Goal: Task Accomplishment & Management: Use online tool/utility

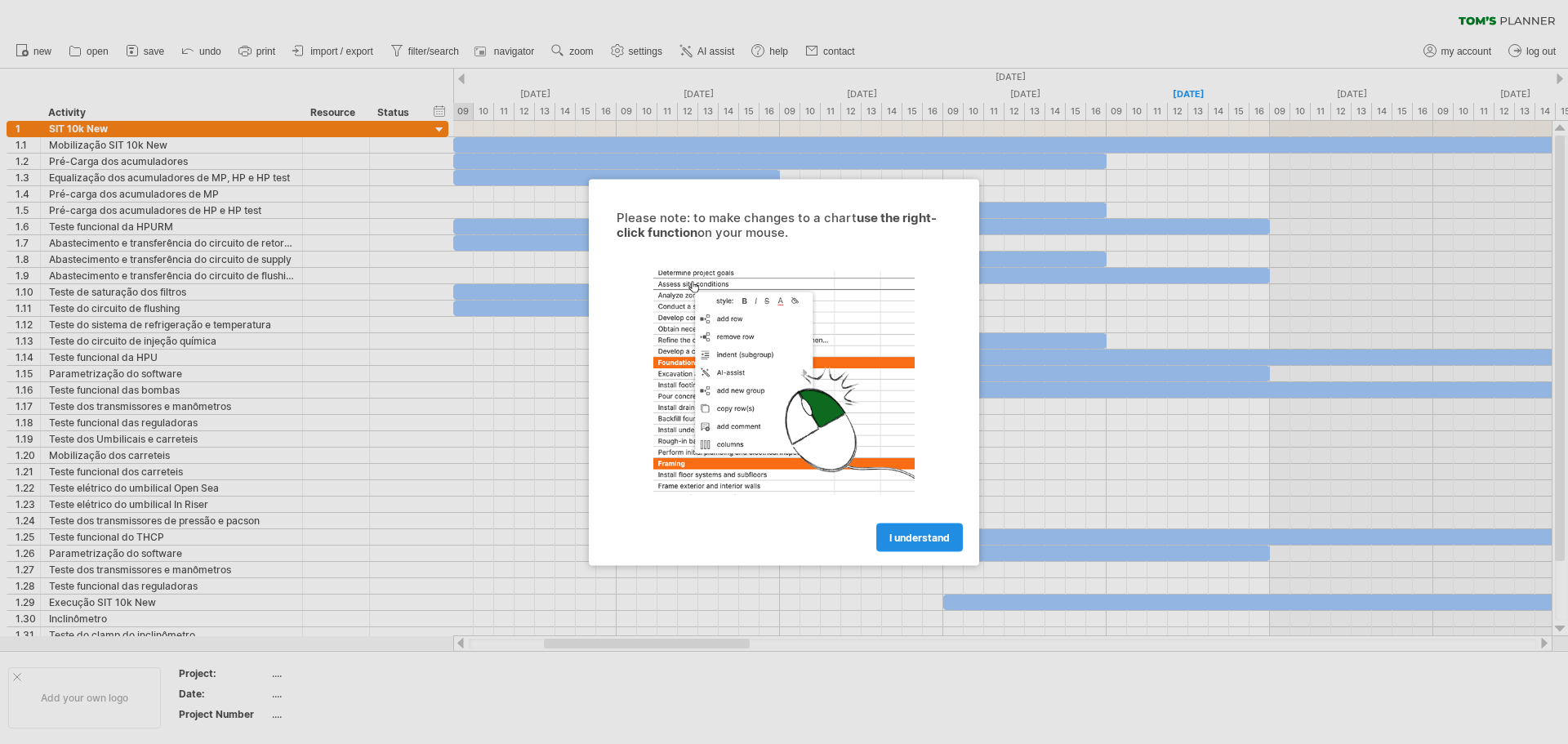
click at [929, 537] on span "I understand" at bounding box center [918, 537] width 60 height 12
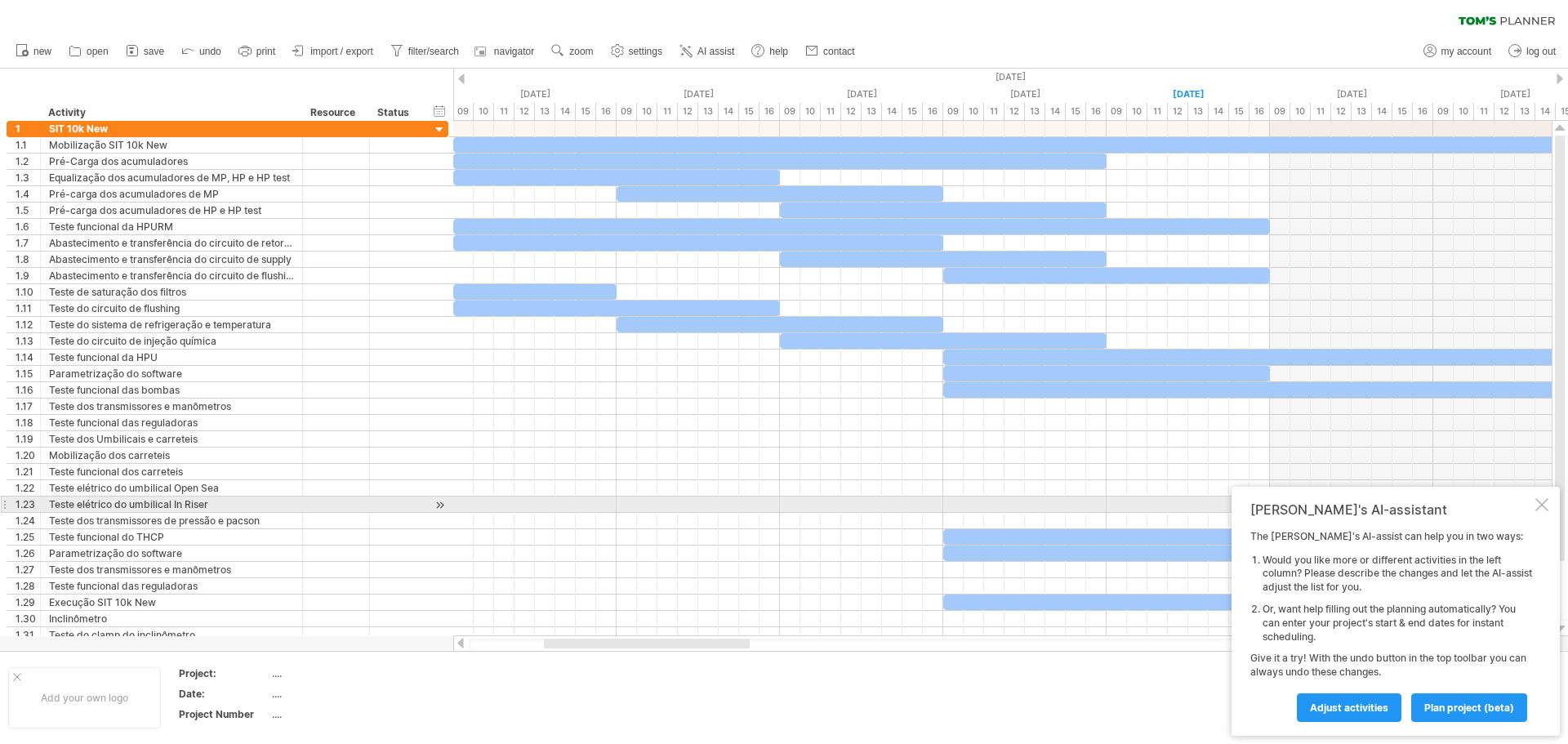
click at [1543, 499] on div at bounding box center [1540, 504] width 13 height 13
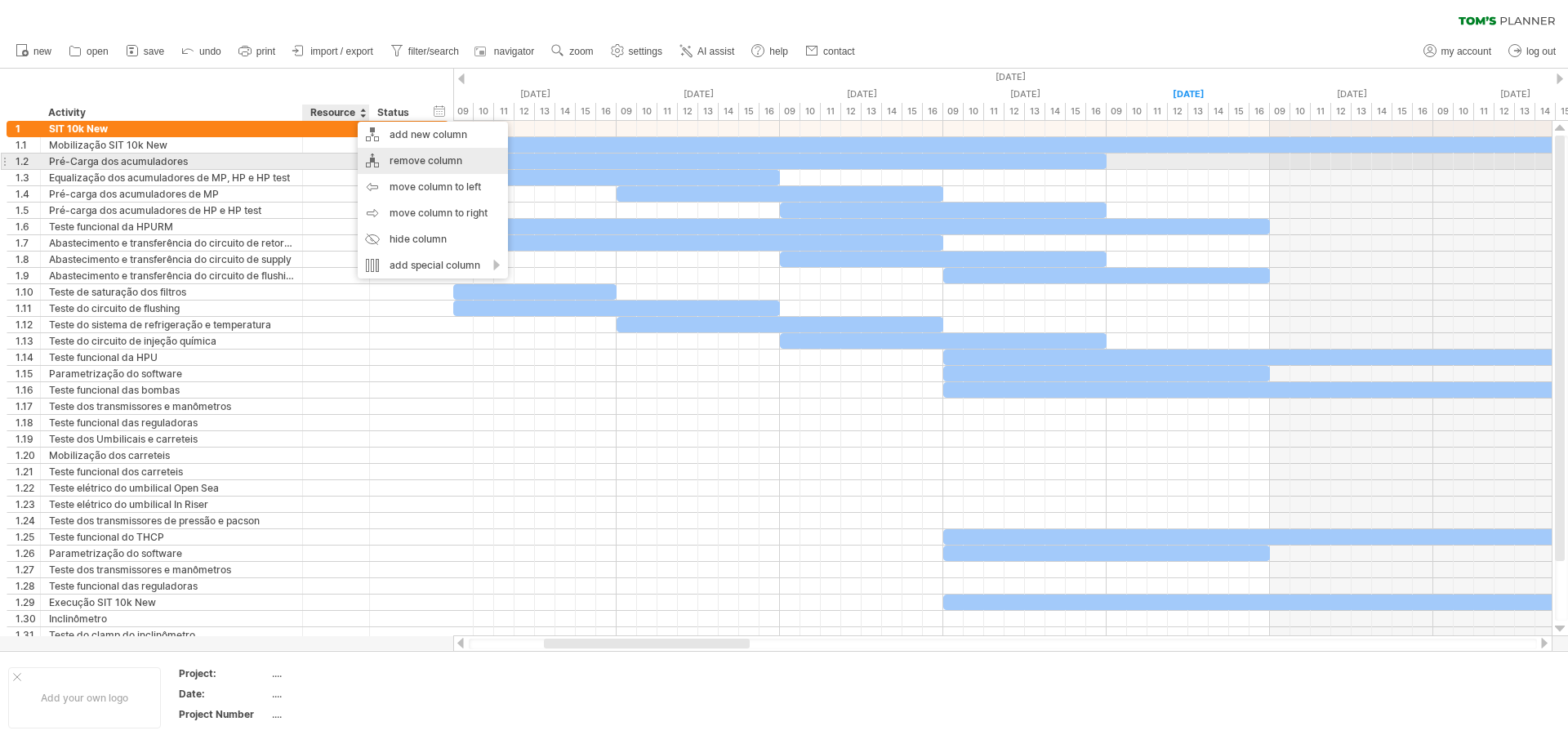
click at [386, 162] on div "remove column" at bounding box center [433, 160] width 150 height 27
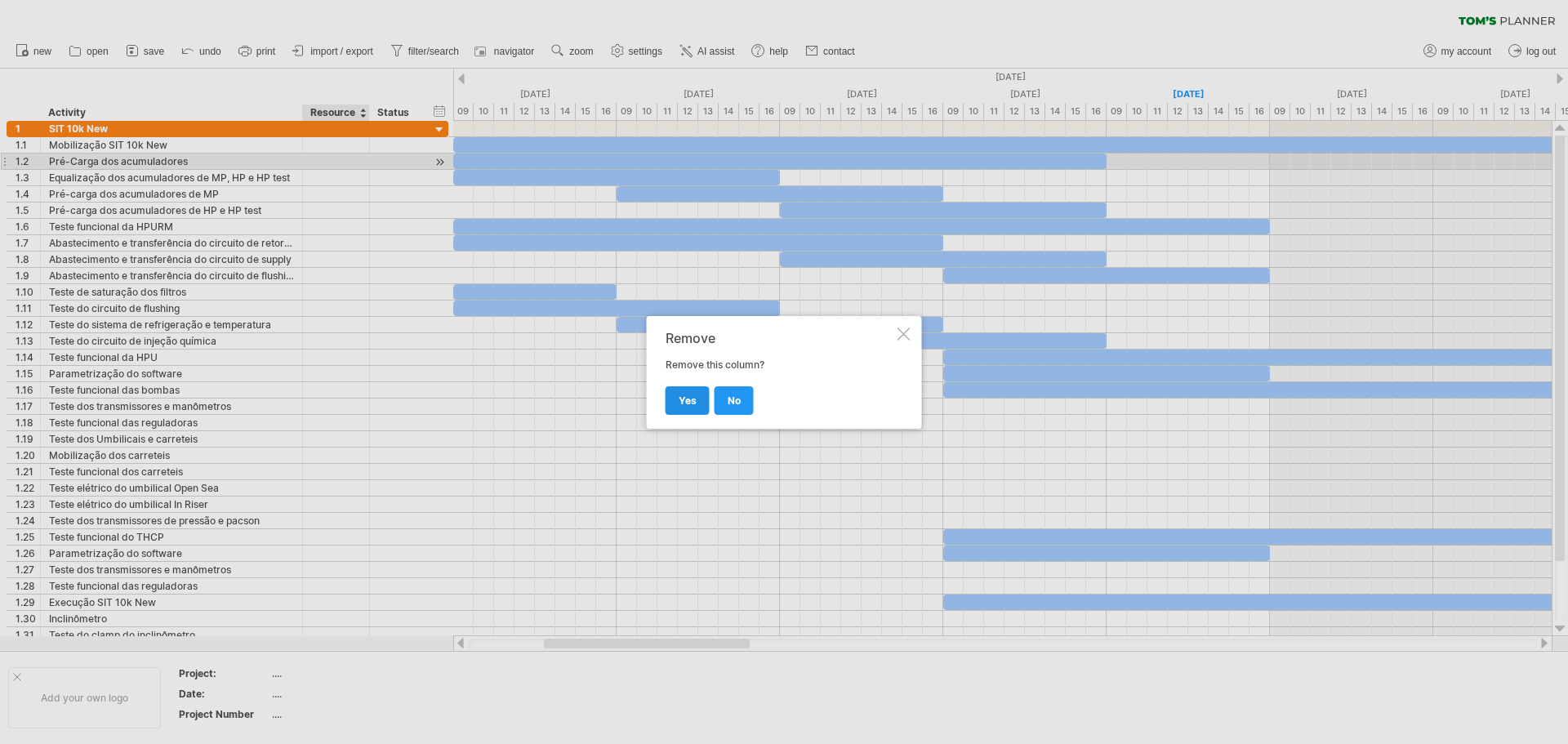
click at [678, 402] on span "yes" at bounding box center [687, 400] width 18 height 12
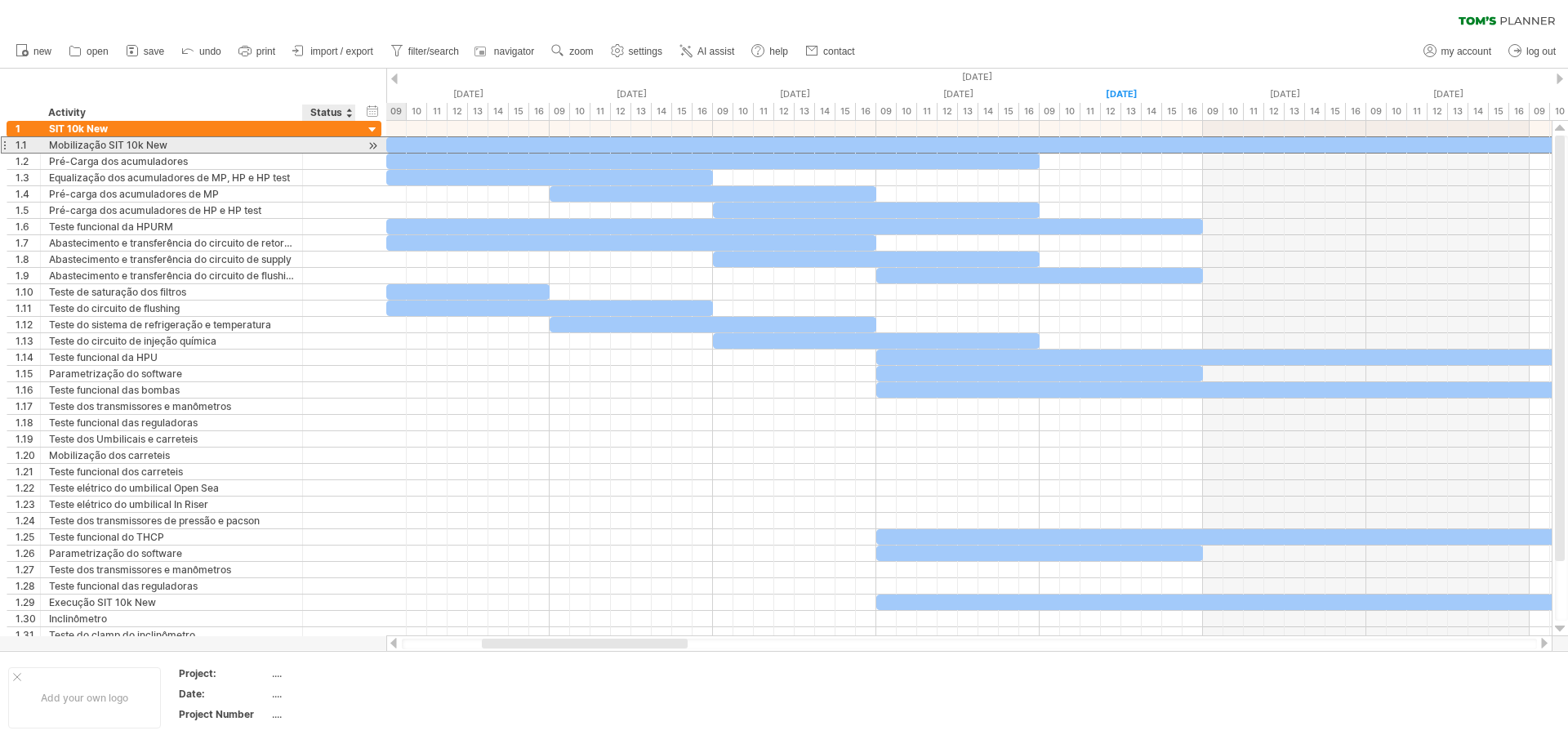
click at [313, 141] on div at bounding box center [328, 145] width 36 height 16
click at [373, 145] on div at bounding box center [373, 145] width 16 height 17
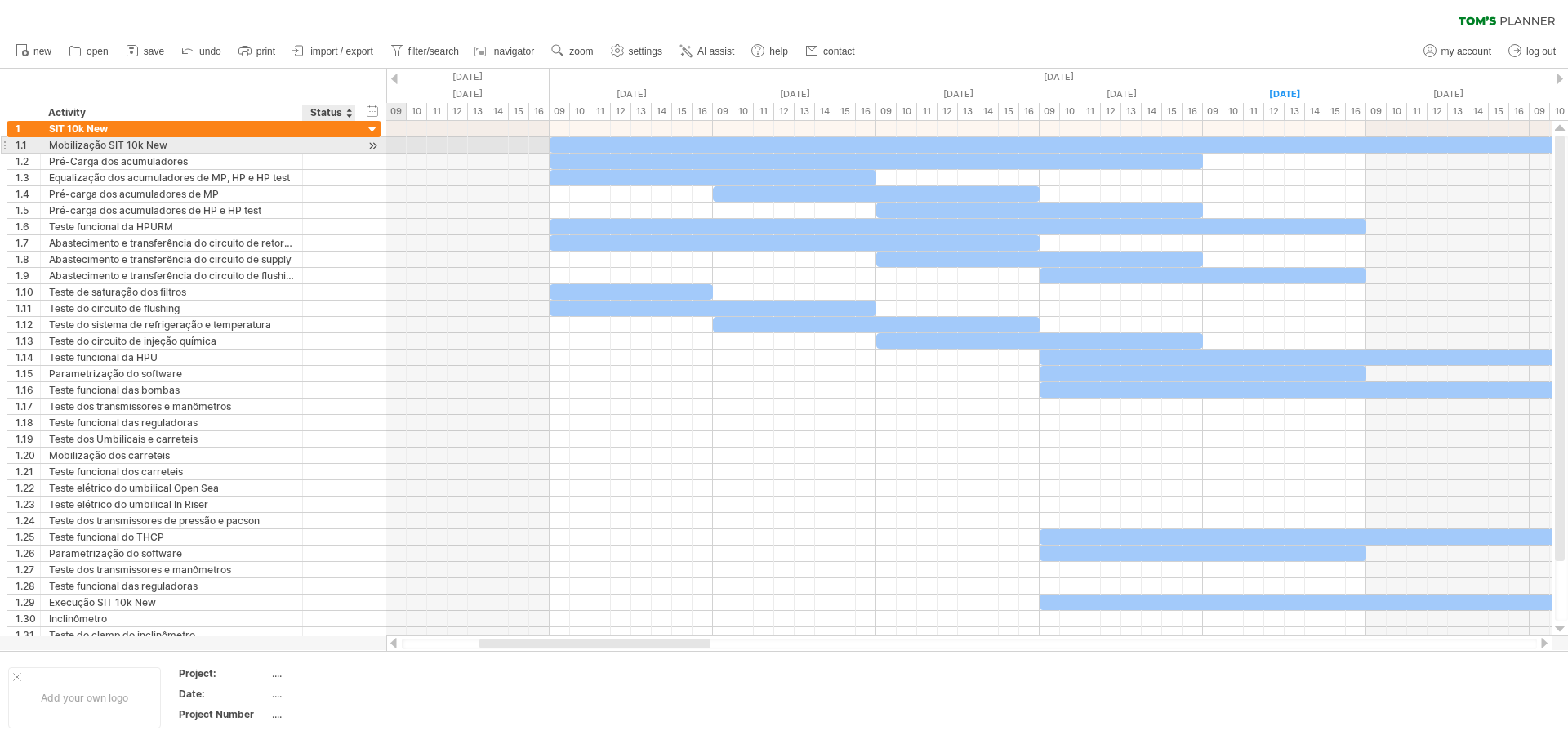
click at [373, 145] on div at bounding box center [373, 145] width 16 height 17
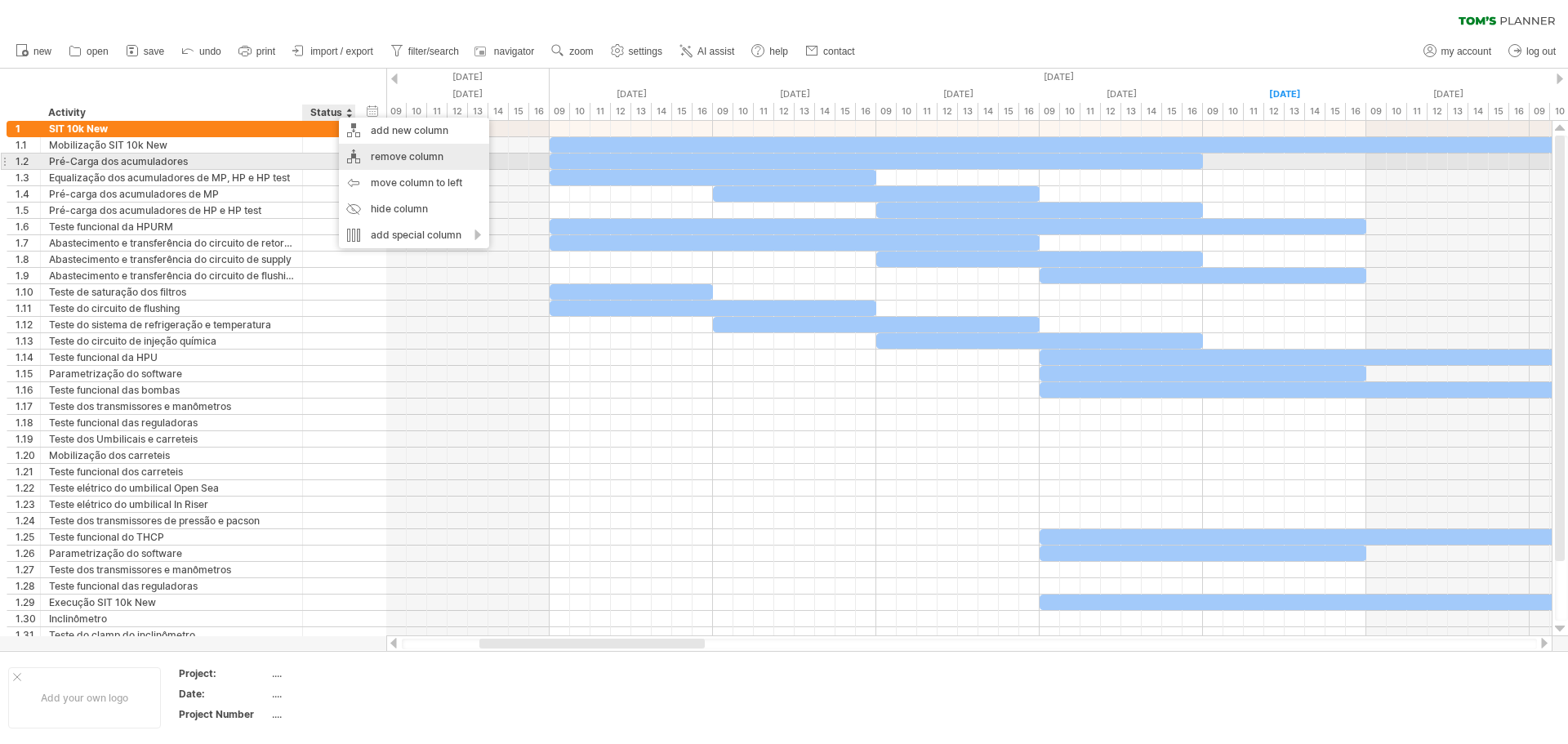
click at [419, 159] on div "remove column" at bounding box center [414, 156] width 150 height 27
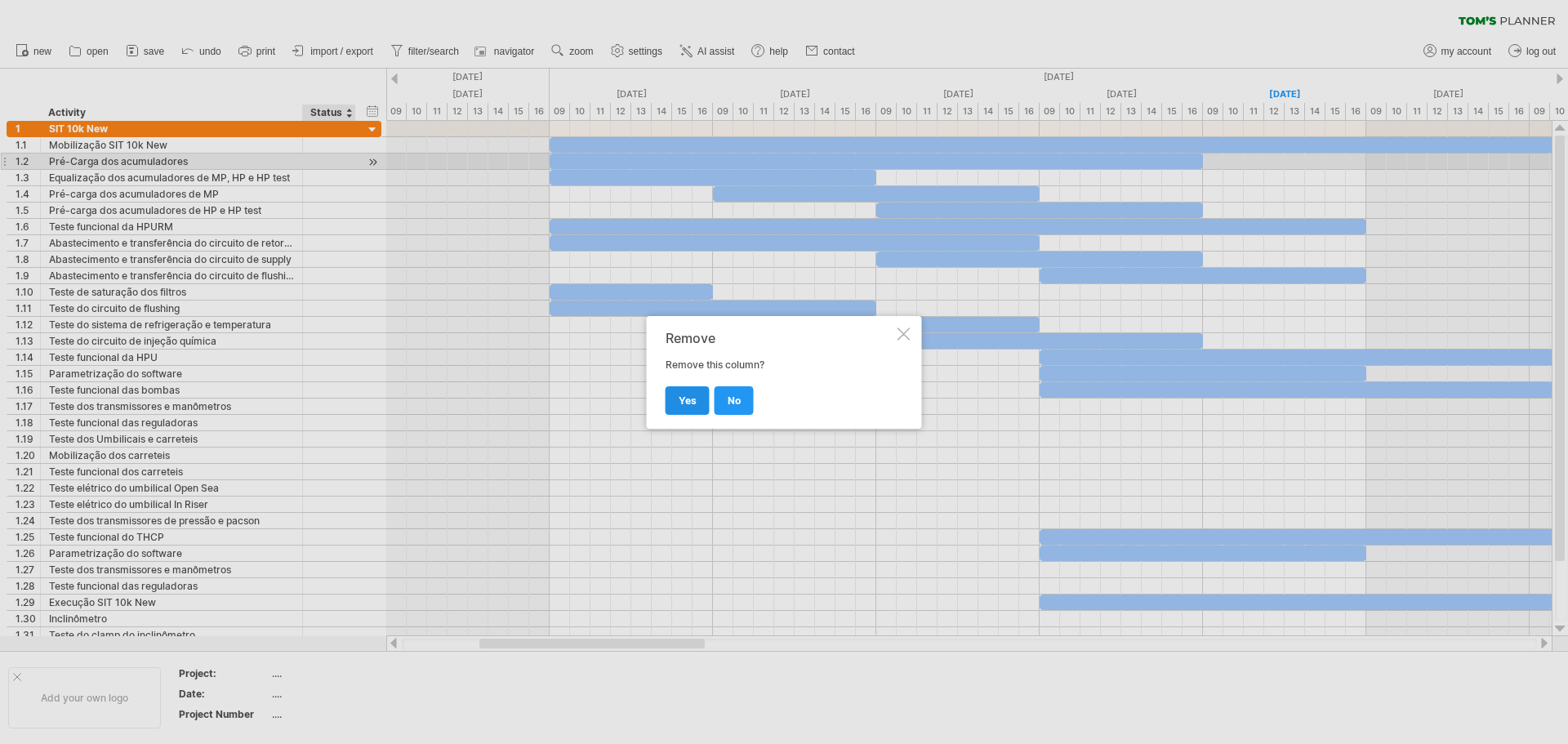
click at [690, 399] on span "yes" at bounding box center [687, 400] width 18 height 12
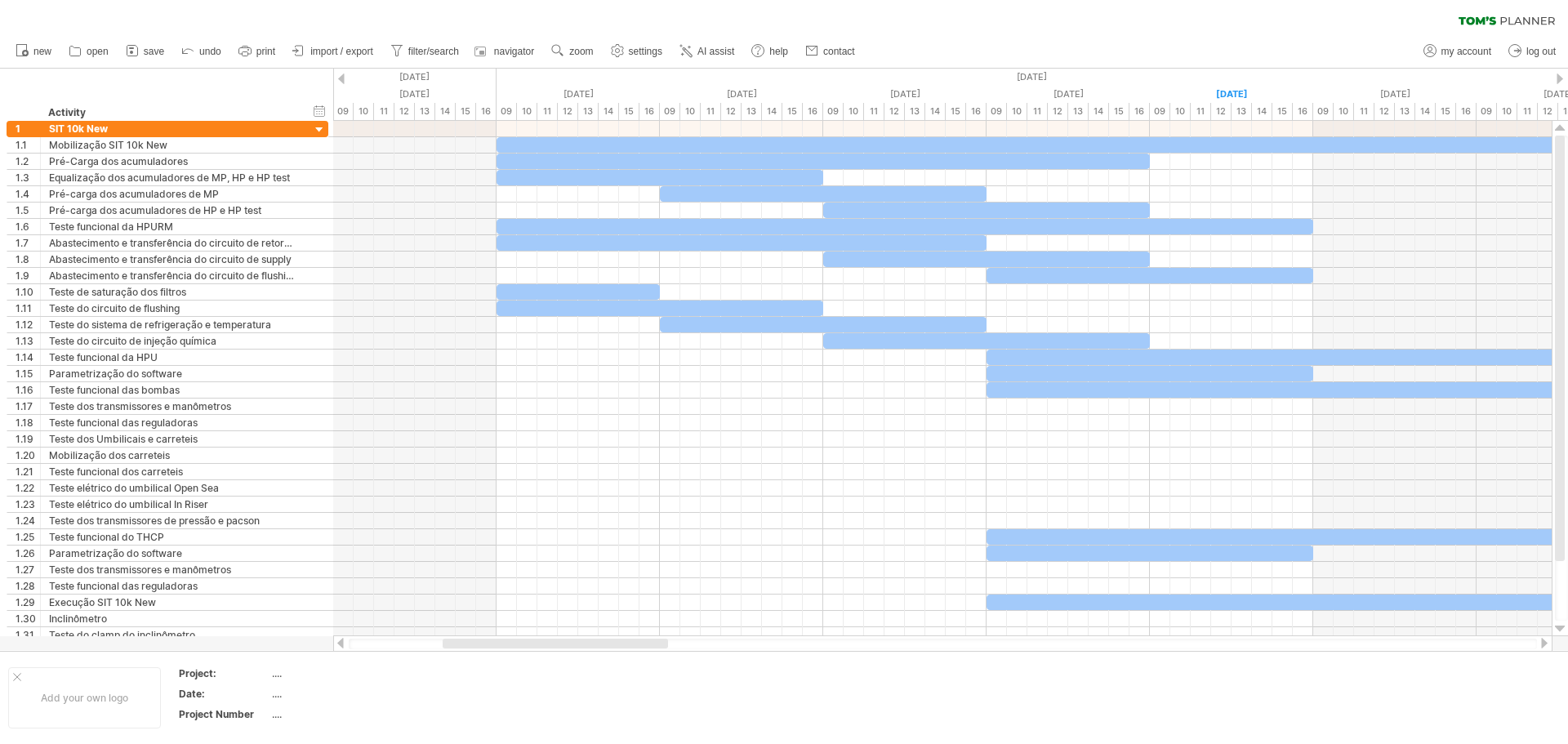
drag, startPoint x: 580, startPoint y: 641, endPoint x: 593, endPoint y: 645, distance: 13.6
click at [593, 645] on div at bounding box center [554, 643] width 225 height 10
click at [1544, 643] on div at bounding box center [1543, 643] width 13 height 11
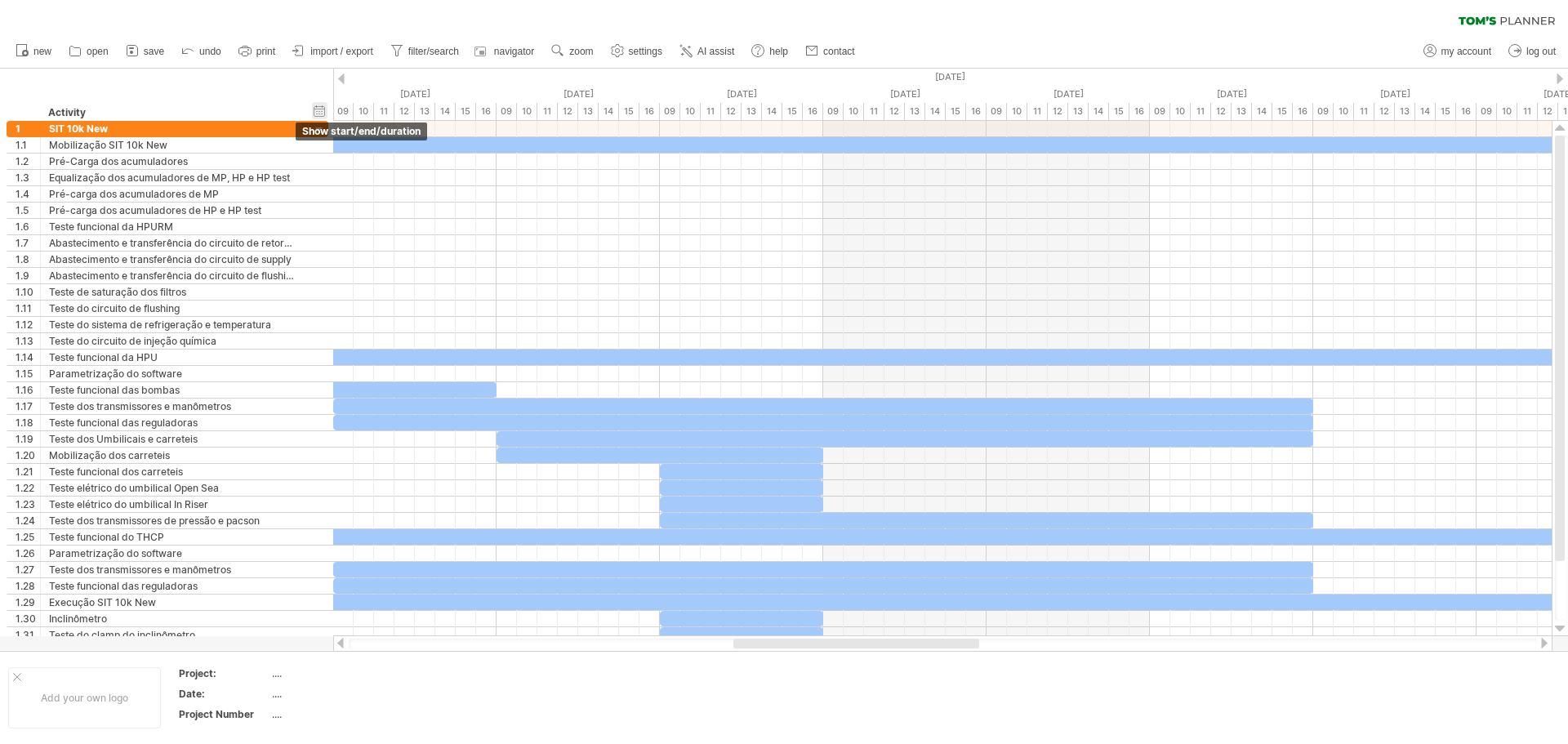
click at [320, 112] on div "hide start/end/duration show start/end/duration" at bounding box center [319, 110] width 16 height 17
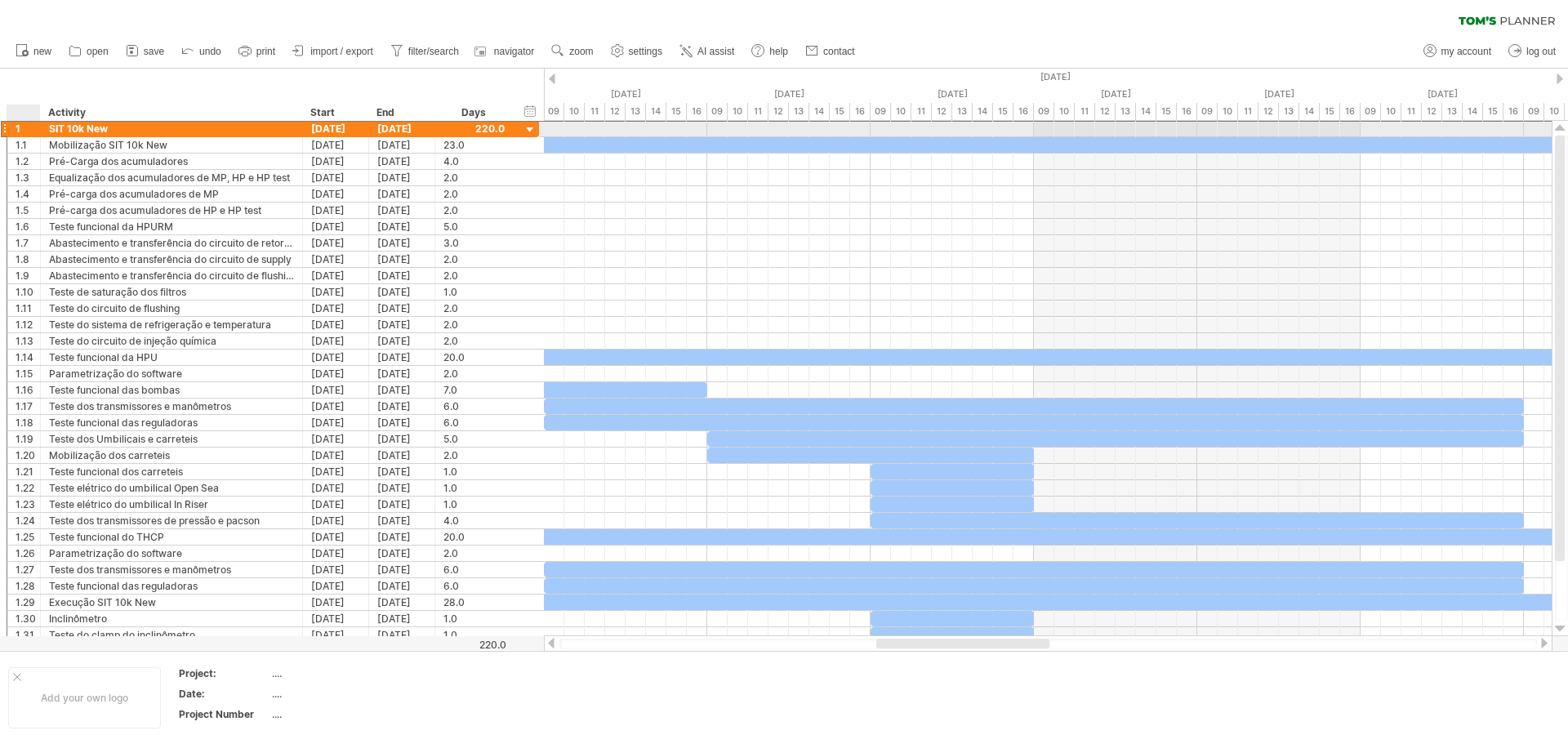
click at [27, 128] on div "1" at bounding box center [28, 129] width 25 height 16
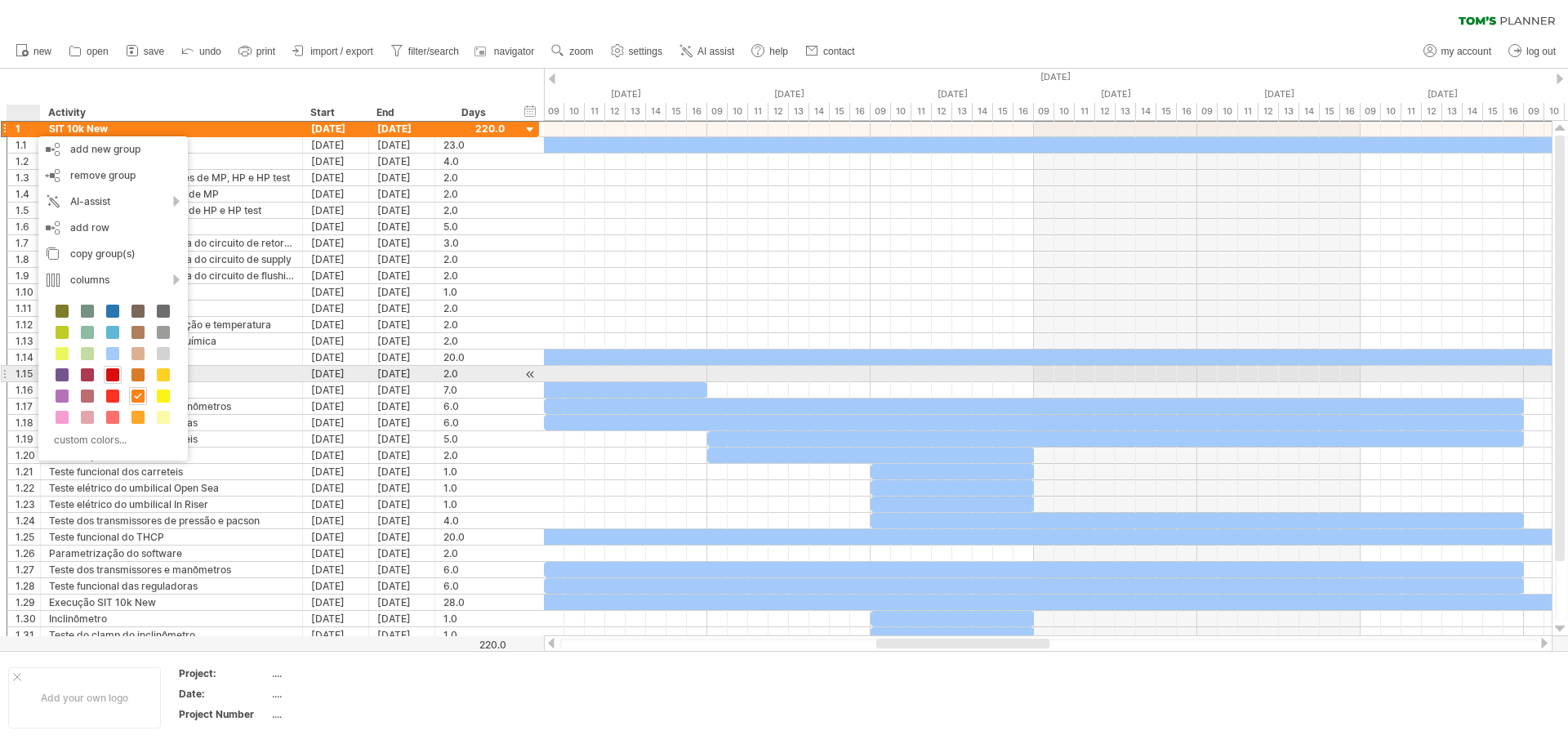
click at [112, 373] on span at bounding box center [112, 374] width 13 height 13
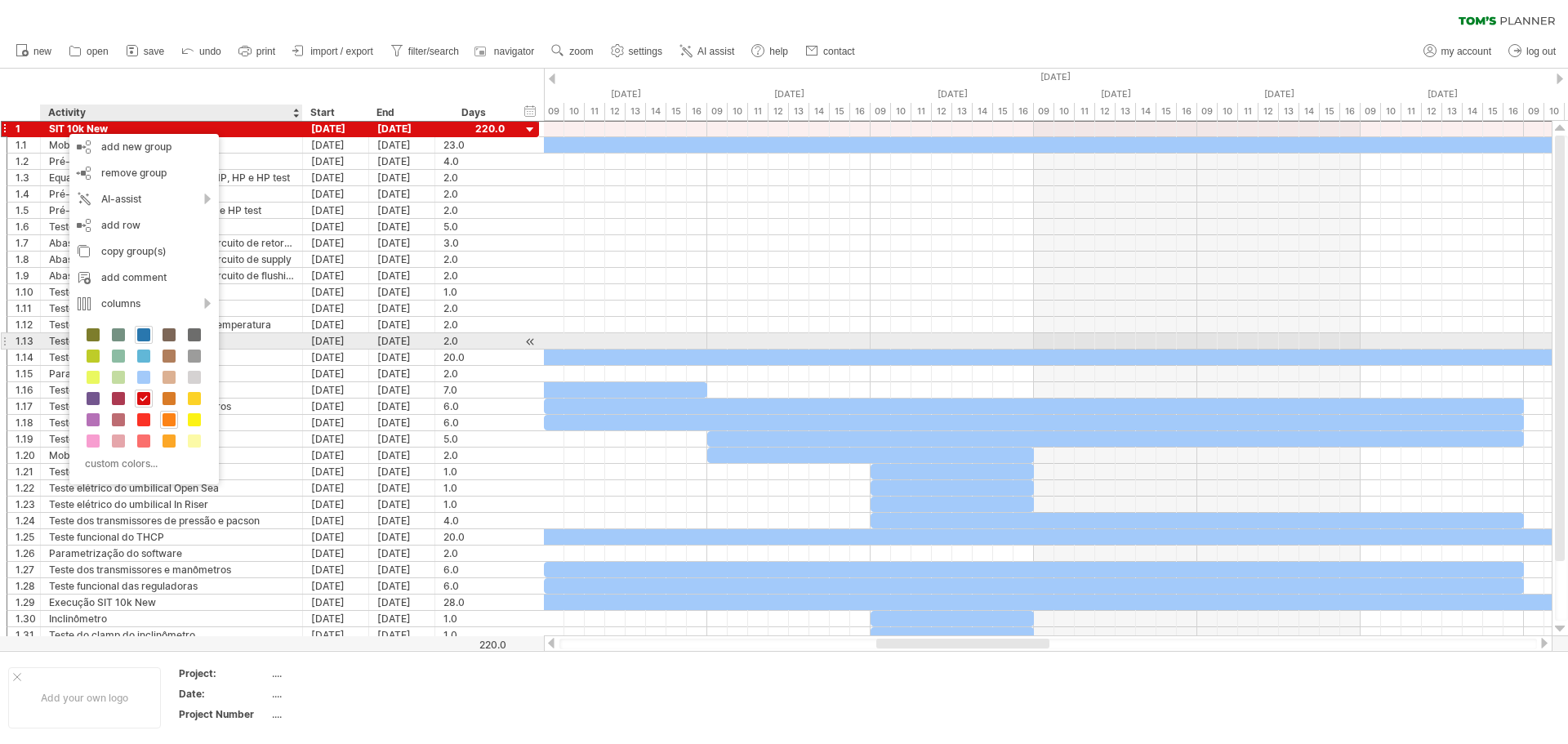
click at [141, 339] on span at bounding box center [144, 334] width 13 height 13
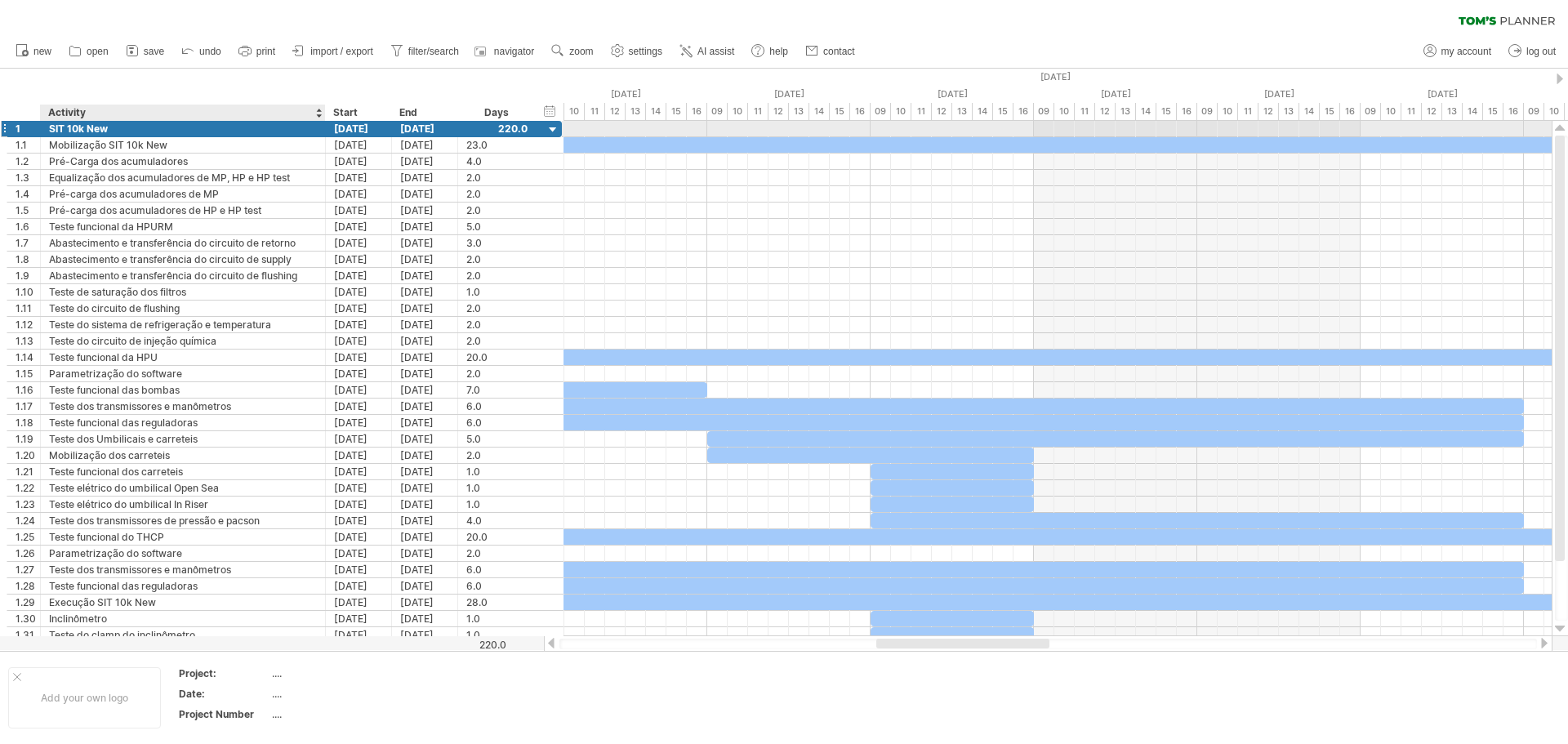
drag, startPoint x: 297, startPoint y: 128, endPoint x: 320, endPoint y: 124, distance: 23.3
click at [320, 124] on div at bounding box center [323, 129] width 8 height 17
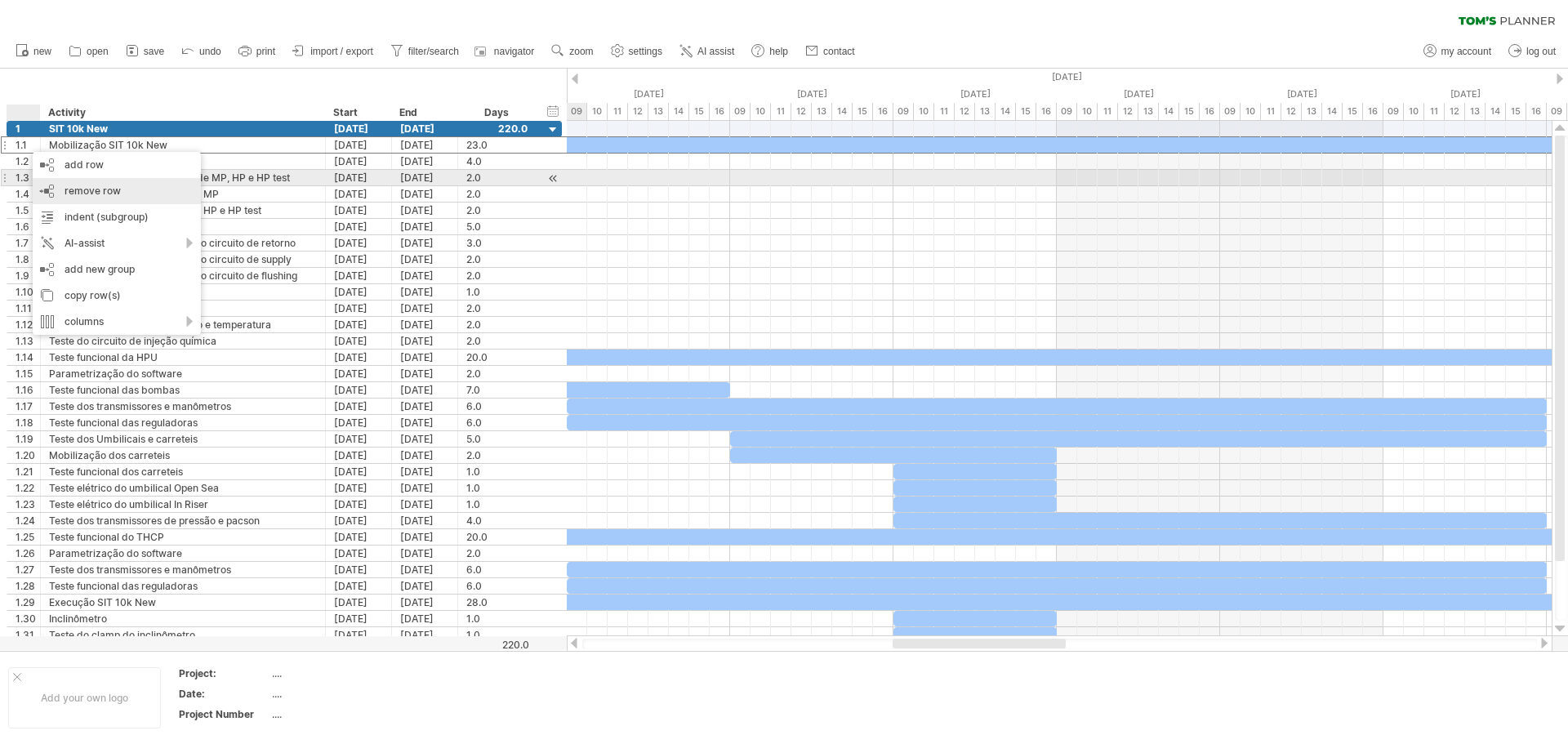
click at [128, 181] on div "remove row remove selected rows" at bounding box center [116, 191] width 168 height 27
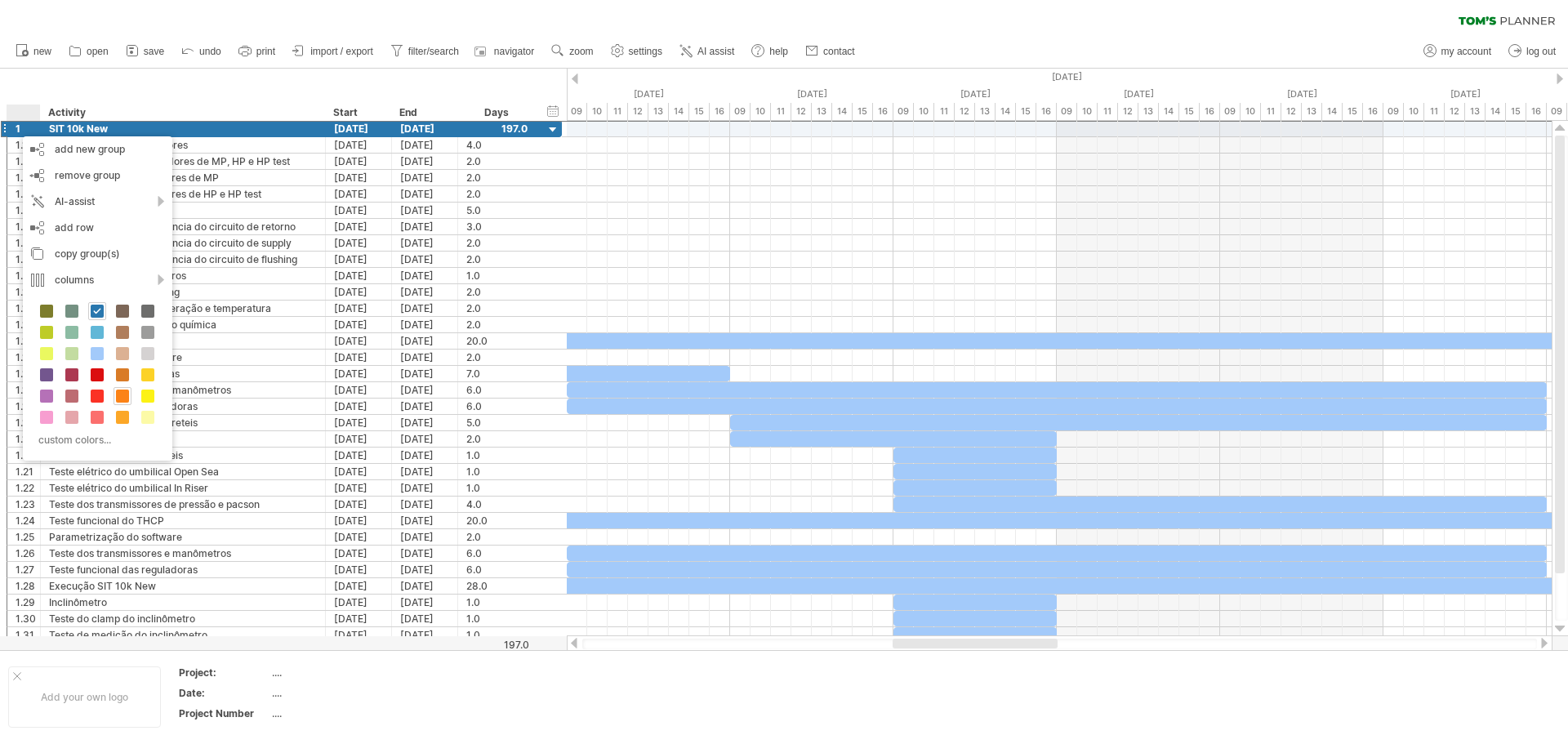
click at [238, 90] on div "hide start/end/duration show start/end/duration ******** Activity Start End Days" at bounding box center [283, 94] width 566 height 52
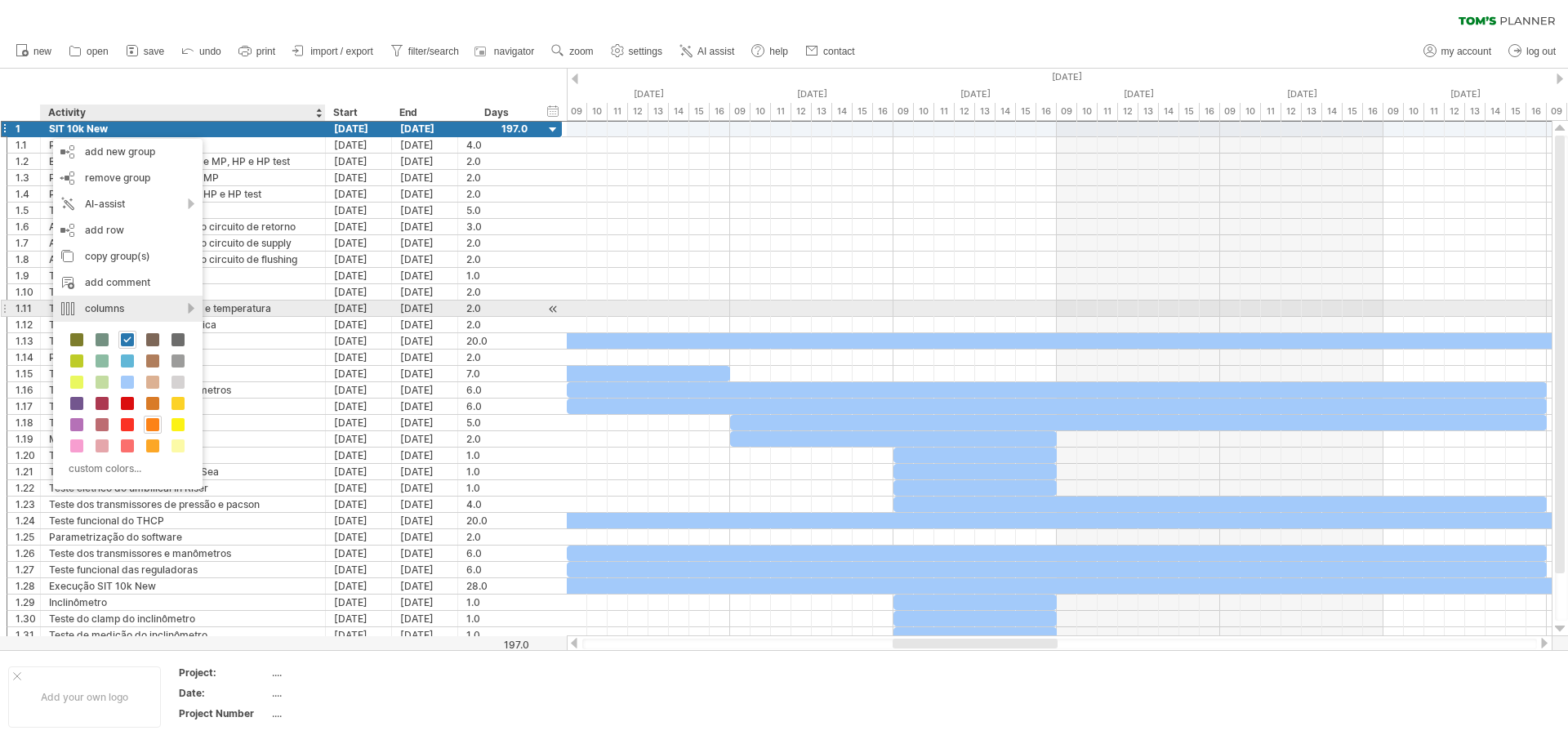
click at [134, 303] on div "columns" at bounding box center [128, 309] width 149 height 27
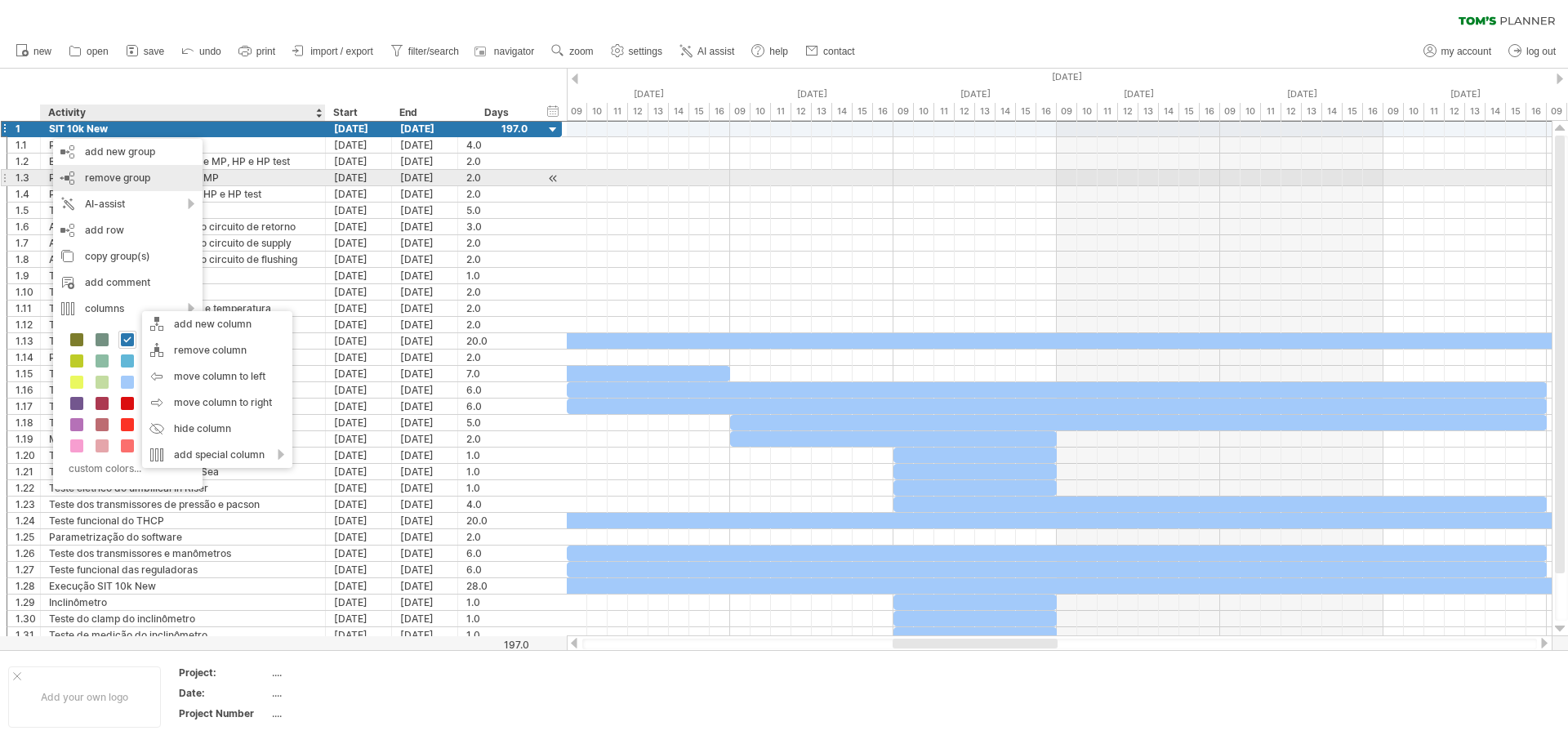
click at [131, 182] on span "remove group" at bounding box center [117, 177] width 65 height 12
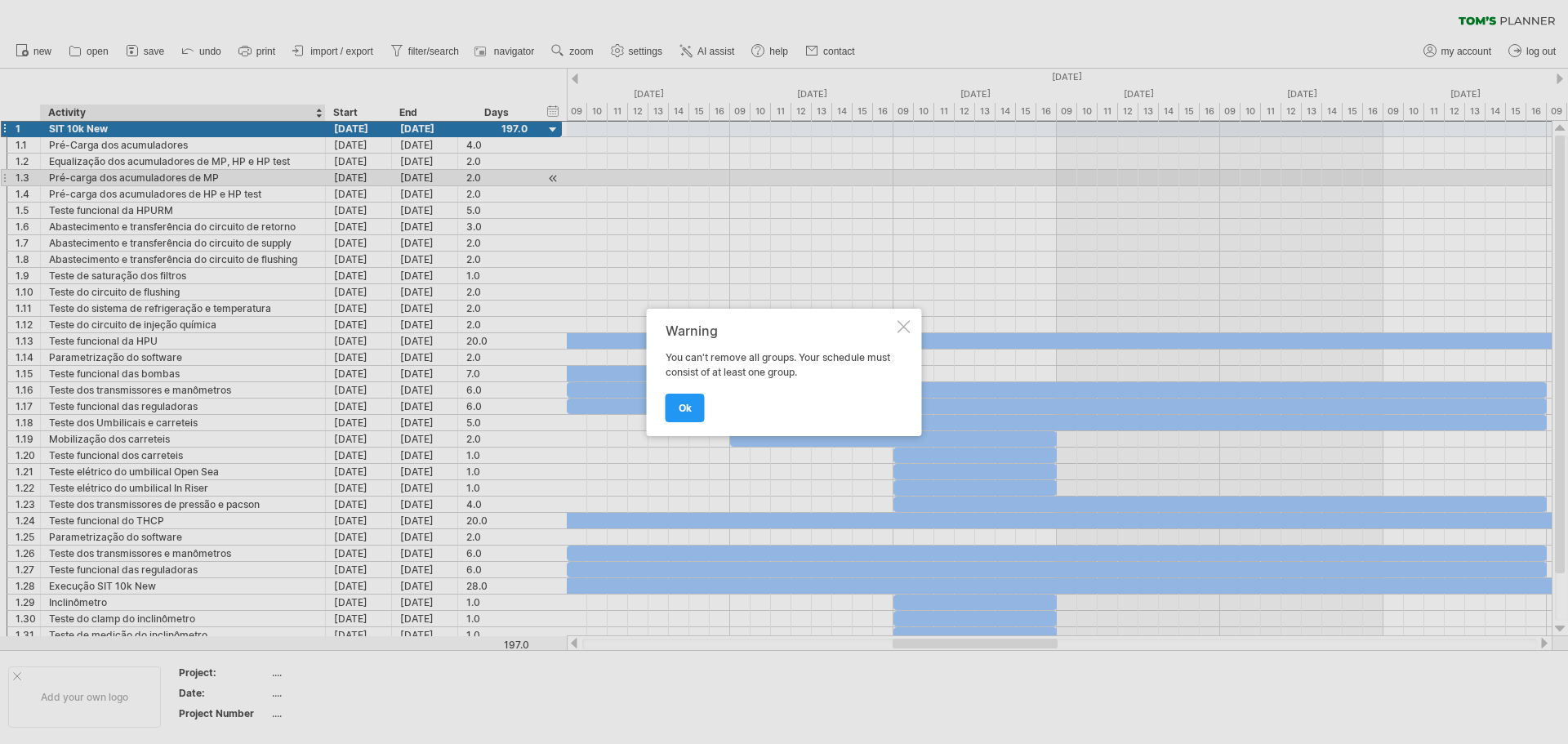
click at [900, 327] on div at bounding box center [903, 326] width 13 height 13
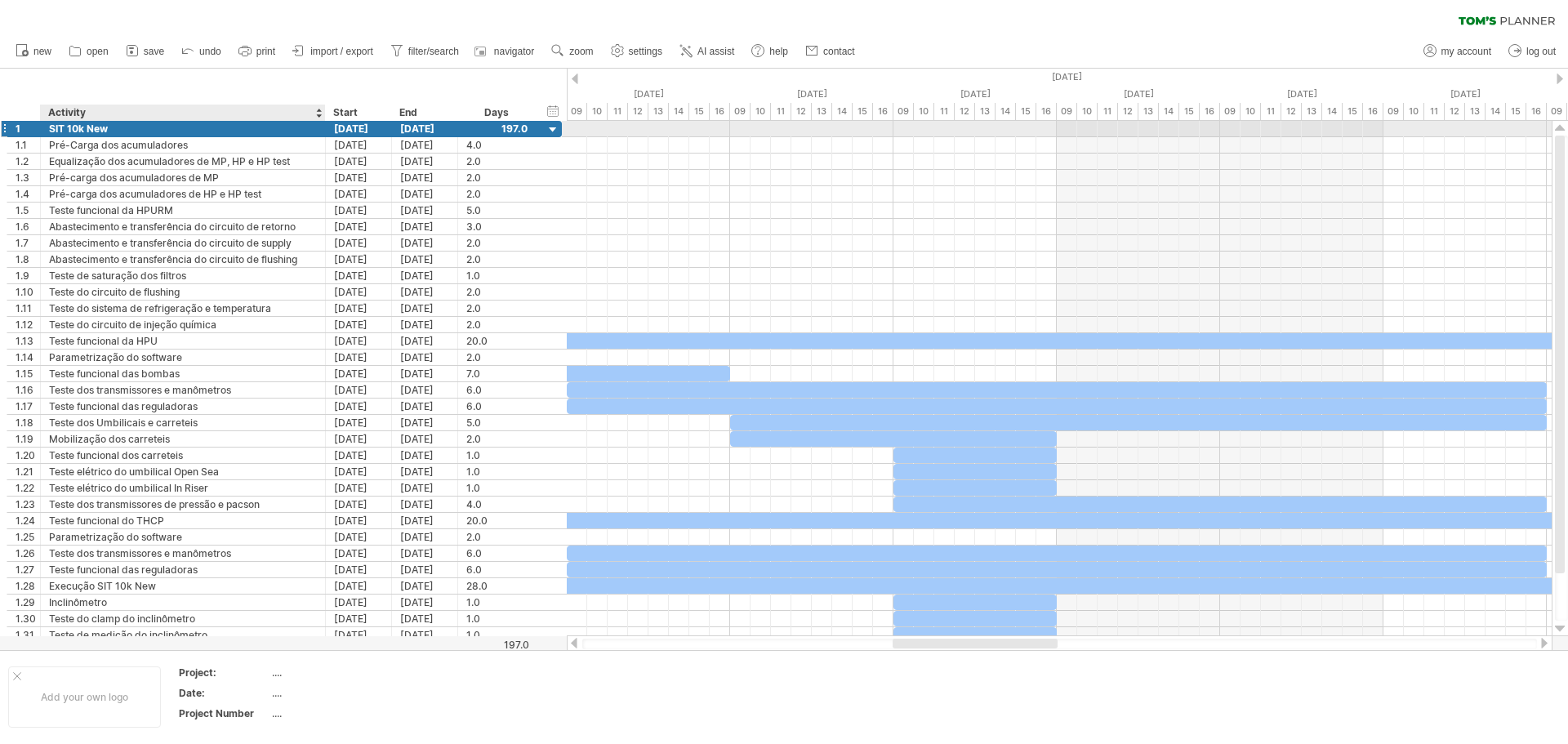
click at [79, 130] on div "SIT 10k New" at bounding box center [183, 129] width 267 height 16
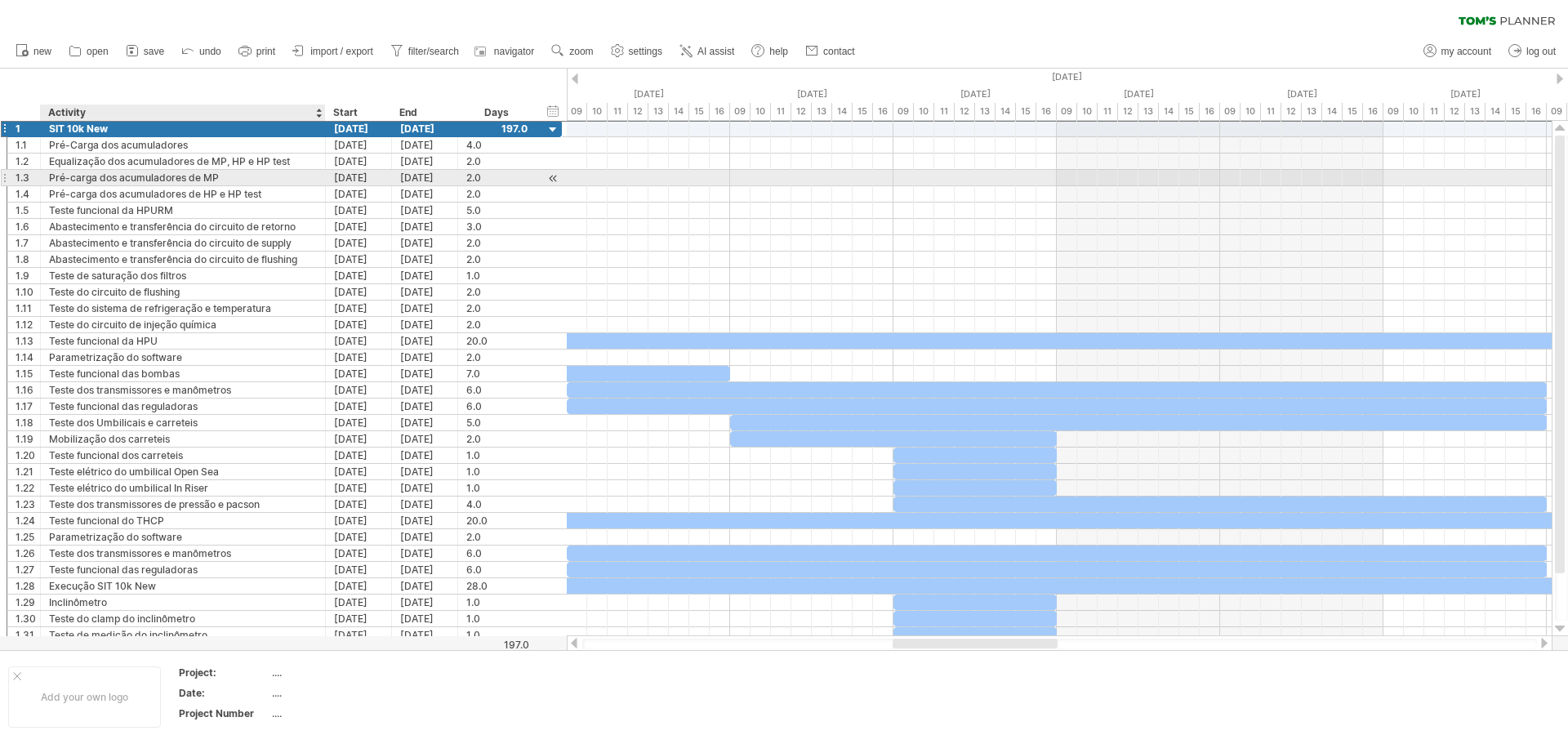
click at [157, 171] on div "Pré-carga dos acumuladores de MP" at bounding box center [183, 178] width 267 height 16
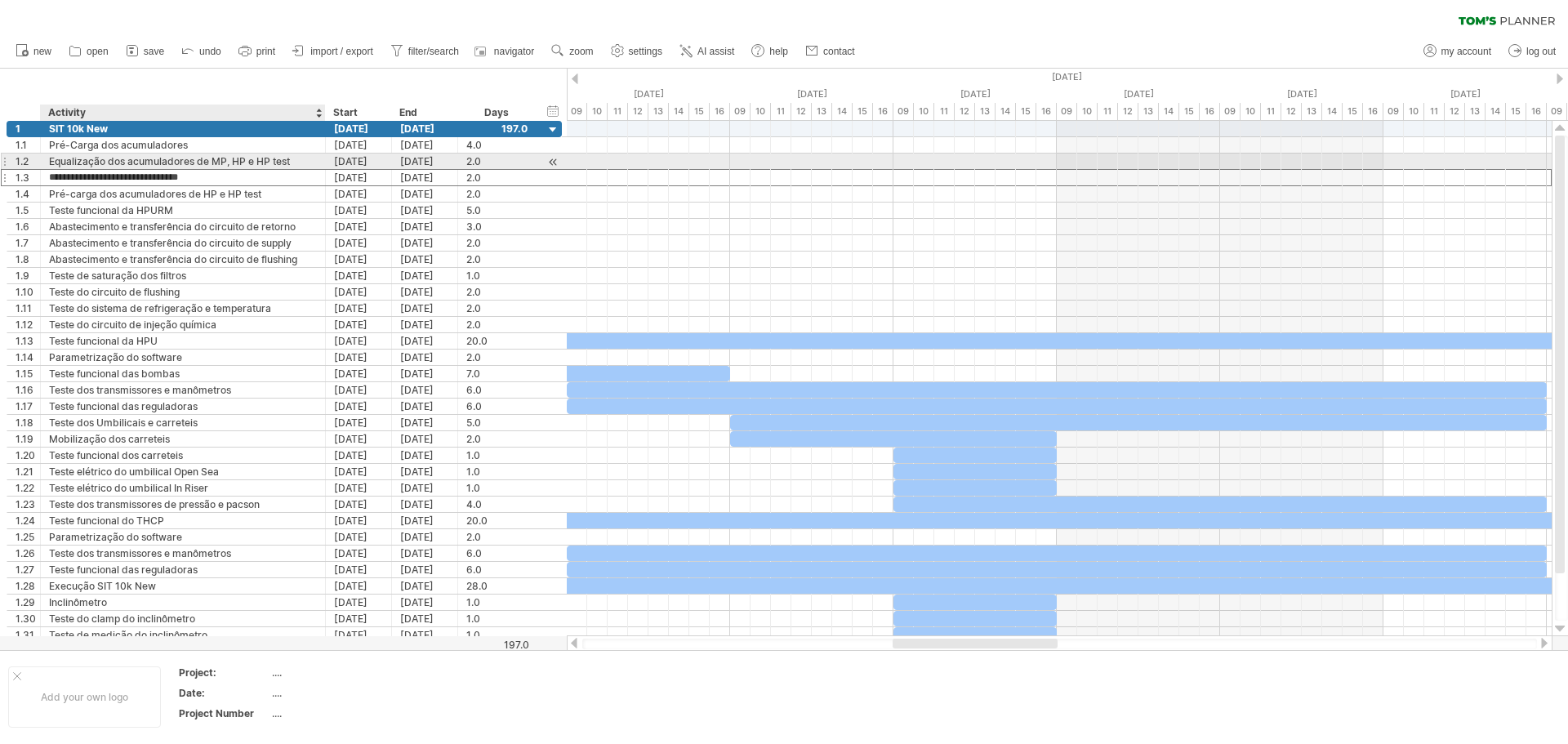
click at [149, 162] on div "Equalização dos acumuladores de MP, HP e HP test" at bounding box center [183, 161] width 267 height 16
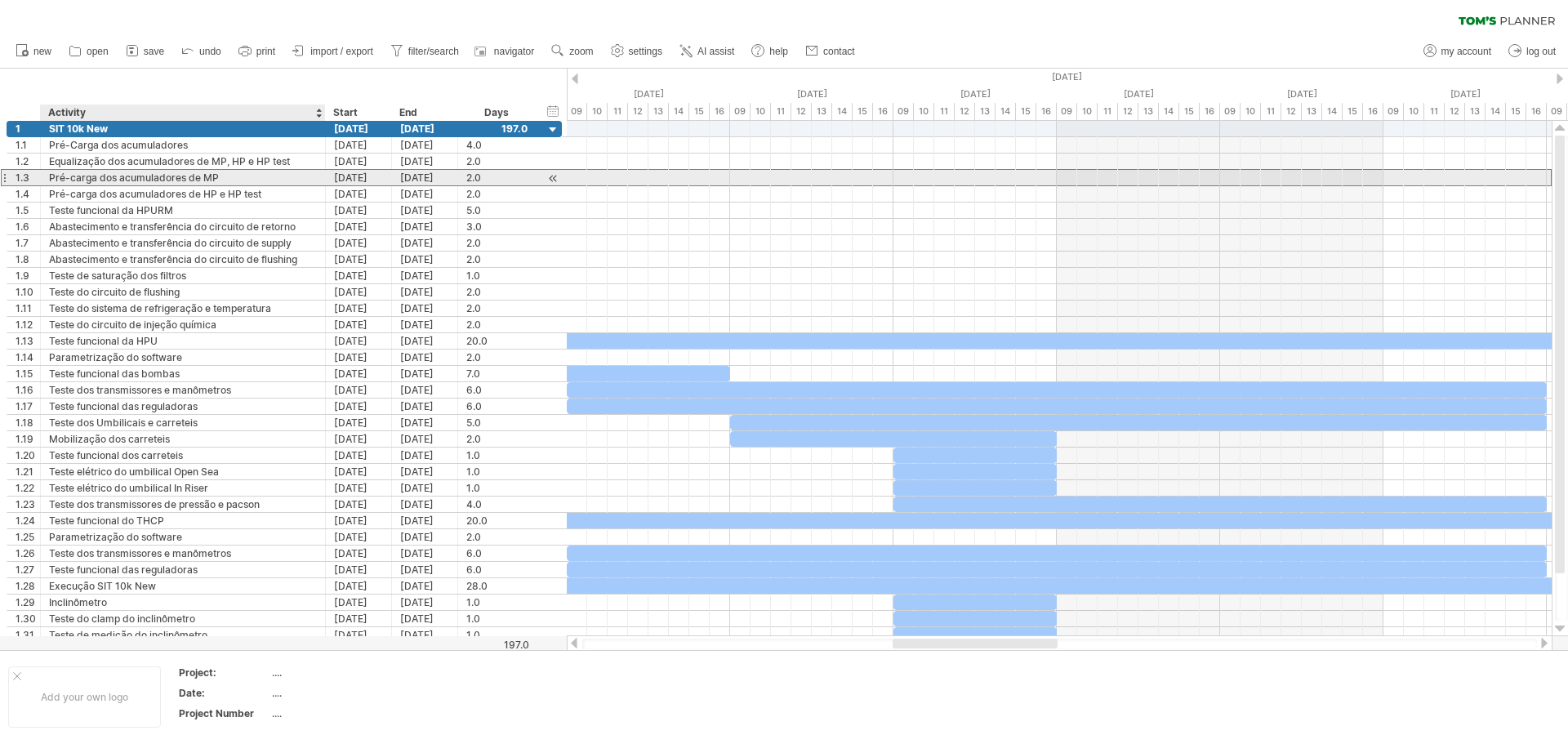
click at [190, 172] on div "Pré-carga dos acumuladores de MP" at bounding box center [183, 178] width 267 height 16
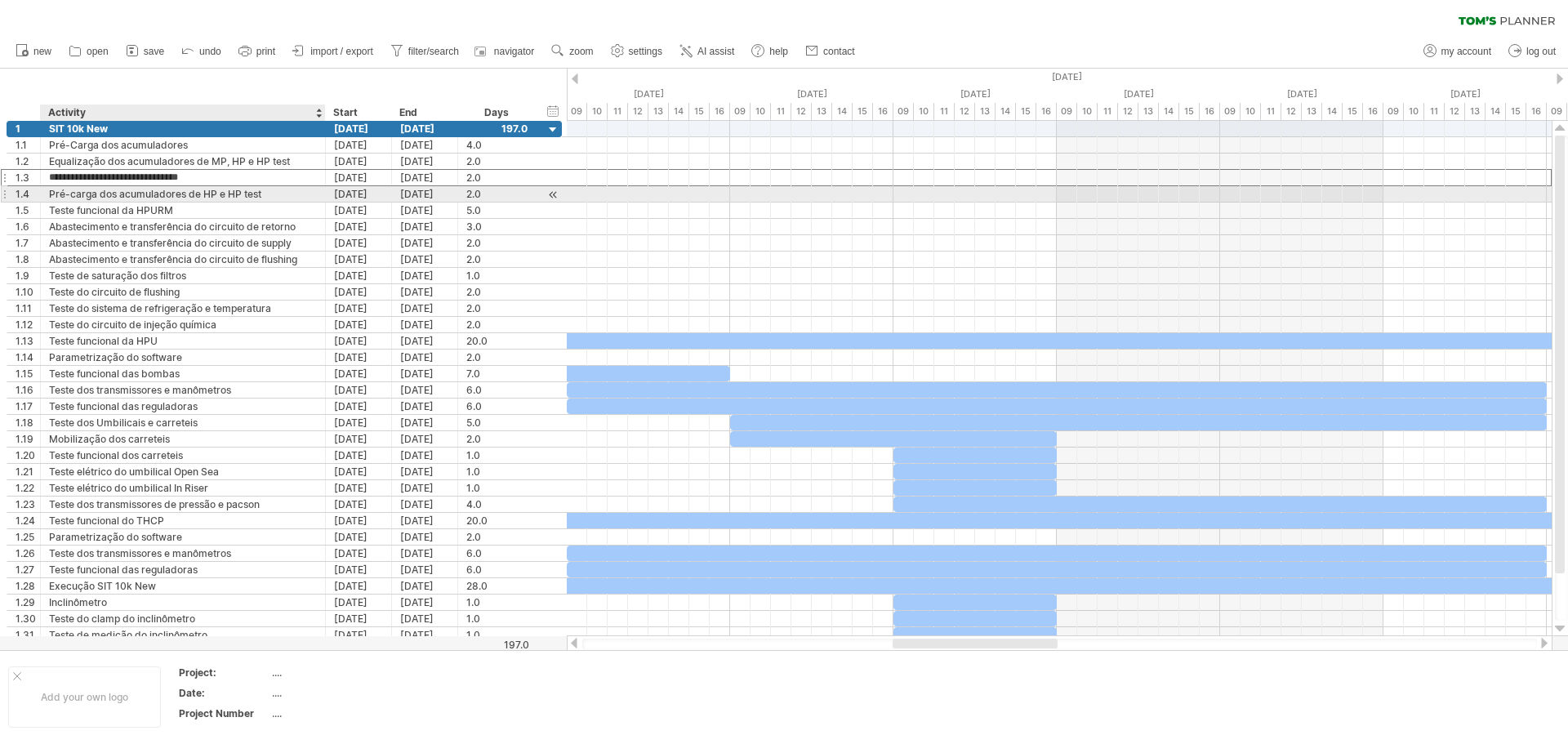
click at [185, 199] on div "Pré-carga dos acumuladores de HP e HP test" at bounding box center [183, 194] width 267 height 16
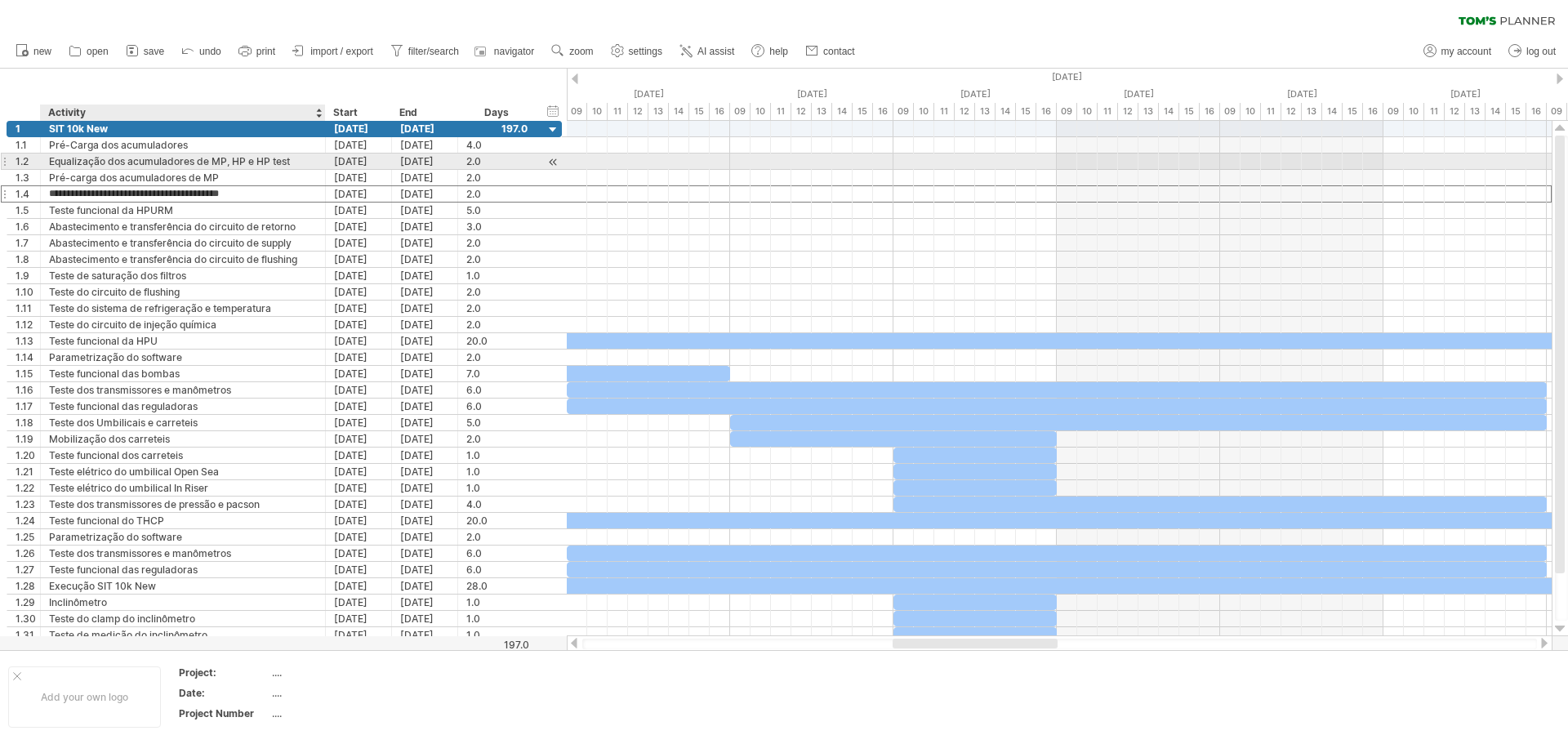
click at [182, 160] on div "Equalização dos acumuladores de MP, HP e HP test" at bounding box center [183, 161] width 267 height 16
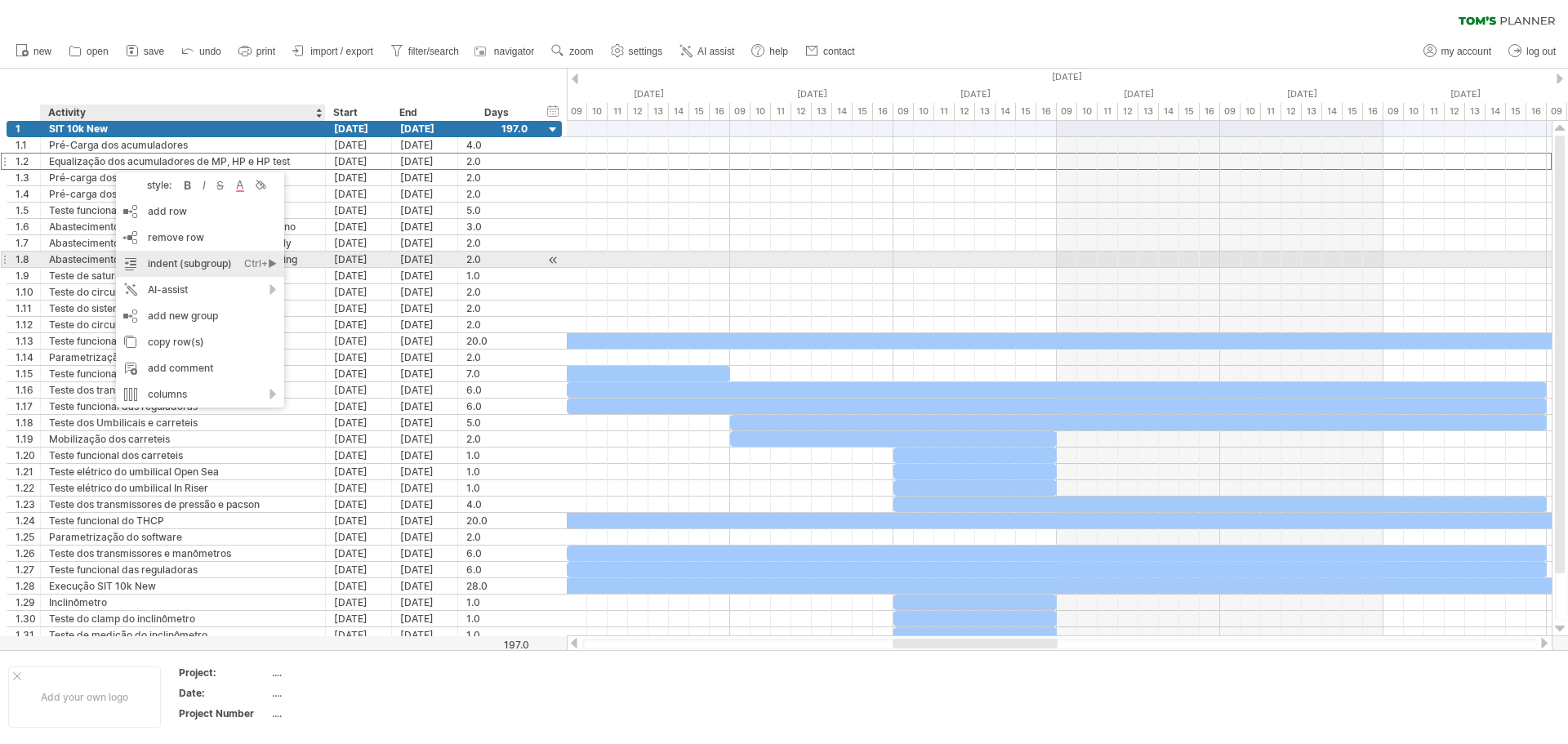
click at [214, 265] on div "indent (subgroup) Ctrl+► Cmd+►" at bounding box center [200, 263] width 168 height 27
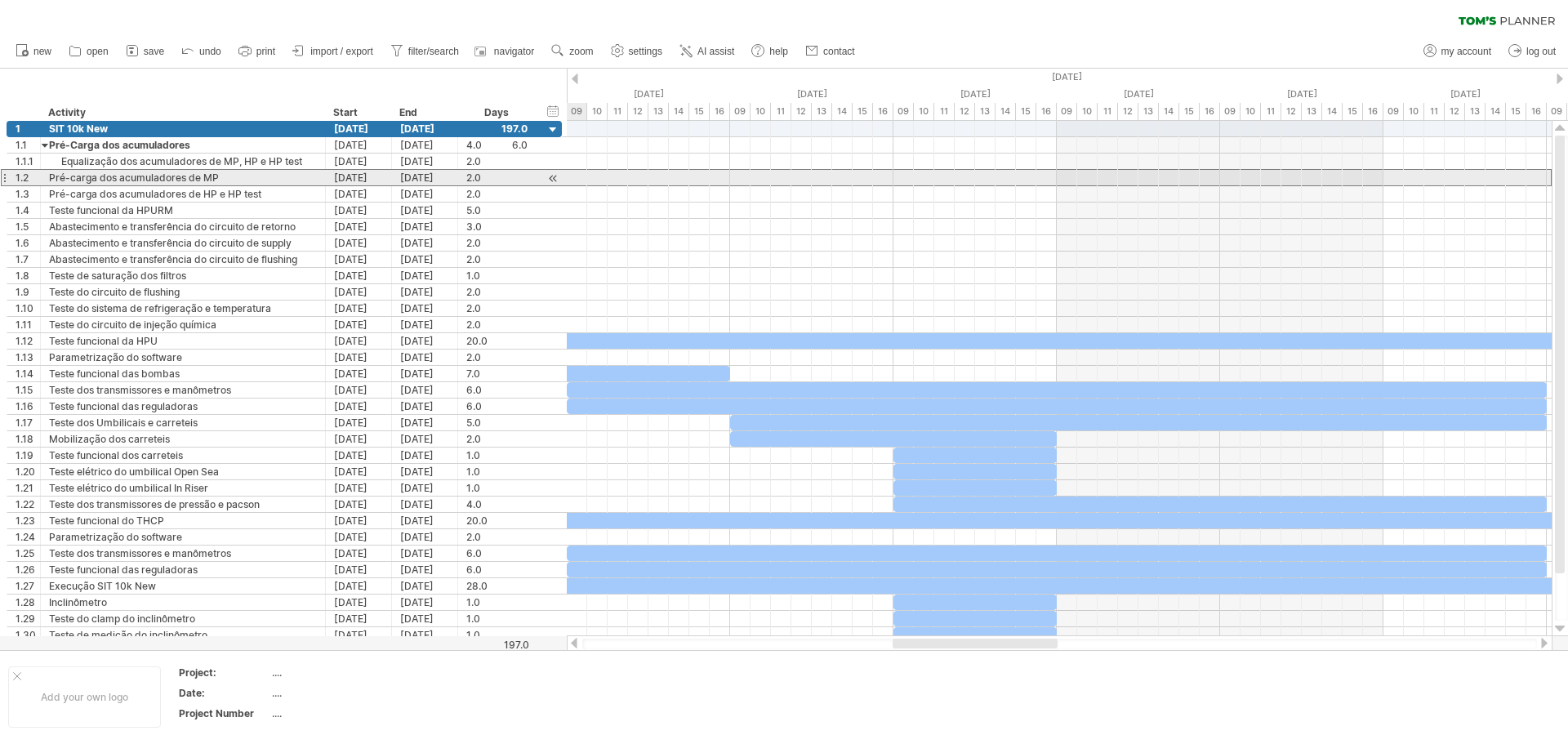
click at [174, 174] on div "Pré-carga dos acumuladores de MP" at bounding box center [183, 178] width 267 height 16
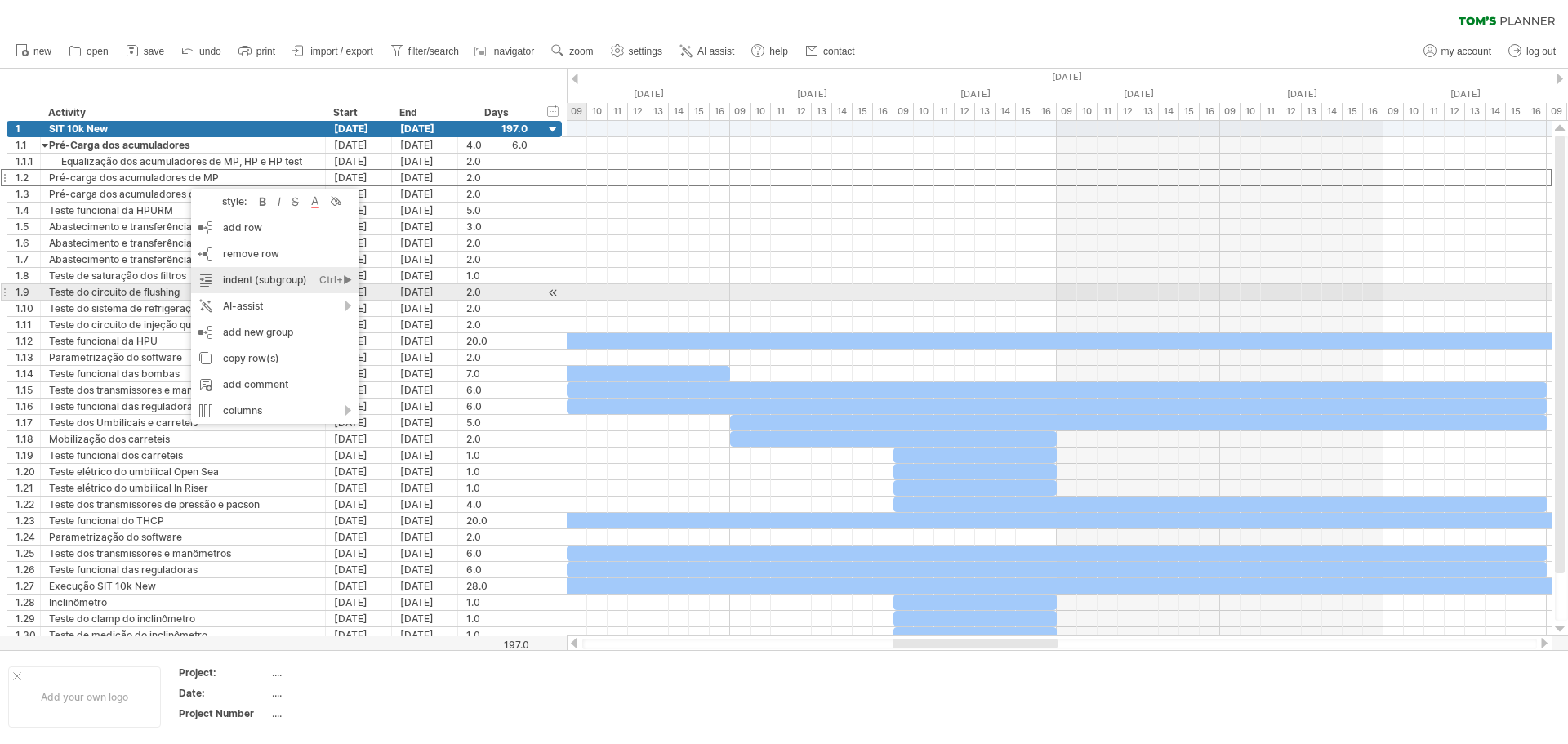
click at [251, 287] on div "indent (subgroup) Ctrl+► Cmd+►" at bounding box center [274, 280] width 168 height 27
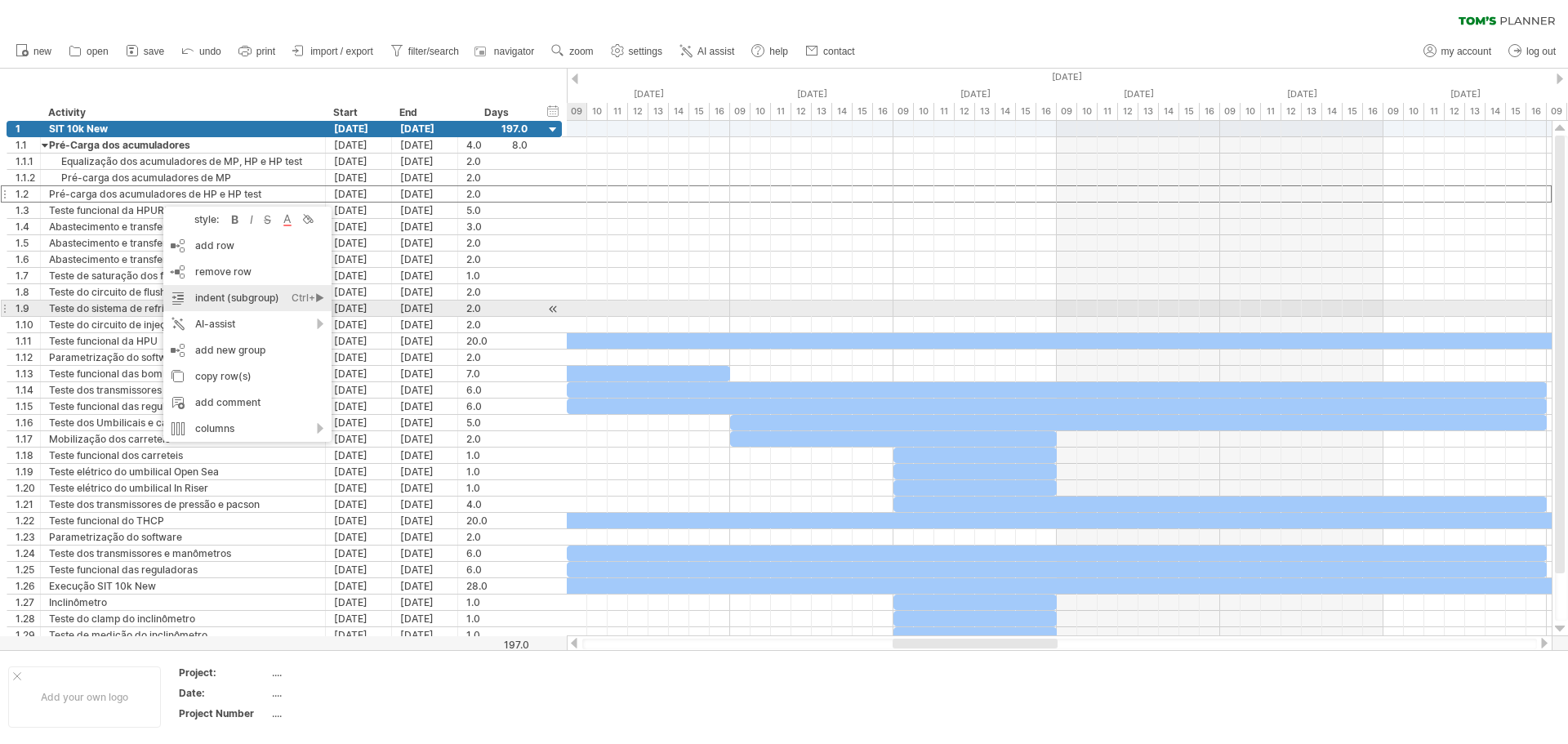
click at [229, 301] on div "indent (subgroup) Ctrl+► Cmd+►" at bounding box center [247, 298] width 168 height 27
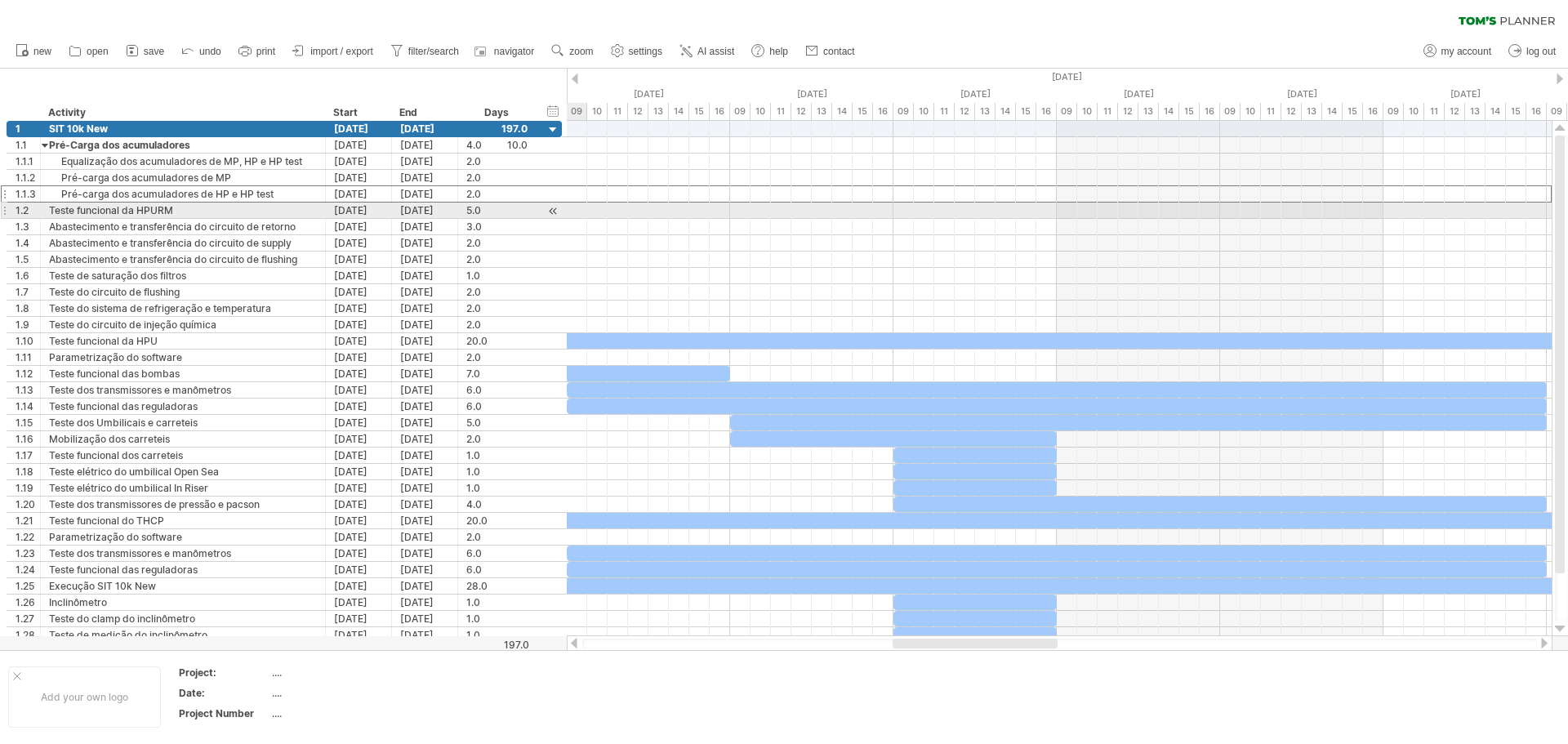
click at [172, 212] on div "Teste funcional da HPURM" at bounding box center [183, 210] width 267 height 16
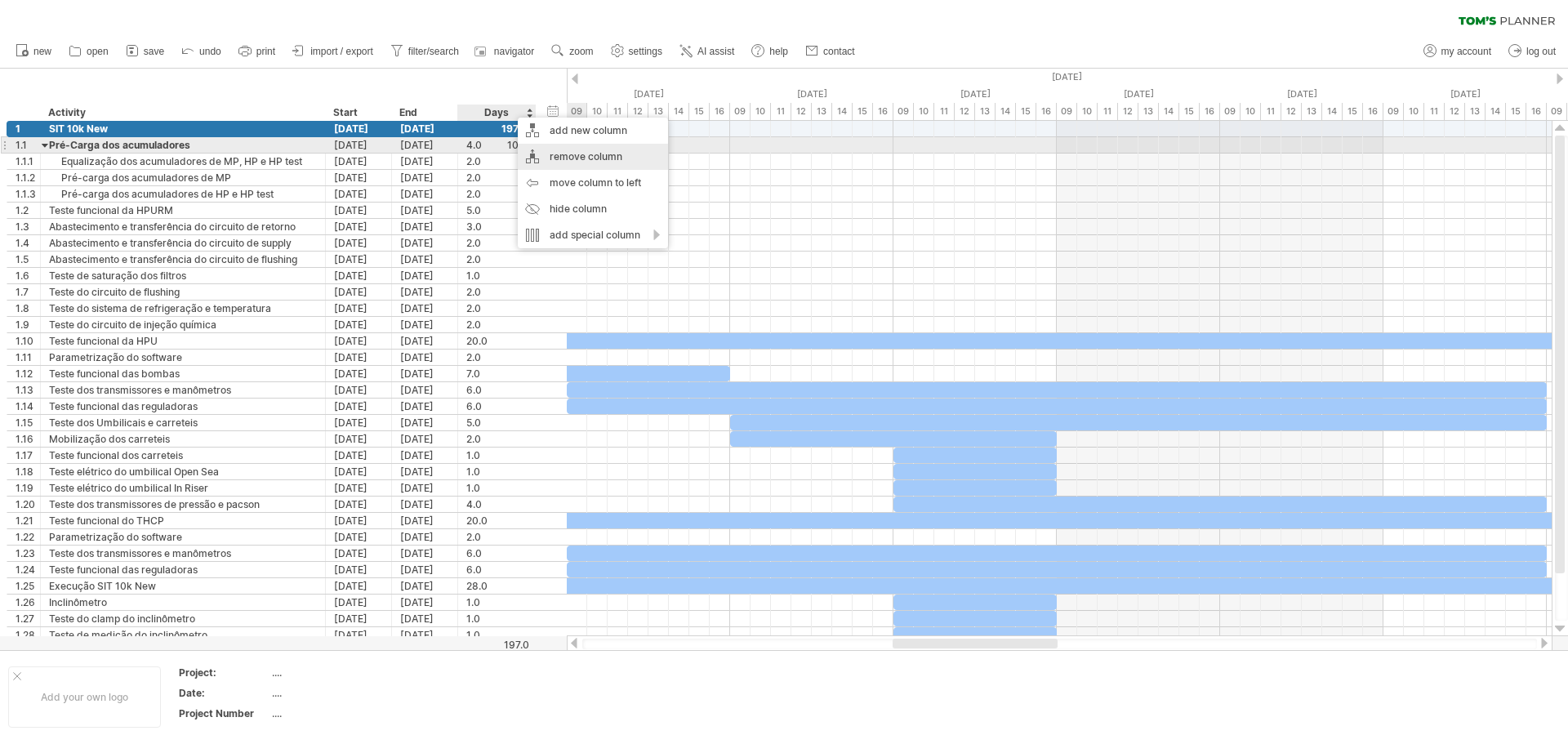
click at [610, 154] on div "remove column" at bounding box center [593, 156] width 150 height 27
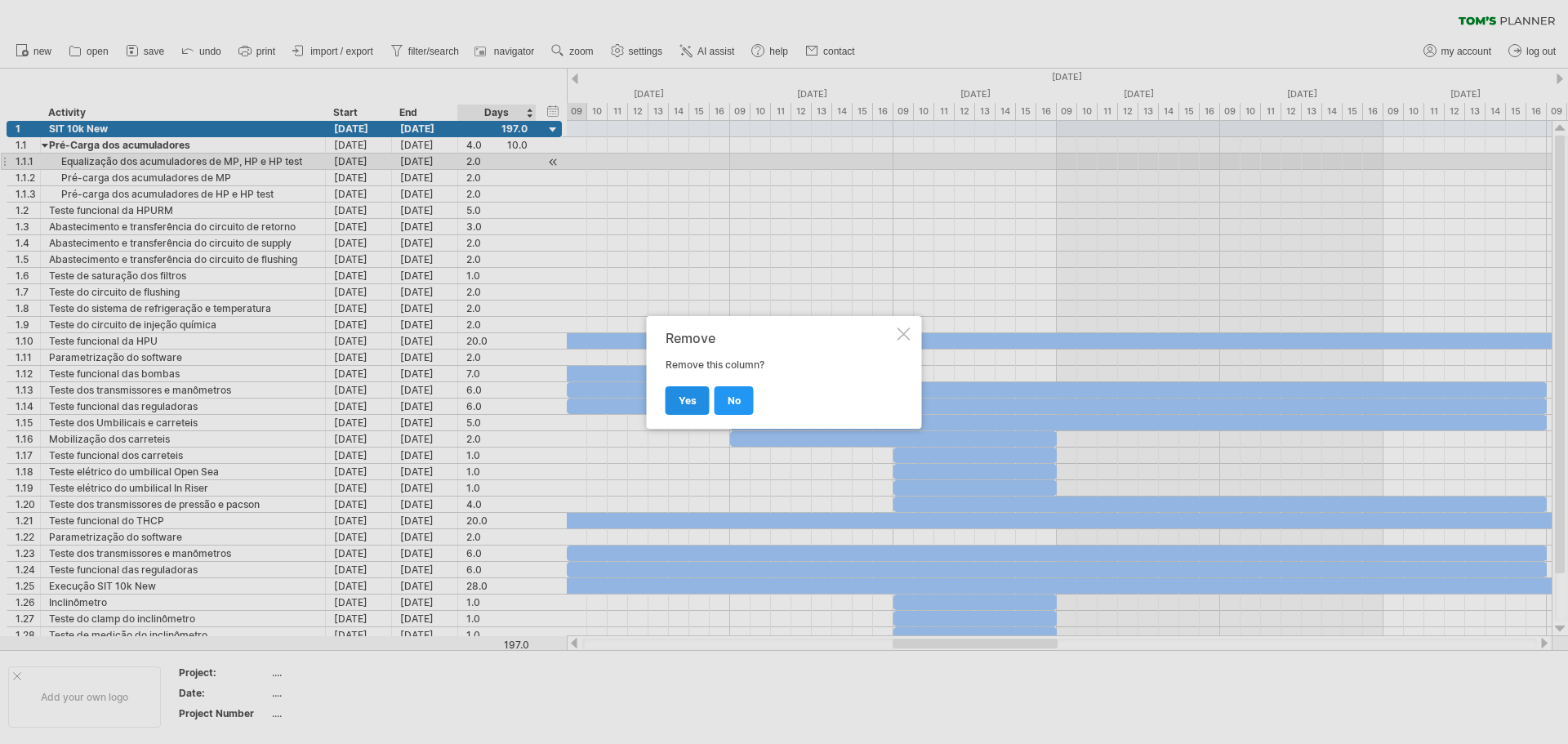
click at [693, 402] on span "yes" at bounding box center [687, 400] width 18 height 12
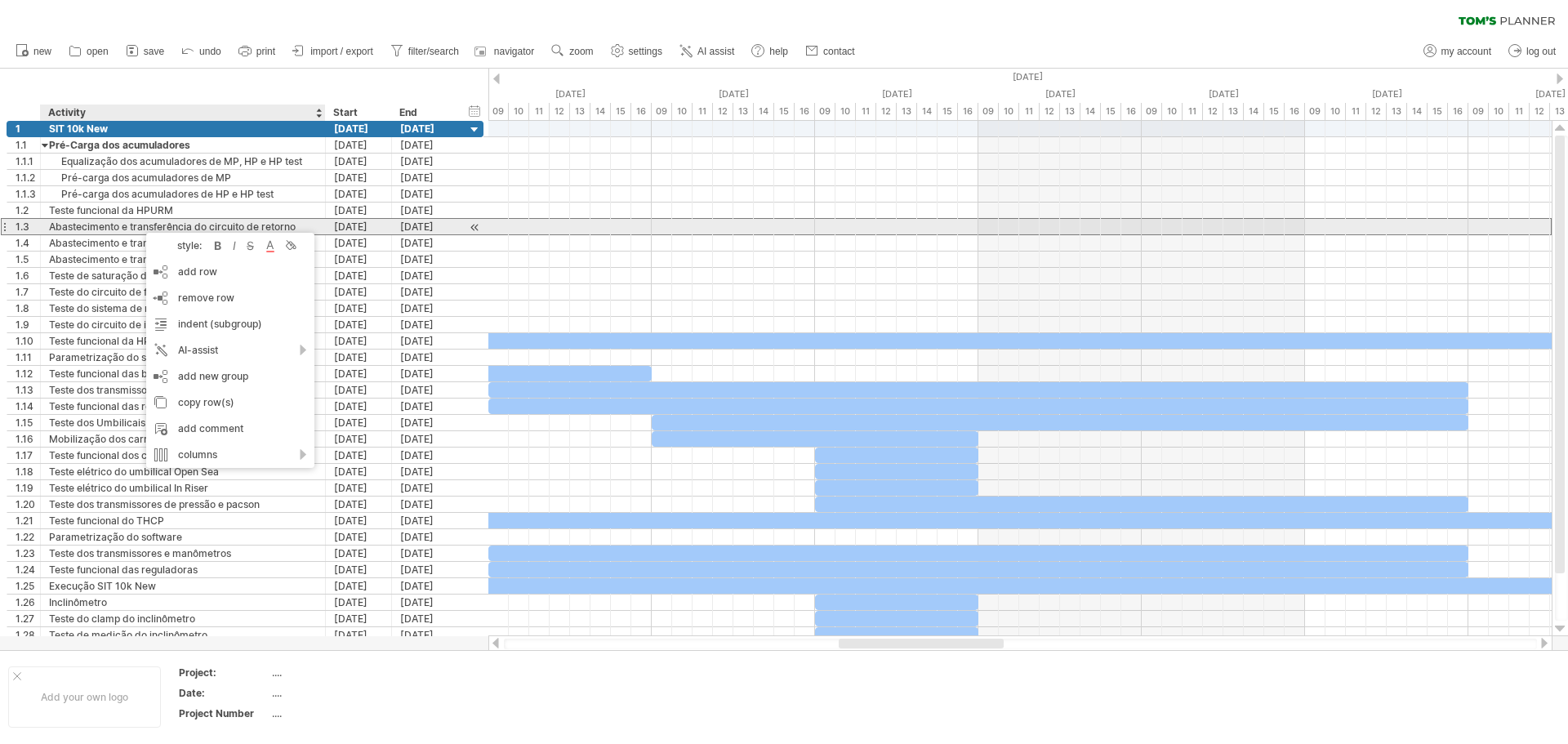
click at [76, 229] on div "Abastecimento e transferência do circuito de retorno" at bounding box center [183, 227] width 267 height 16
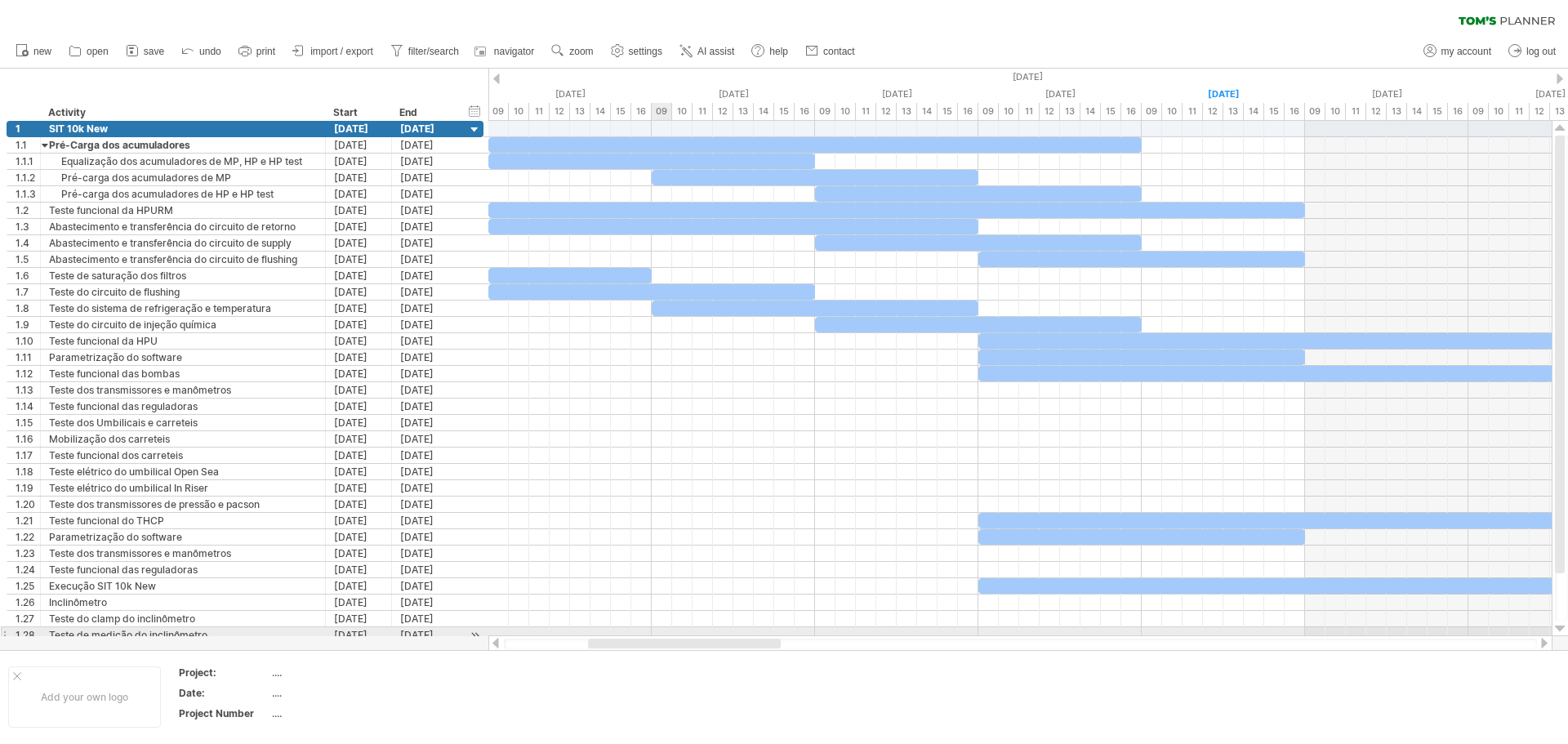
drag, startPoint x: 915, startPoint y: 643, endPoint x: 665, endPoint y: 630, distance: 250.3
click at [665, 630] on div "Trying to reach [DOMAIN_NAME] Connected again... 0% clear filter new 1" at bounding box center [784, 372] width 1568 height 744
click at [1153, 37] on div "new" at bounding box center [784, 51] width 1568 height 34
drag, startPoint x: 704, startPoint y: 648, endPoint x: 658, endPoint y: 650, distance: 46.0
click at [658, 650] on div "Trying to reach [DOMAIN_NAME] Connected again... 0% clear filter new 1" at bounding box center [784, 372] width 1568 height 744
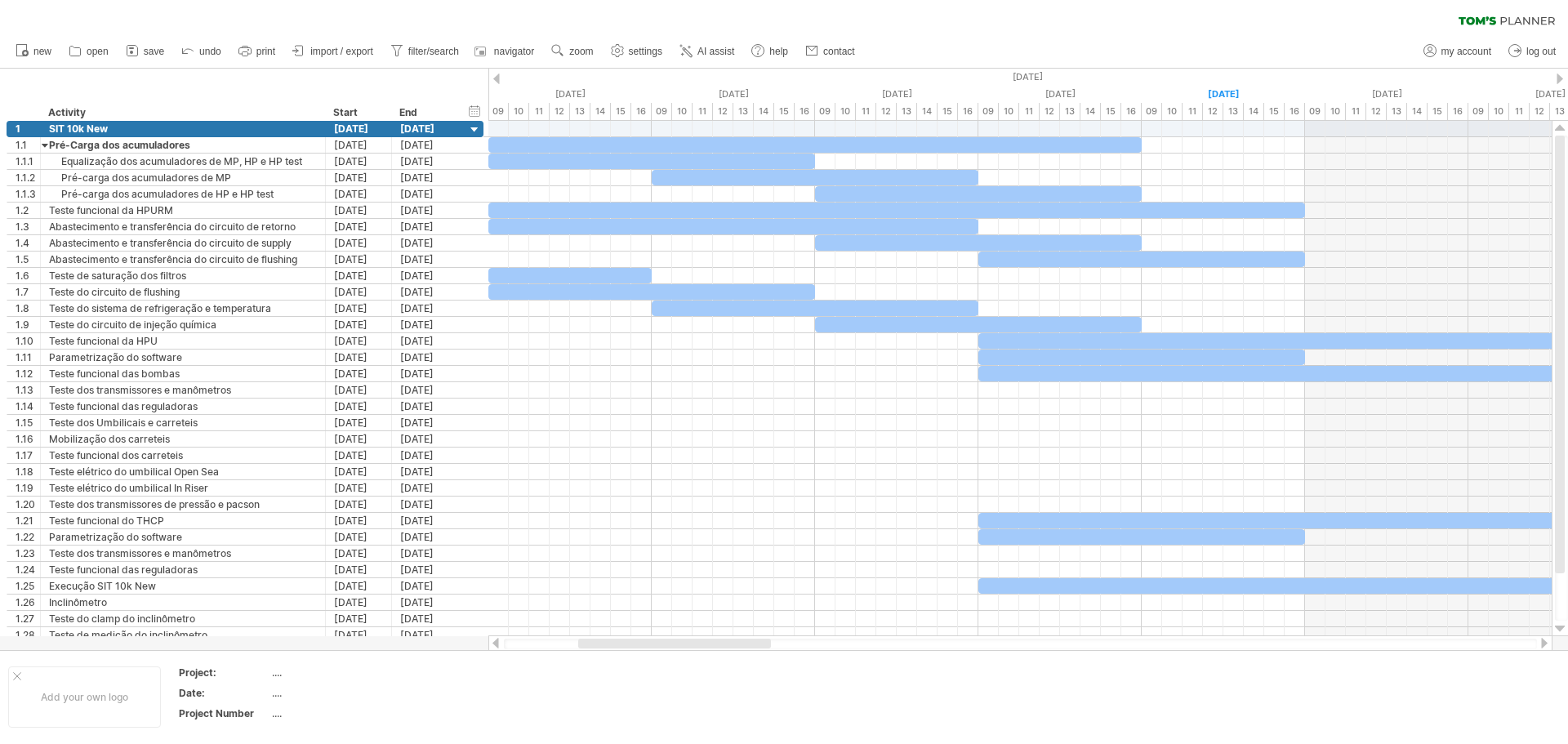
click at [658, 645] on div at bounding box center [674, 643] width 193 height 10
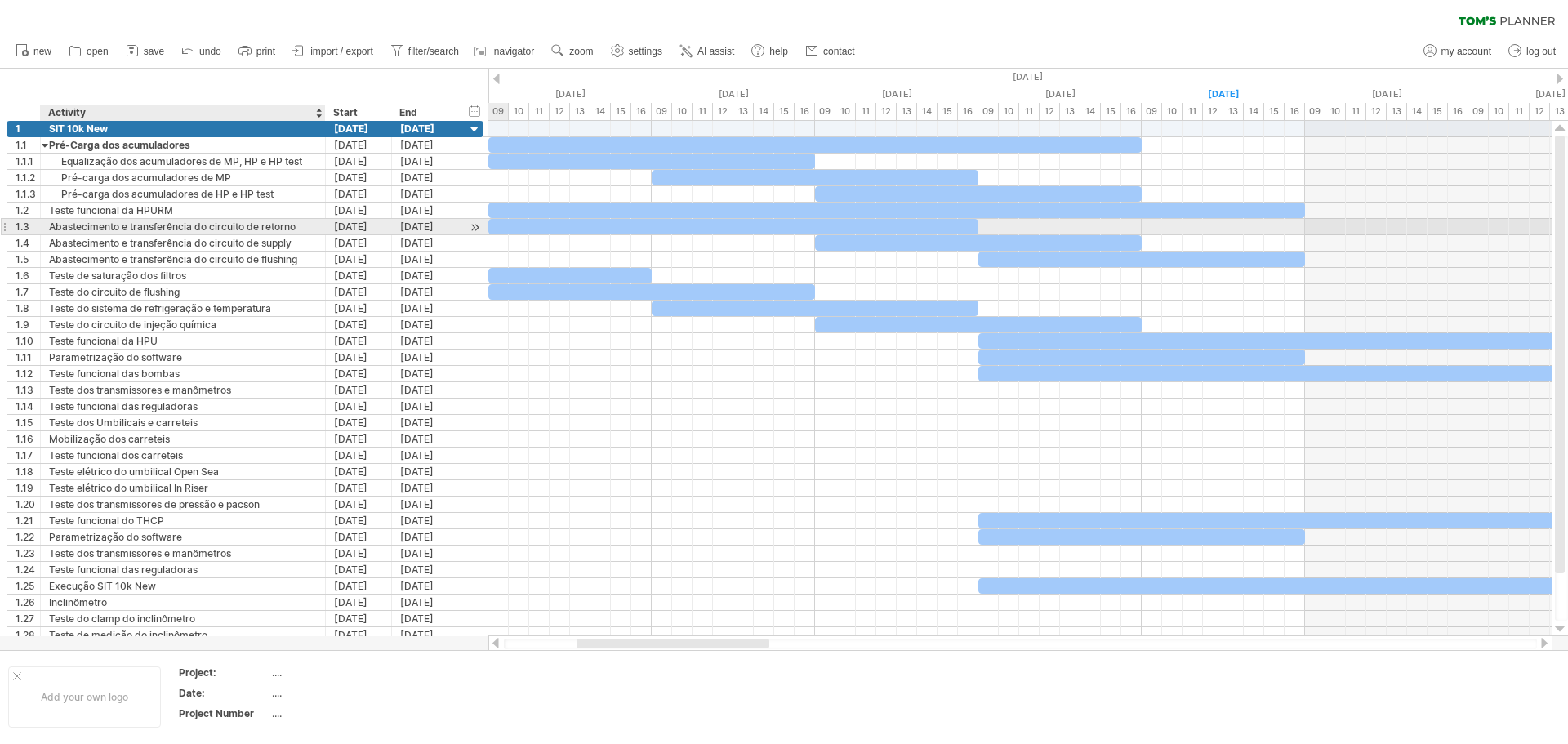
click at [110, 228] on div "Abastecimento e transferência do circuito de retorno" at bounding box center [183, 227] width 267 height 16
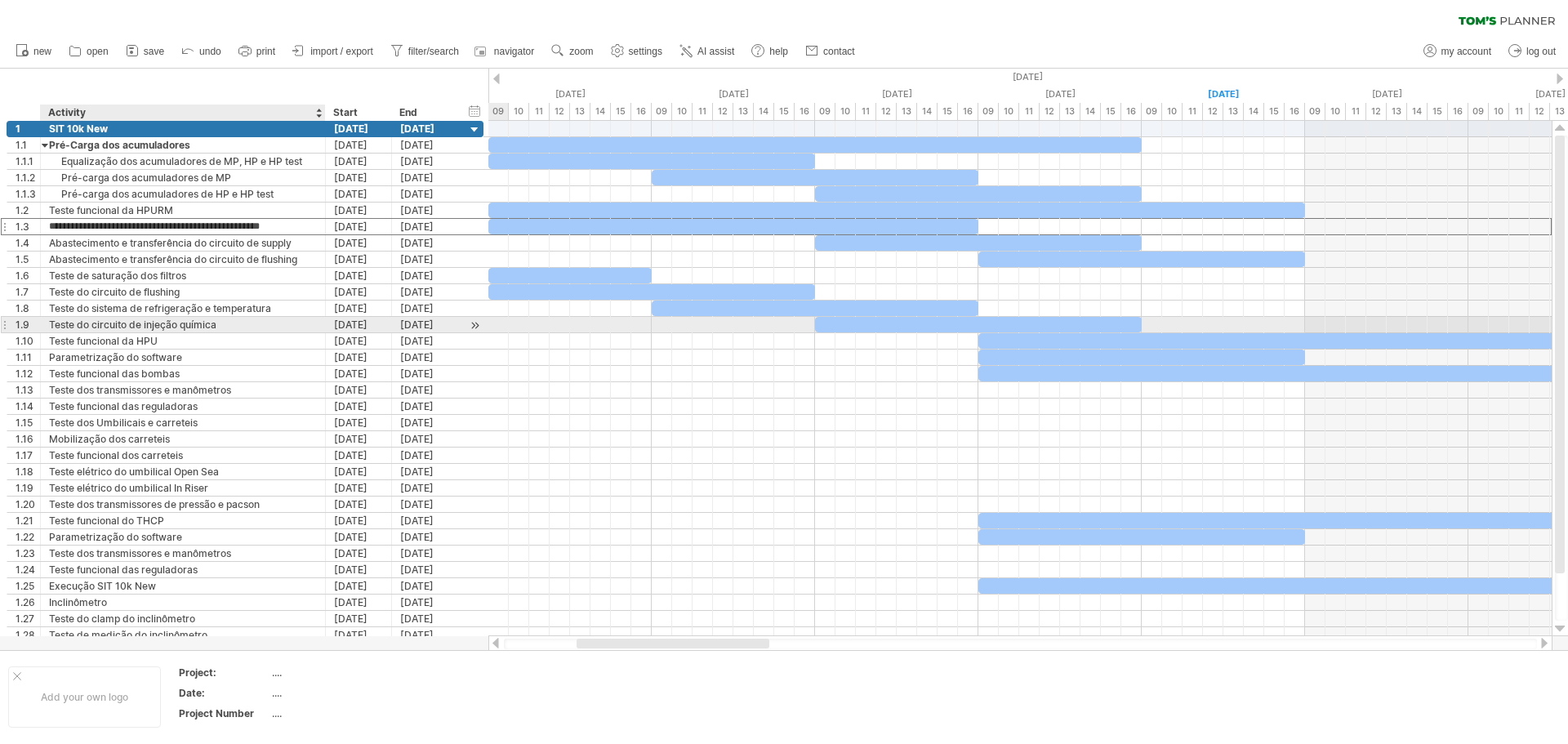
click at [225, 324] on div "Teste do circuito de injeção química" at bounding box center [183, 324] width 267 height 16
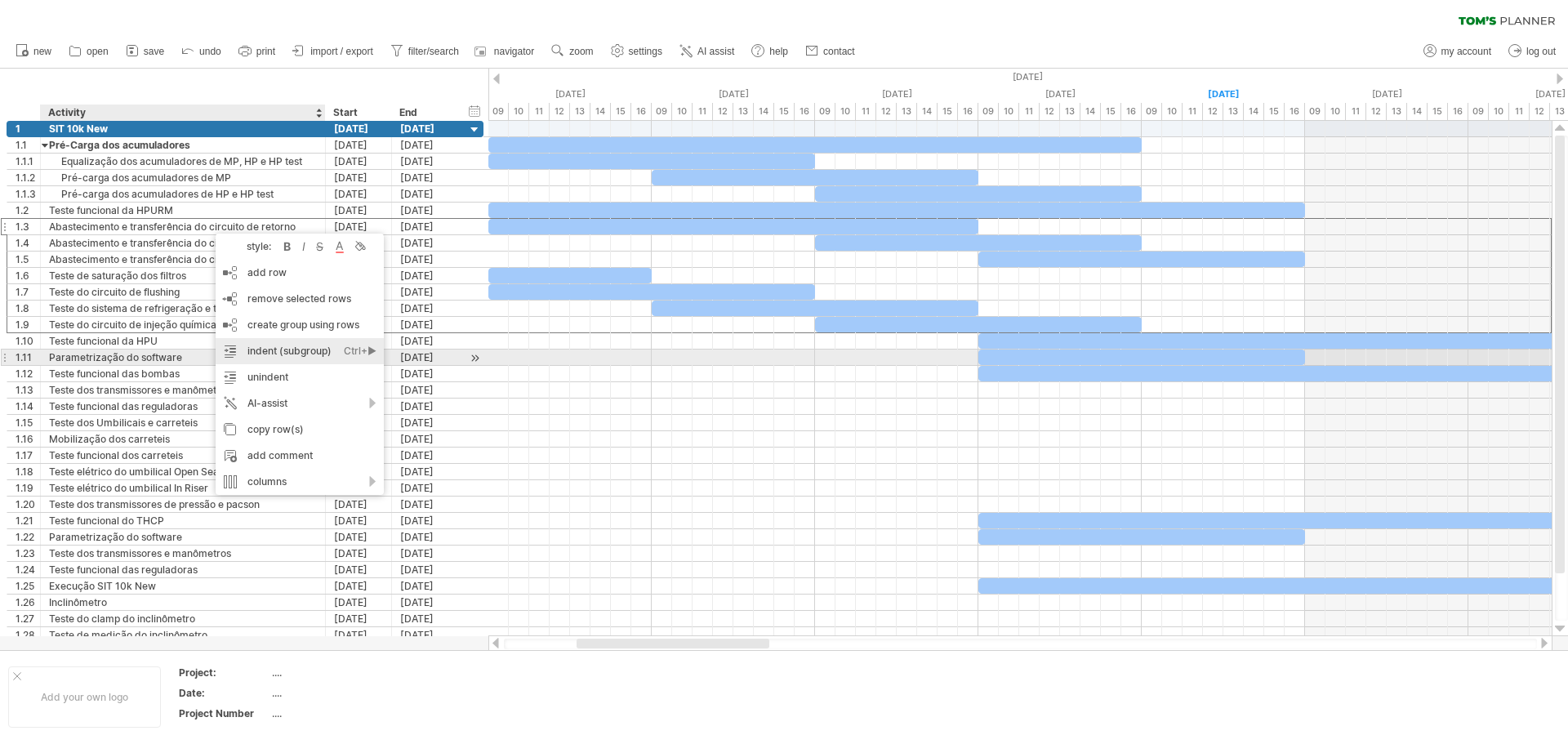
click at [316, 351] on div "indent (subgroup) Ctrl+► Cmd+►" at bounding box center [299, 351] width 168 height 27
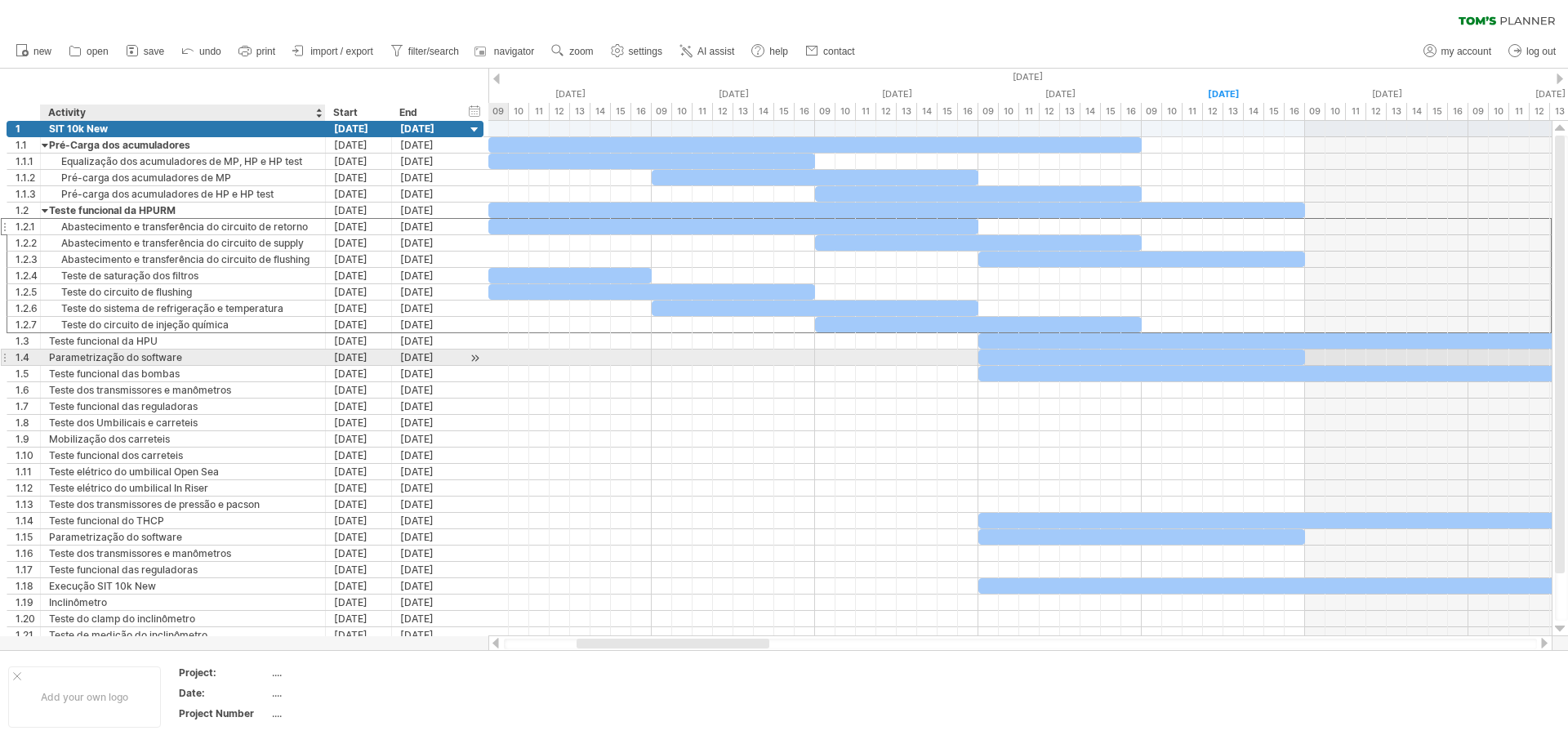
click at [168, 363] on div "Parametrização do software" at bounding box center [183, 357] width 267 height 16
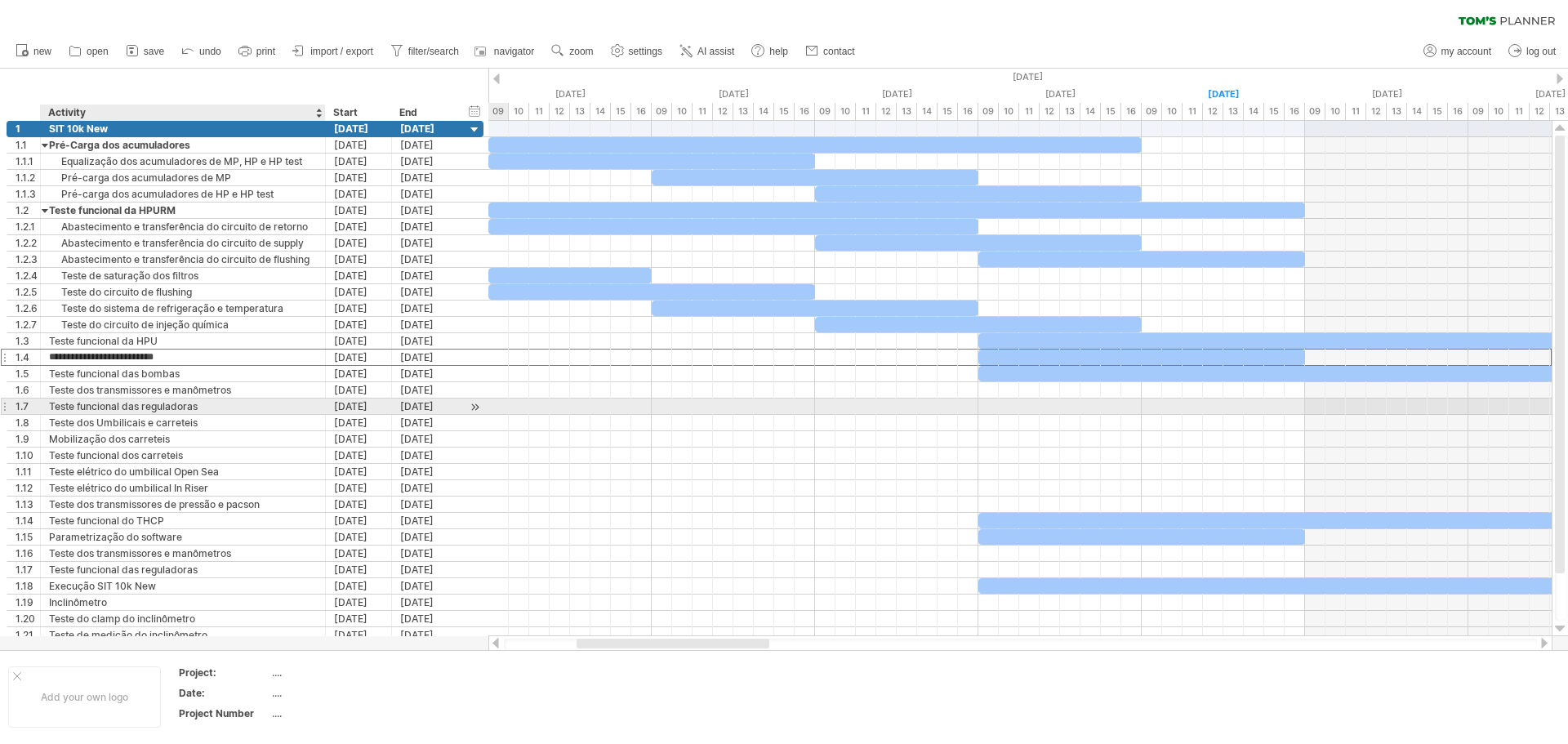
click at [215, 404] on div "Teste funcional das reguladoras" at bounding box center [183, 406] width 267 height 16
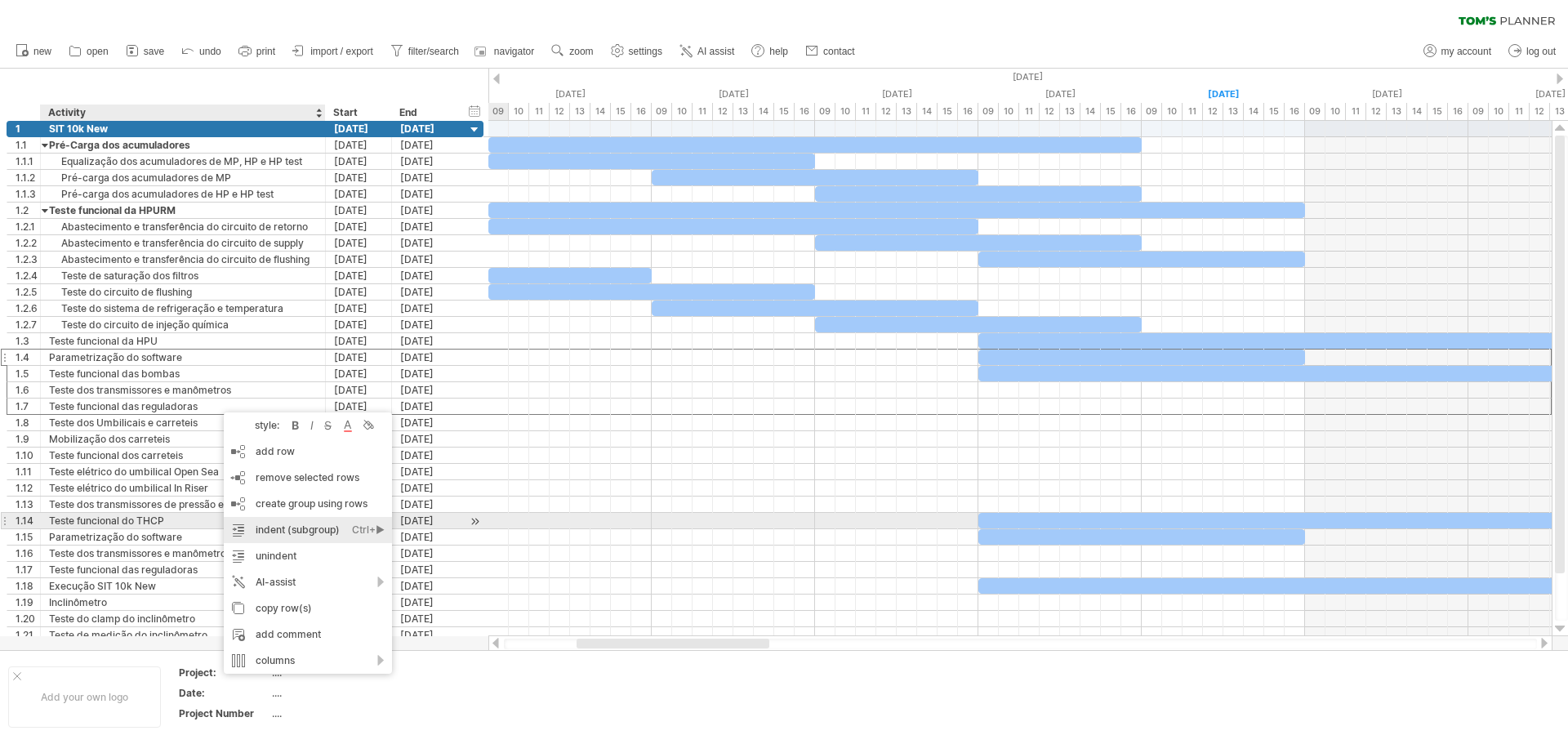
click at [325, 526] on div "indent (subgroup) Ctrl+► Cmd+►" at bounding box center [308, 530] width 168 height 27
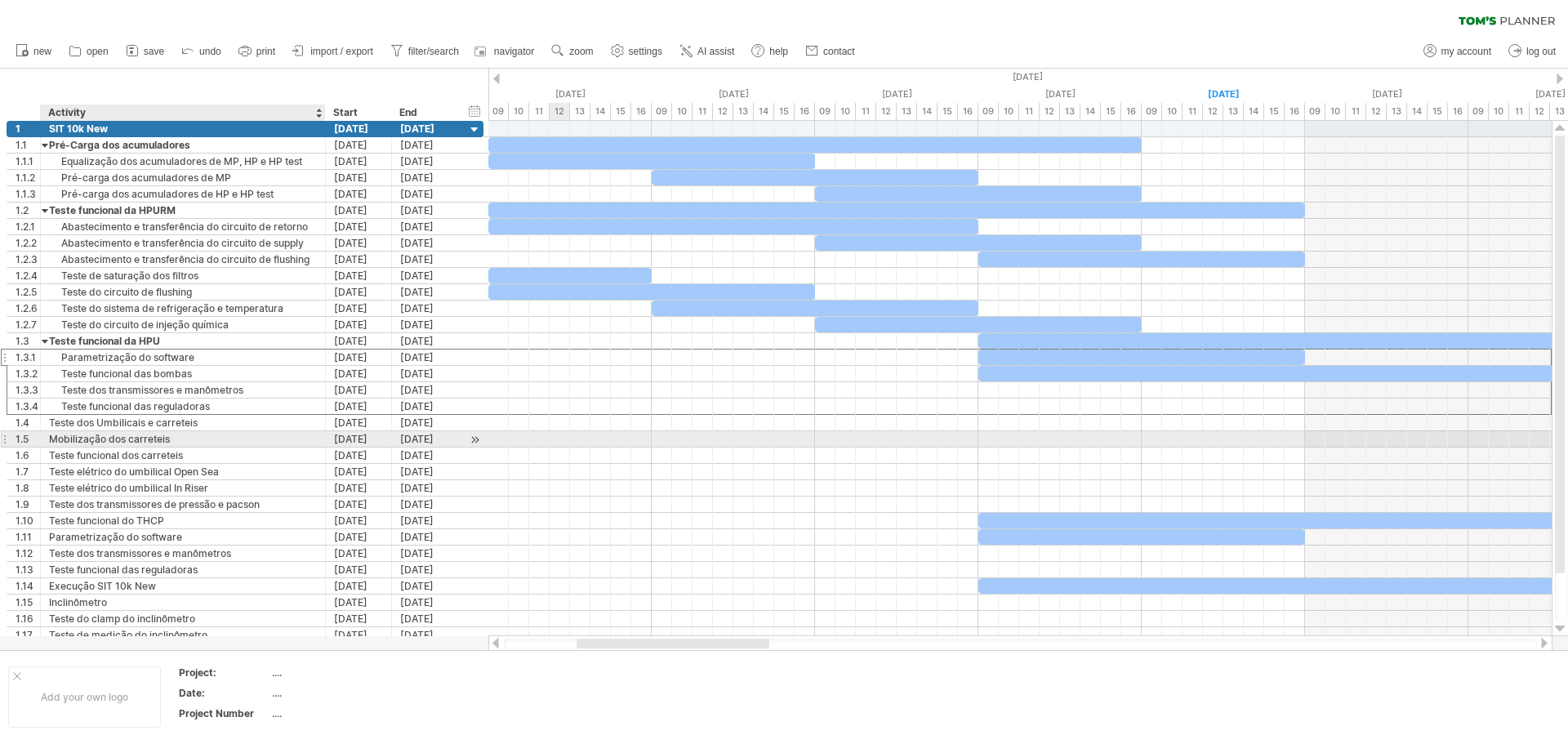
click at [208, 443] on div "Mobilização dos carreteis" at bounding box center [183, 438] width 267 height 16
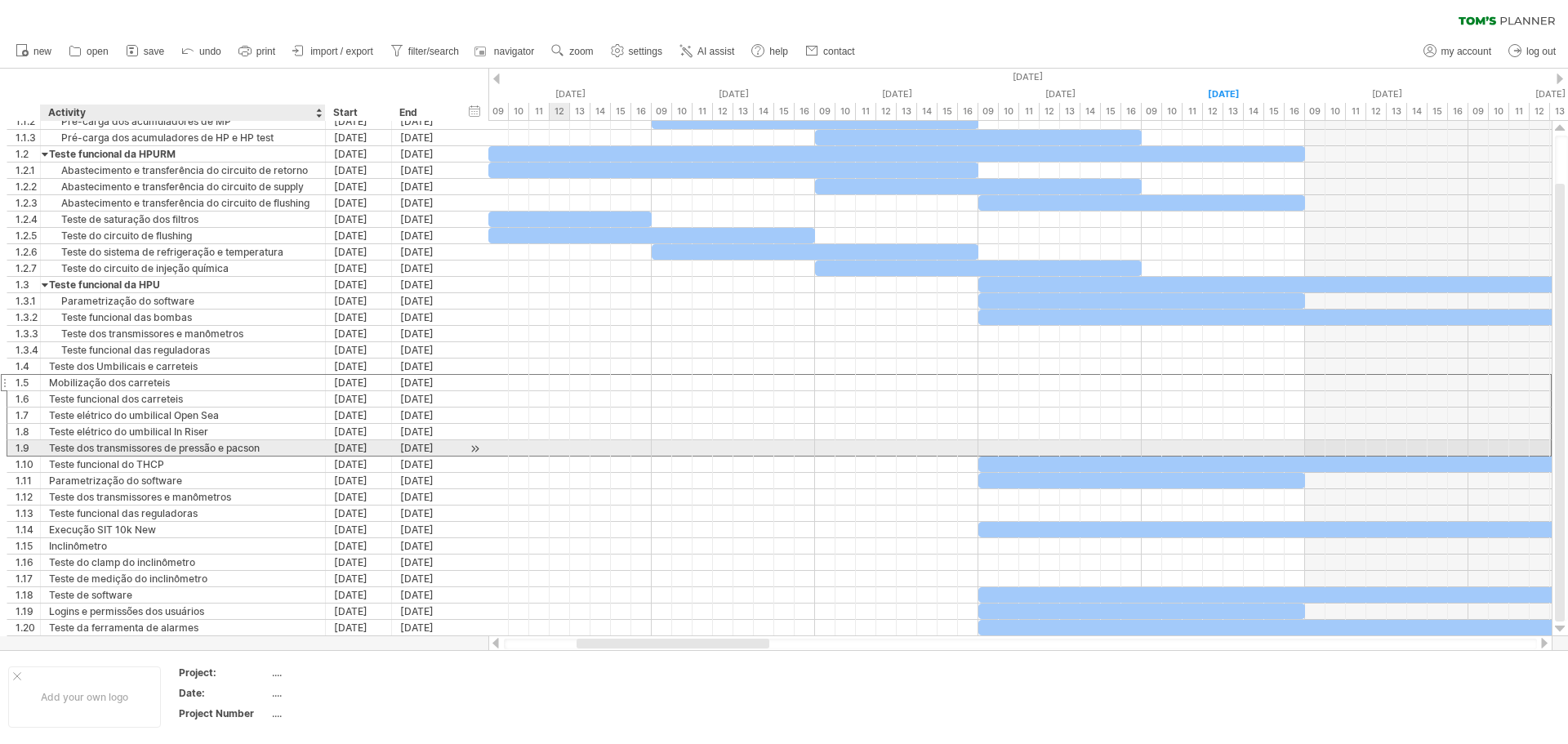
click at [229, 449] on div "Teste dos transmissores de pressão e pacson" at bounding box center [183, 448] width 267 height 16
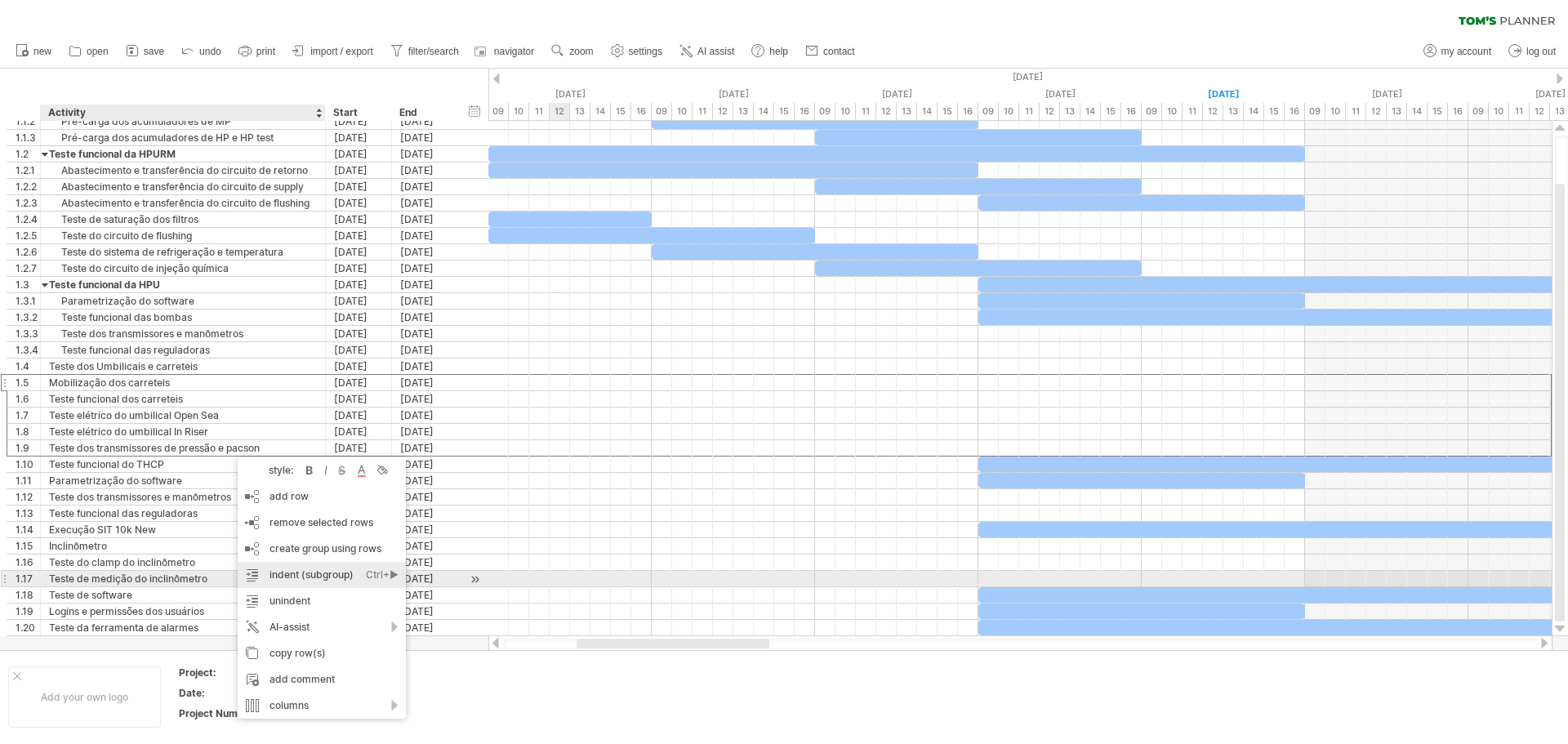
click at [349, 572] on div "indent (subgroup) Ctrl+► Cmd+►" at bounding box center [321, 574] width 168 height 27
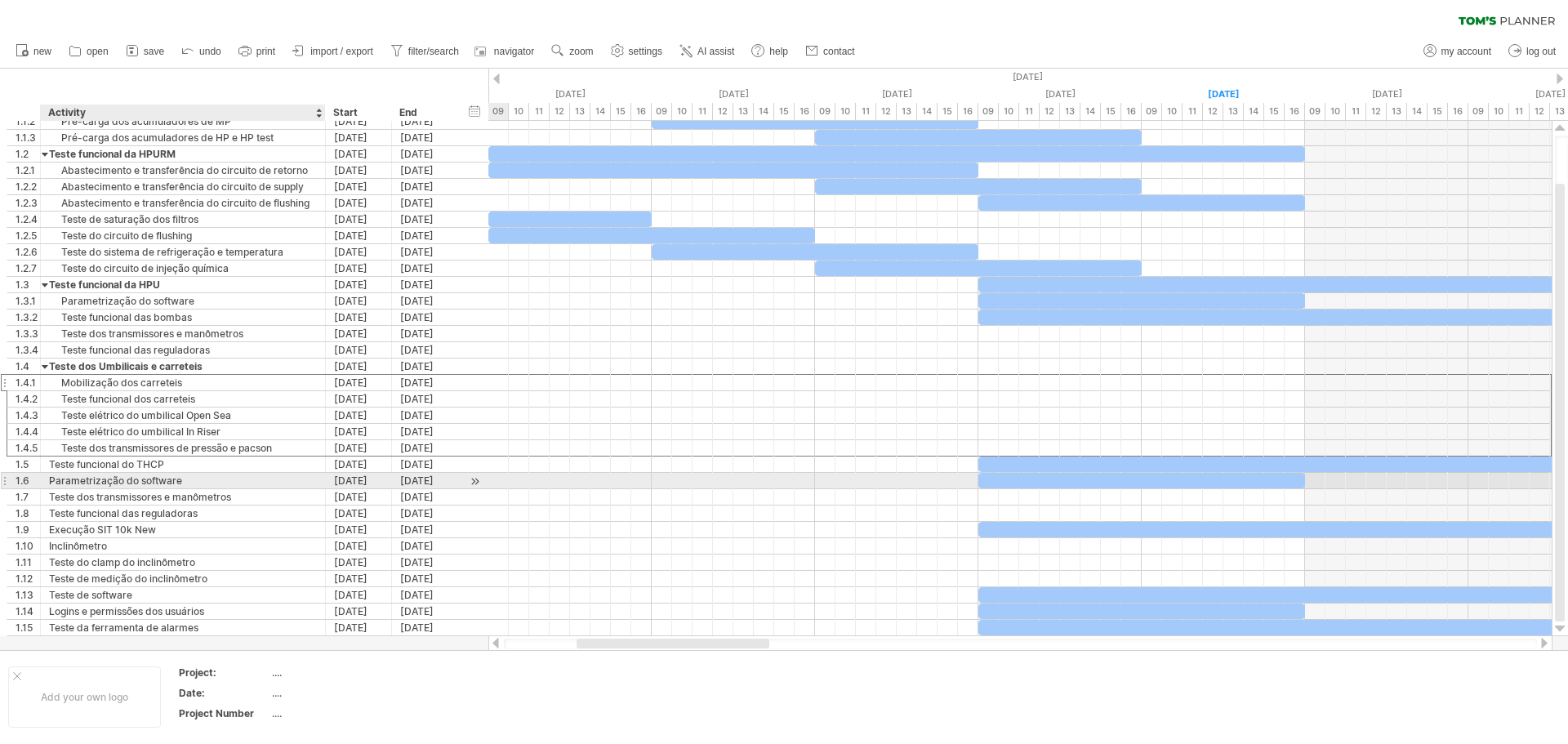
click at [233, 481] on div "Parametrização do software" at bounding box center [183, 481] width 267 height 16
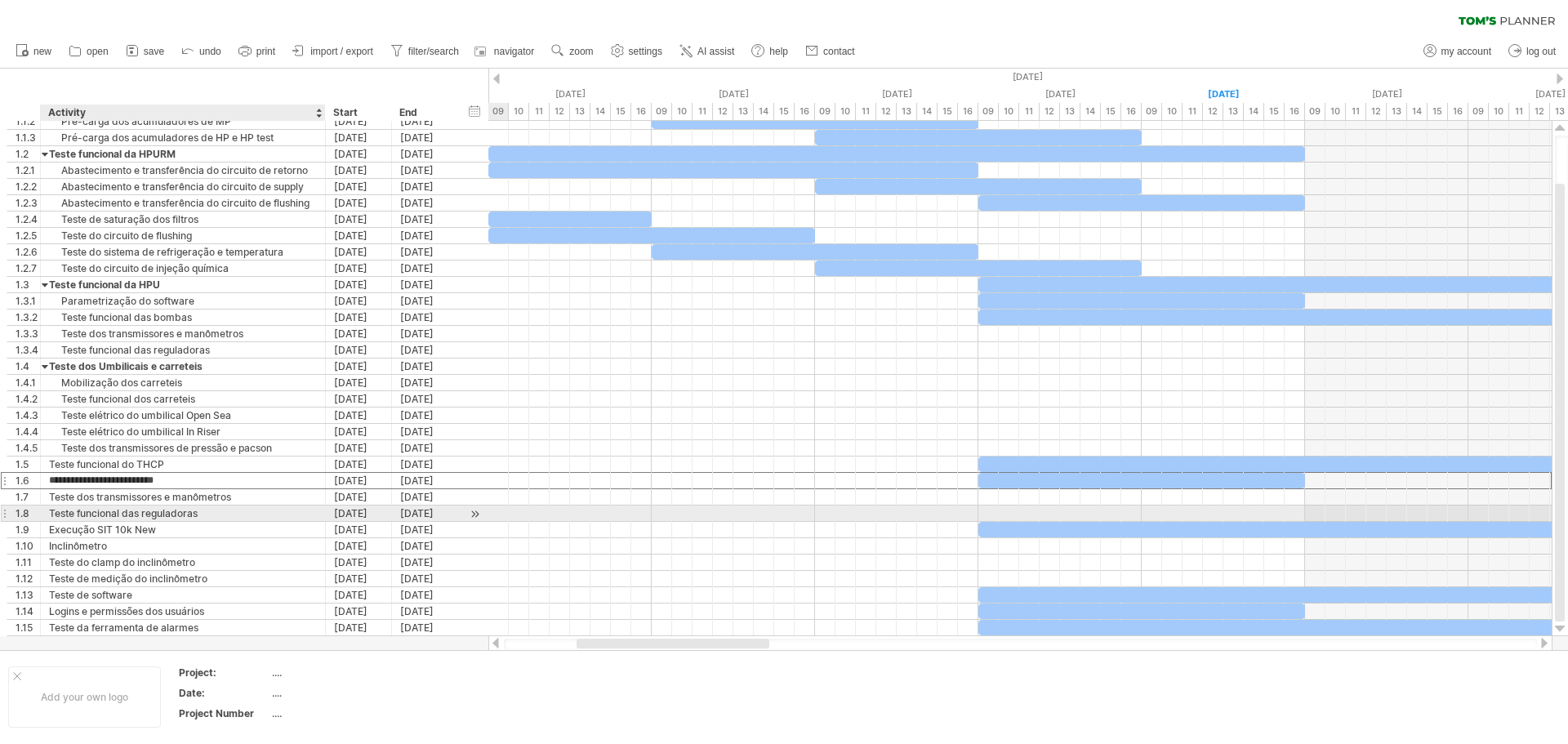
click at [232, 515] on div "Teste funcional das reguladoras" at bounding box center [183, 513] width 267 height 16
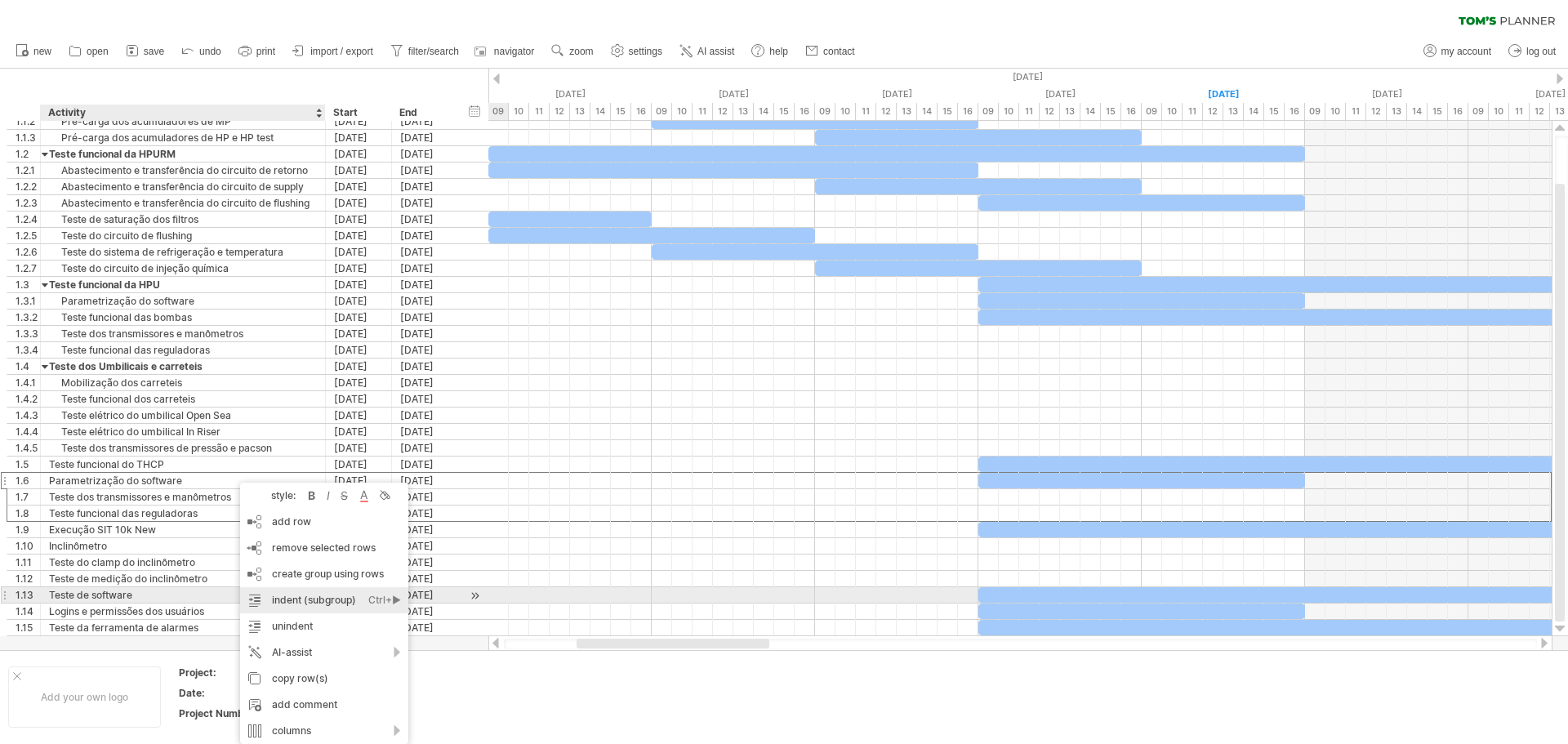
click at [359, 589] on div "indent (subgroup) Ctrl+► Cmd+►" at bounding box center [323, 600] width 168 height 27
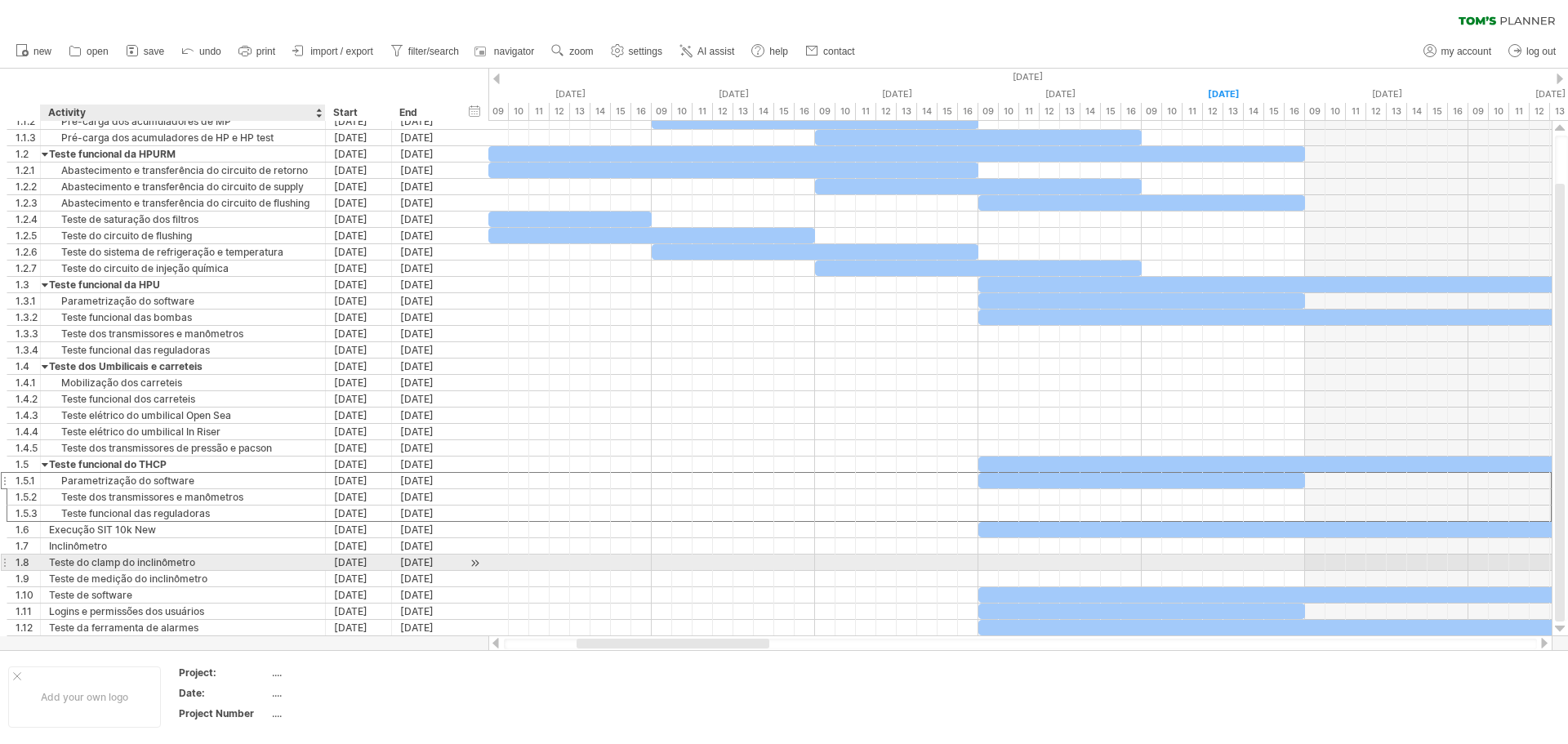
click at [149, 566] on div "Teste do clamp do inclinômetro" at bounding box center [183, 562] width 267 height 16
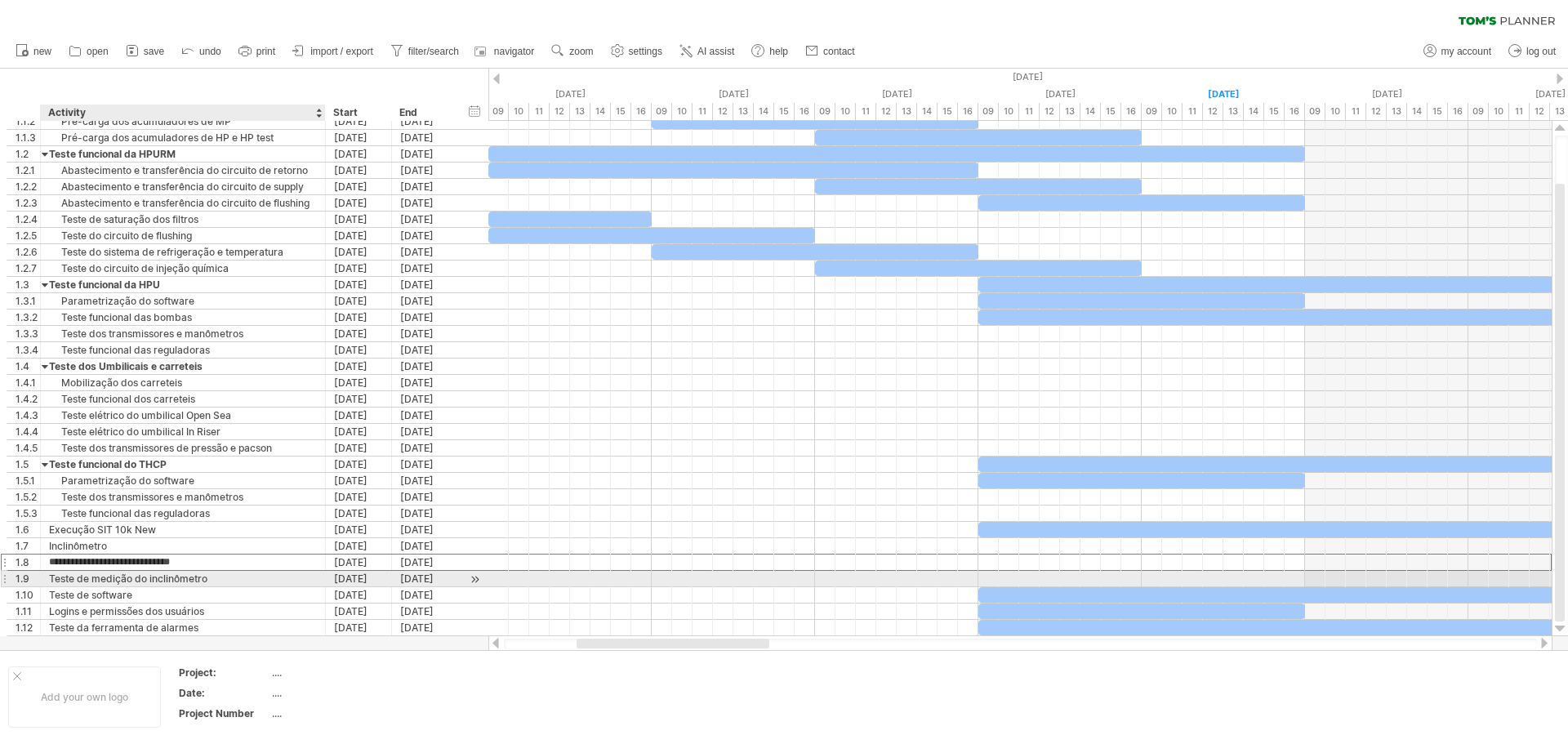
click at [171, 586] on div "**********" at bounding box center [245, 578] width 477 height 17
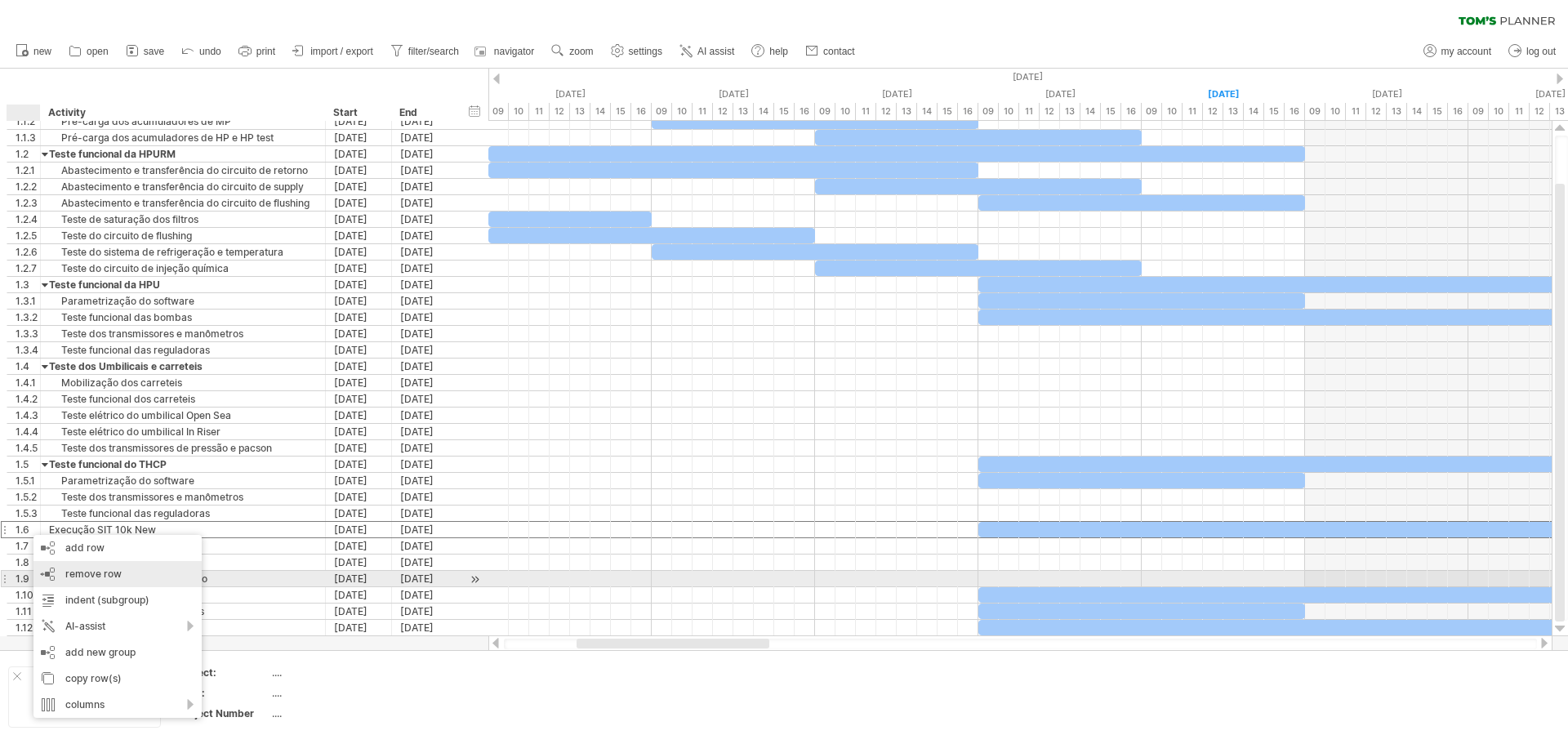
click at [128, 579] on div "remove row remove selected rows" at bounding box center [117, 574] width 168 height 27
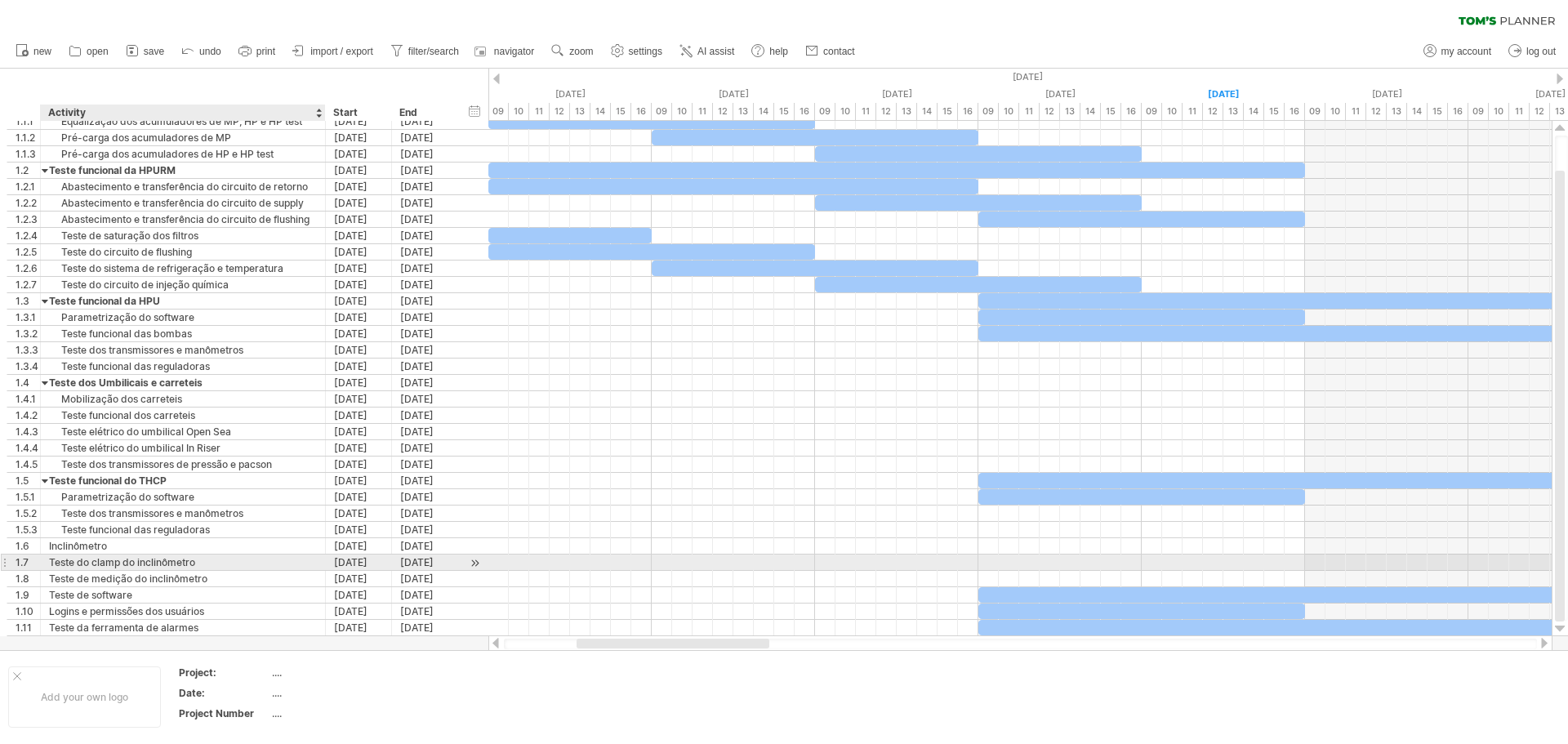
click at [121, 564] on div "Teste do clamp do inclinômetro" at bounding box center [183, 562] width 267 height 16
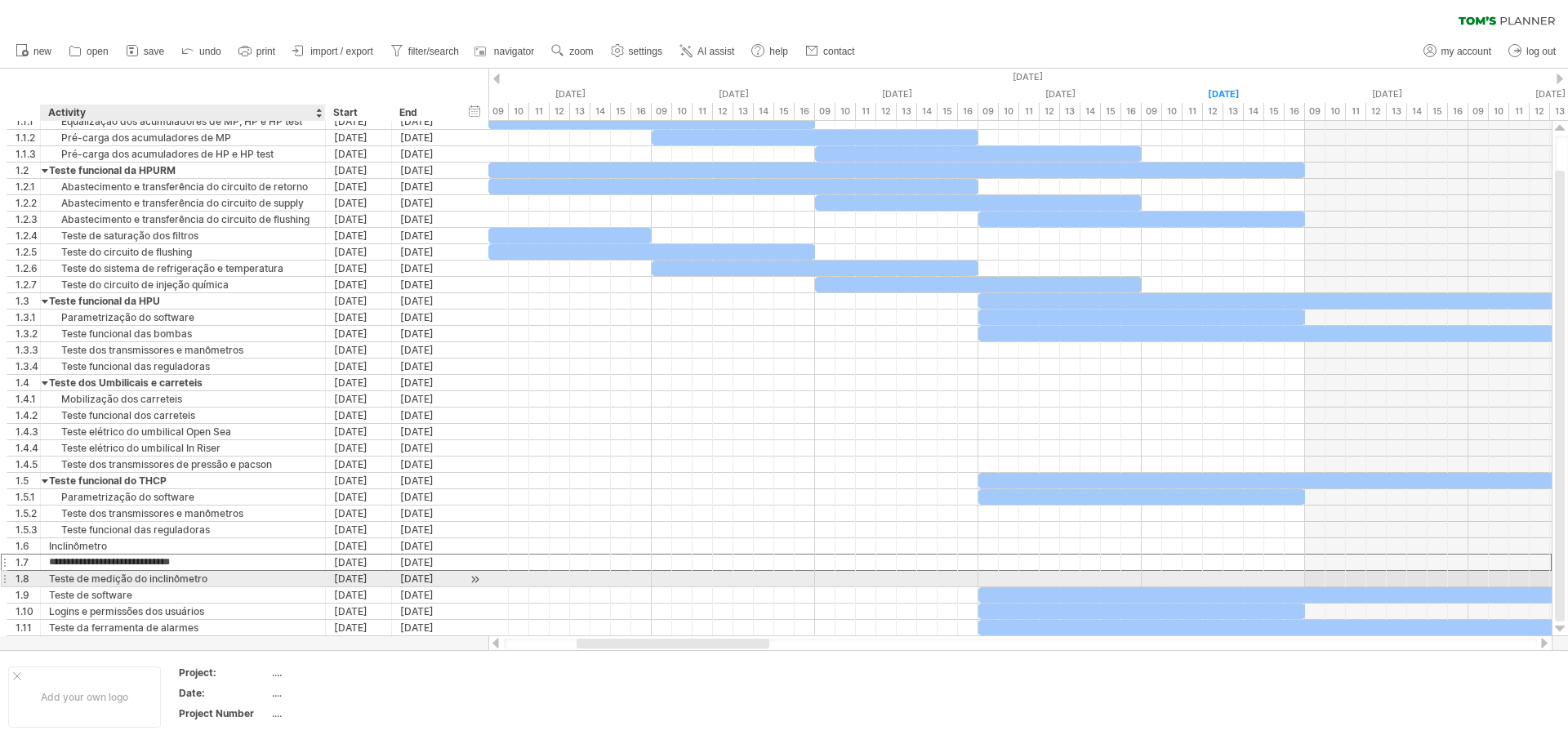
click at [124, 582] on div "Teste de medição do inclinômetro" at bounding box center [183, 578] width 267 height 16
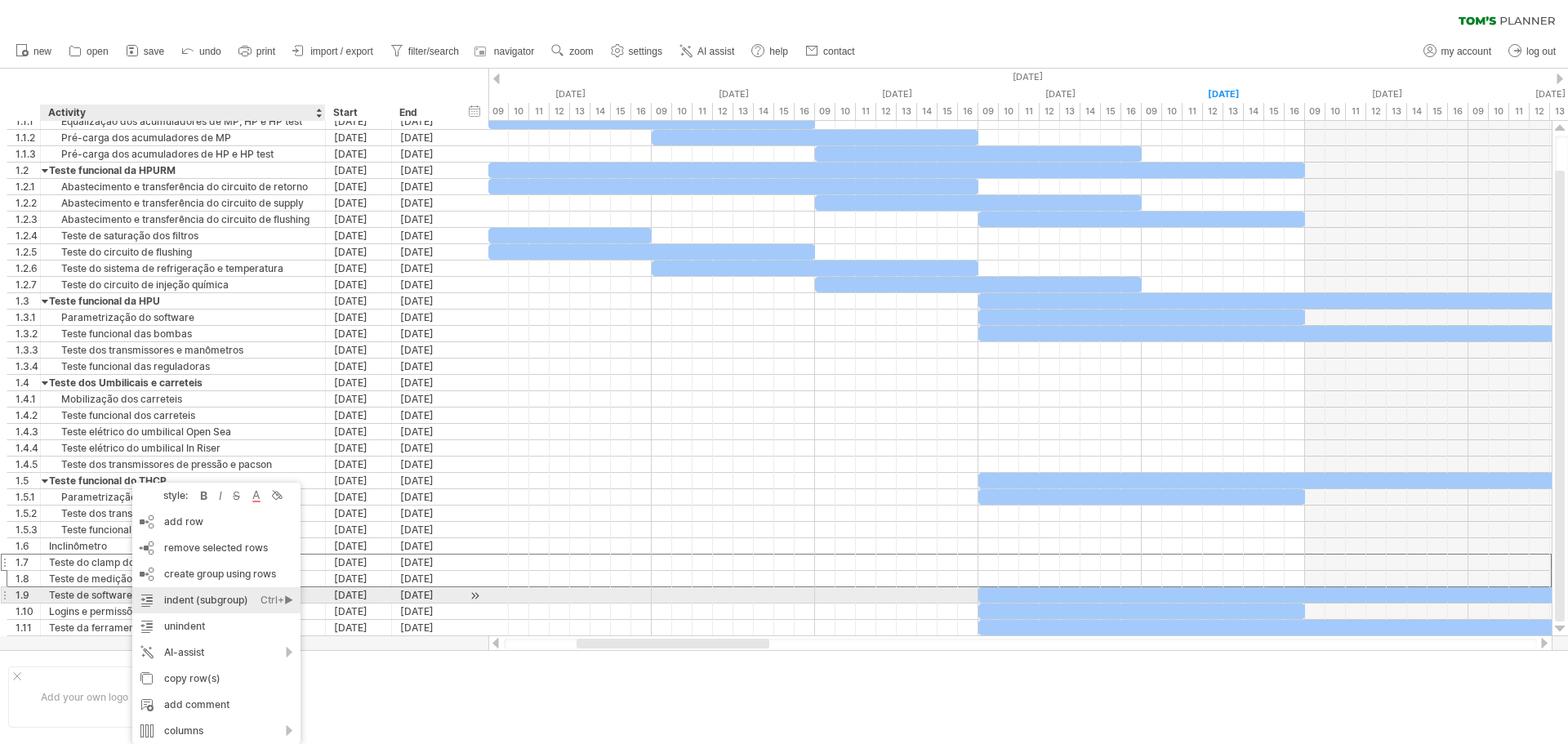
click at [214, 600] on div "indent (subgroup) Ctrl+► Cmd+►" at bounding box center [216, 600] width 168 height 27
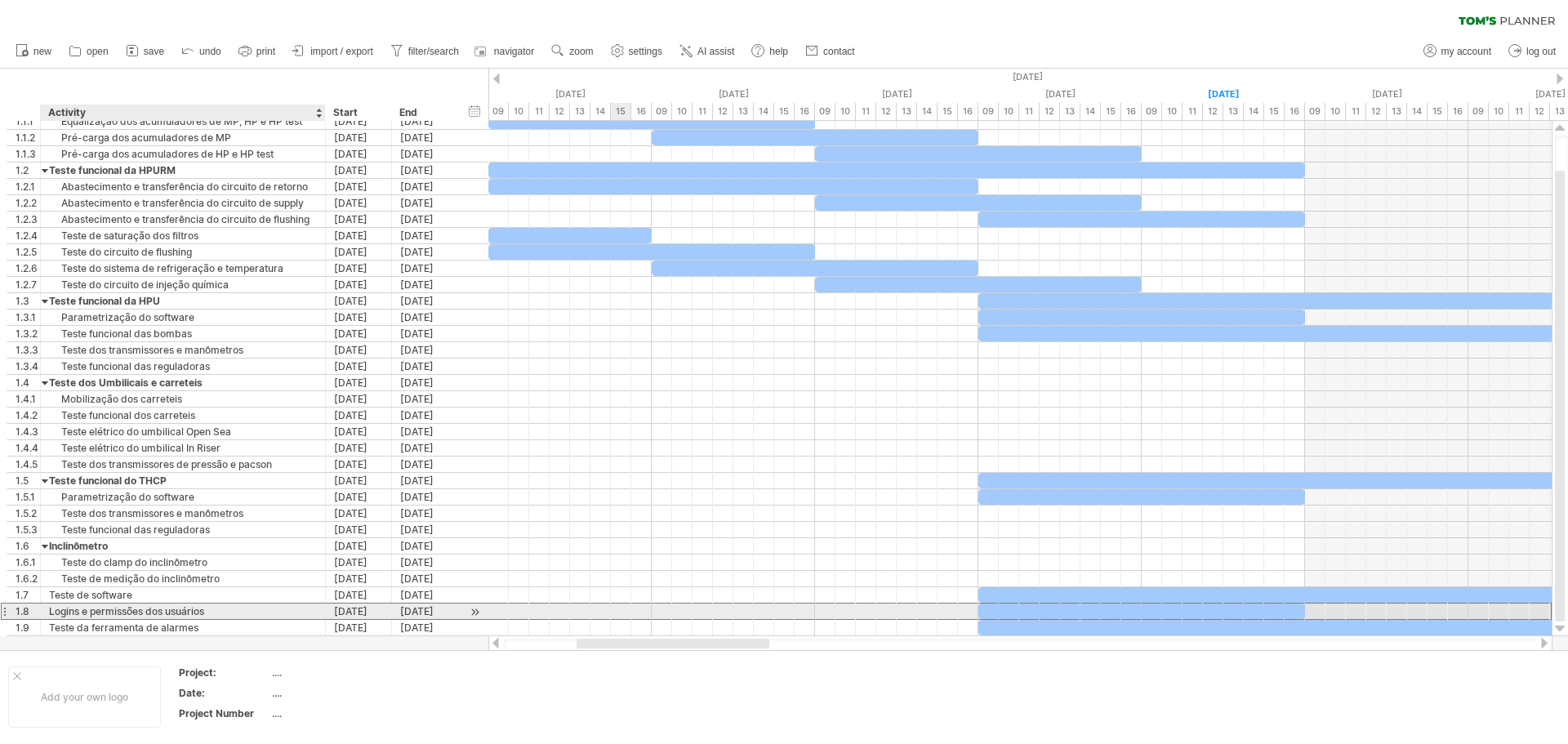
click at [285, 611] on div "Logins e permissões dos usuários" at bounding box center [183, 611] width 267 height 16
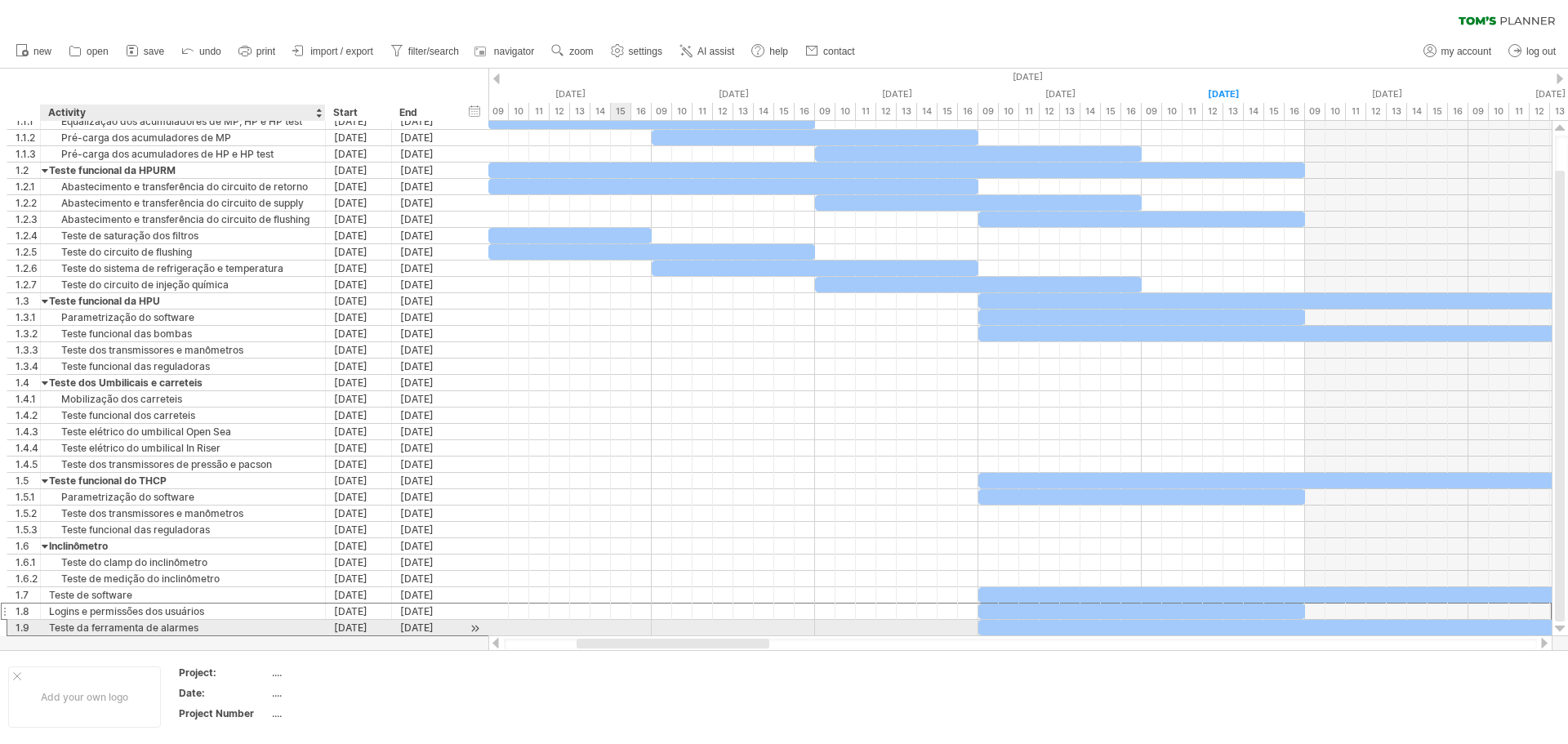
click at [279, 623] on div "Teste da ferramenta de alarmes" at bounding box center [183, 627] width 267 height 16
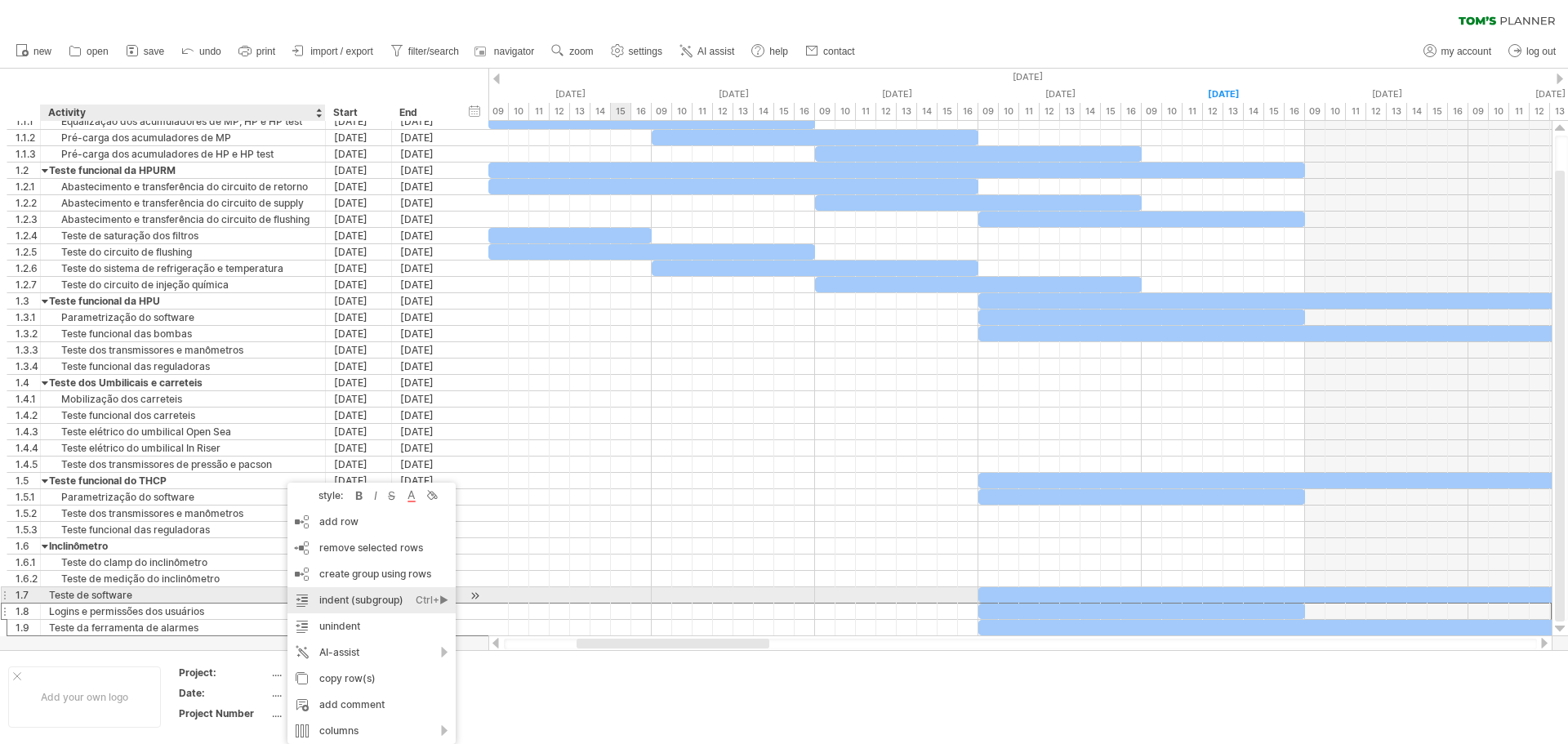
click at [399, 601] on div "indent (subgroup) Ctrl+► Cmd+►" at bounding box center [371, 600] width 168 height 27
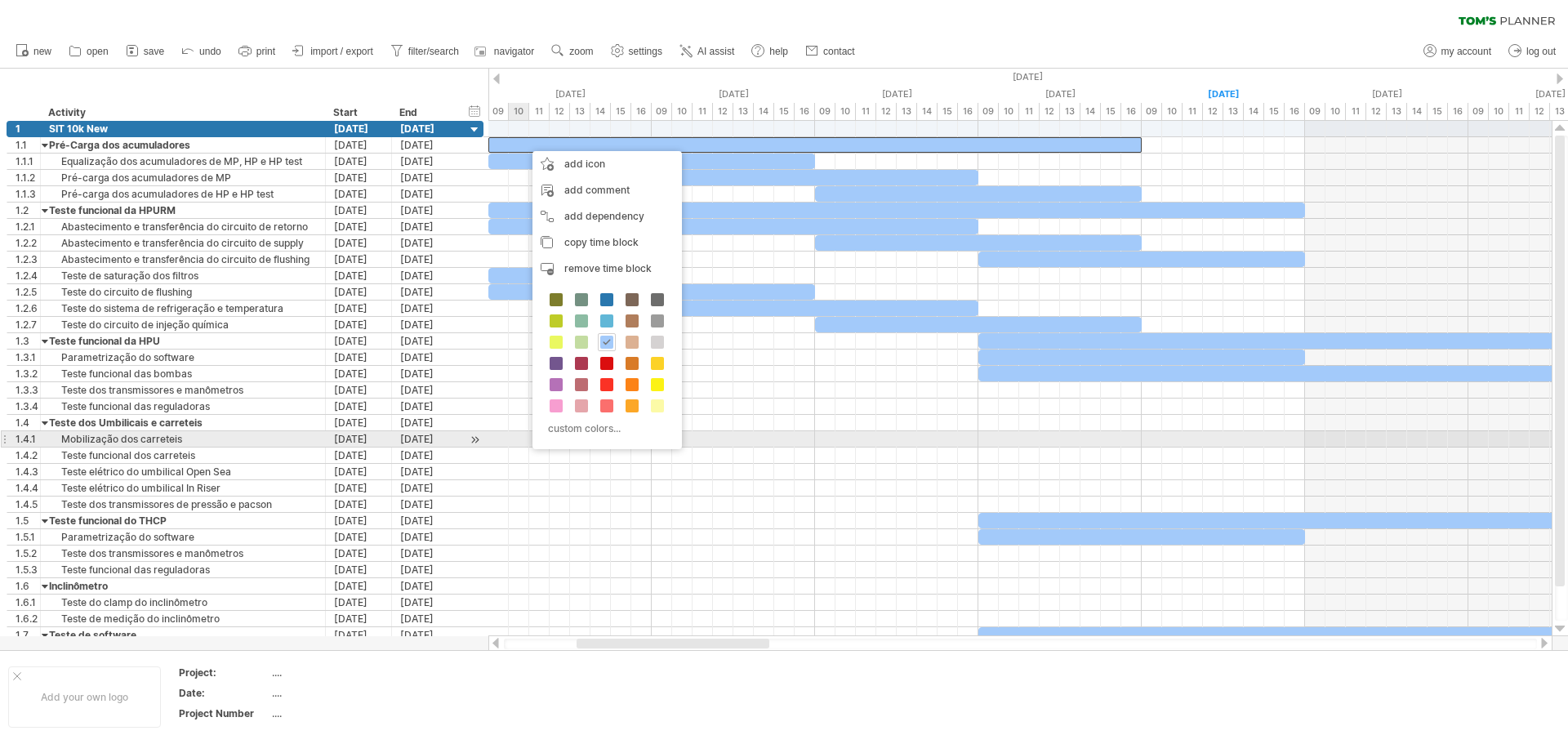
click at [518, 433] on div at bounding box center [1019, 438] width 1063 height 17
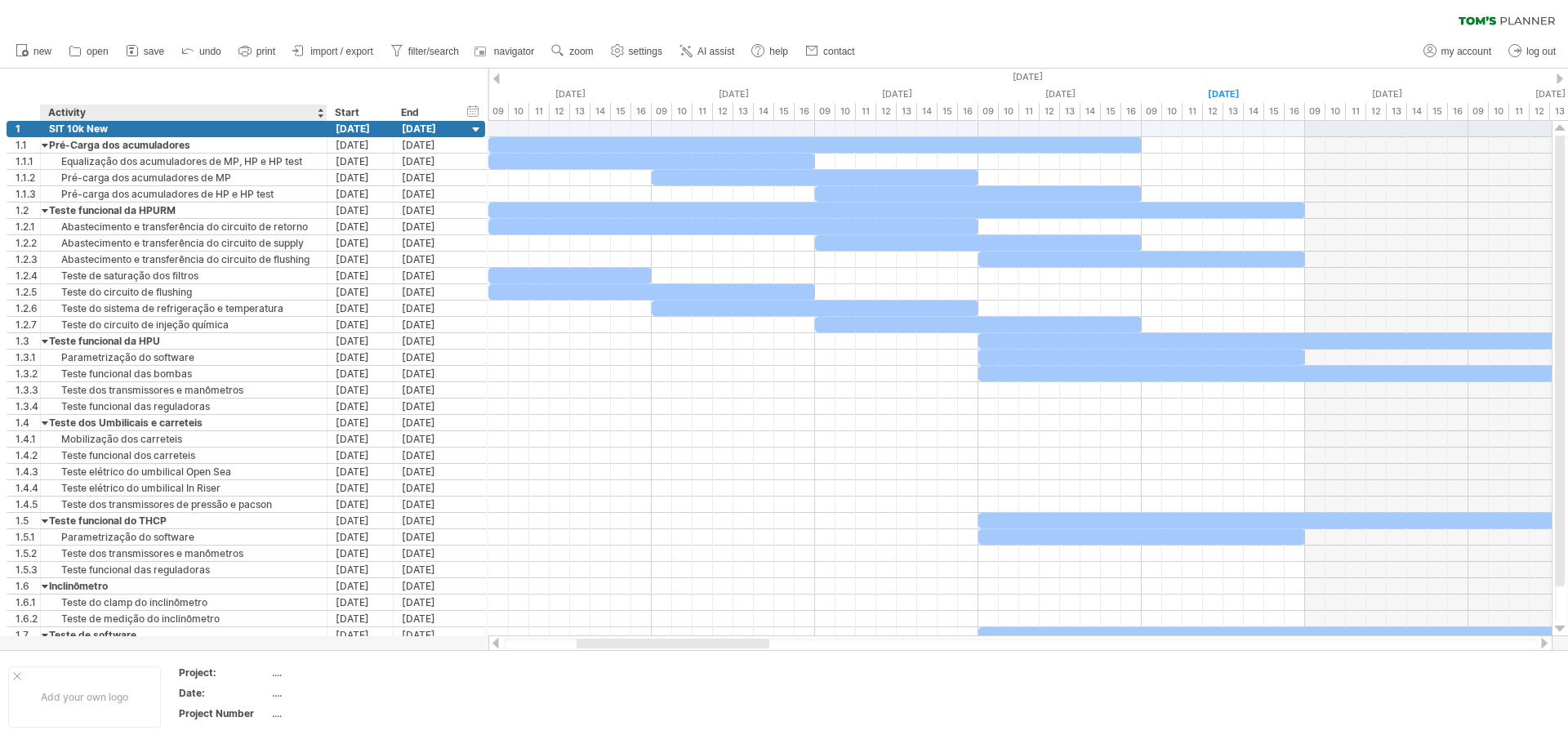
click at [325, 114] on div at bounding box center [326, 112] width 6 height 17
click at [1122, 106] on div "timeline settings" at bounding box center [1116, 106] width 121 height 27
select select "*"
select select "**"
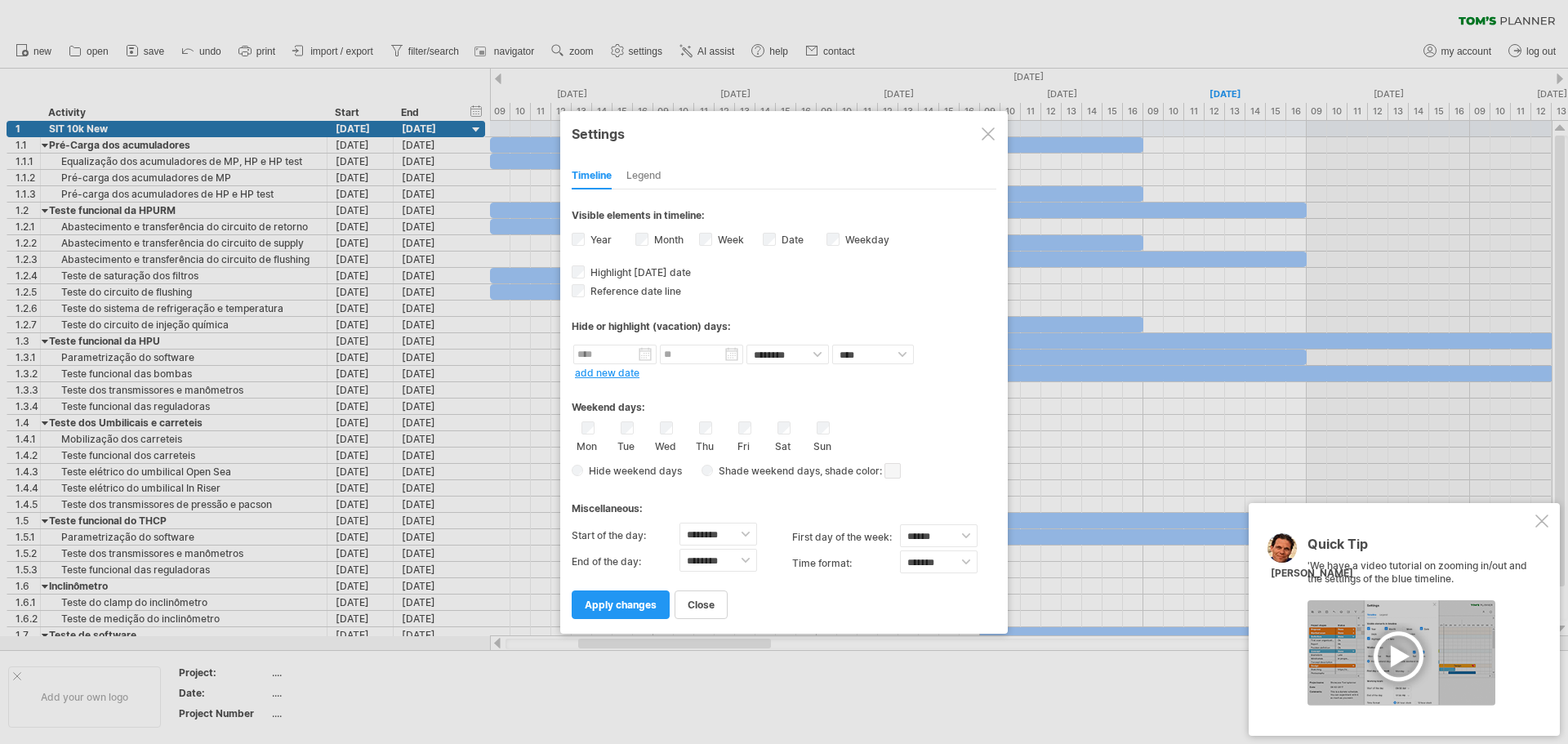
click at [715, 242] on label "Week visibility of weeknumbers Currently there is not enough space horizontally…" at bounding box center [729, 240] width 29 height 12
click at [583, 354] on input "text" at bounding box center [614, 354] width 84 height 20
drag, startPoint x: 576, startPoint y: 325, endPoint x: 678, endPoint y: 323, distance: 102.0
click at [678, 323] on div "Hide or highlight (vacation) days:" at bounding box center [784, 326] width 425 height 12
click at [686, 324] on div "Hide or highlight (vacation) days:" at bounding box center [784, 326] width 425 height 12
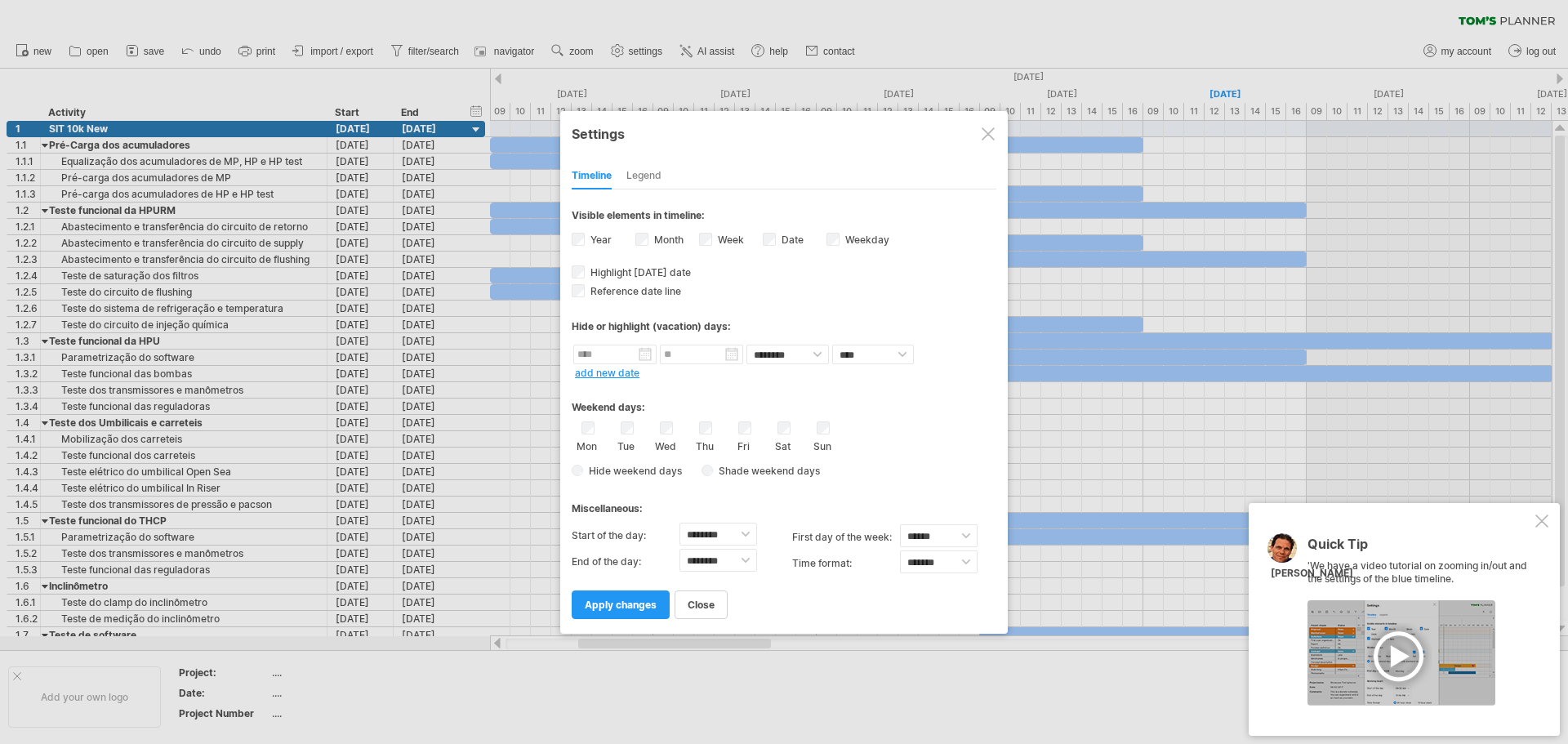
click at [739, 476] on span "Shade weekend days" at bounding box center [766, 471] width 107 height 12
click at [727, 475] on span "Shade weekend days" at bounding box center [766, 471] width 107 height 12
click at [725, 465] on span "Shade weekend days" at bounding box center [766, 471] width 107 height 12
click at [642, 176] on div "Legend" at bounding box center [644, 176] width 35 height 27
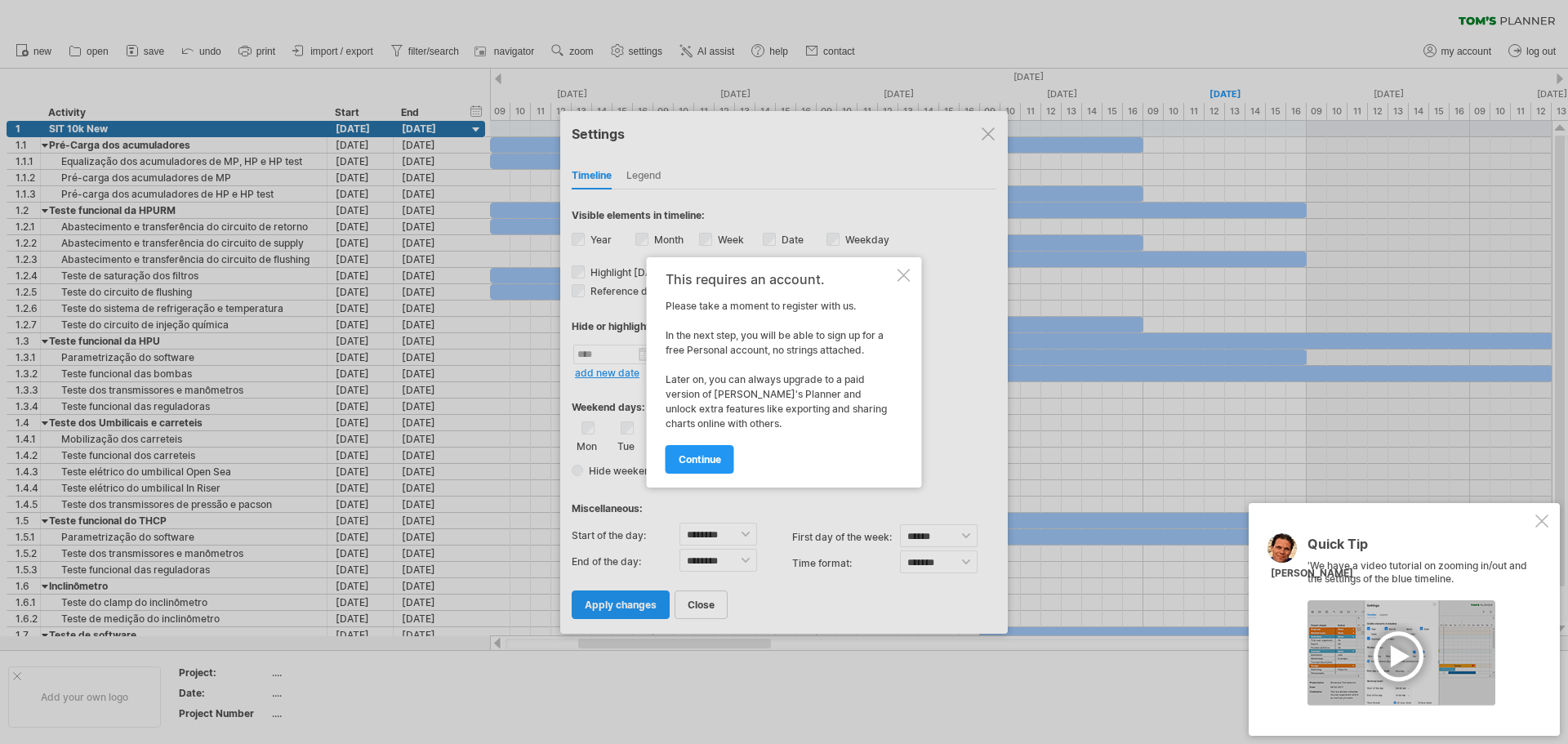
click at [907, 273] on div at bounding box center [903, 274] width 13 height 13
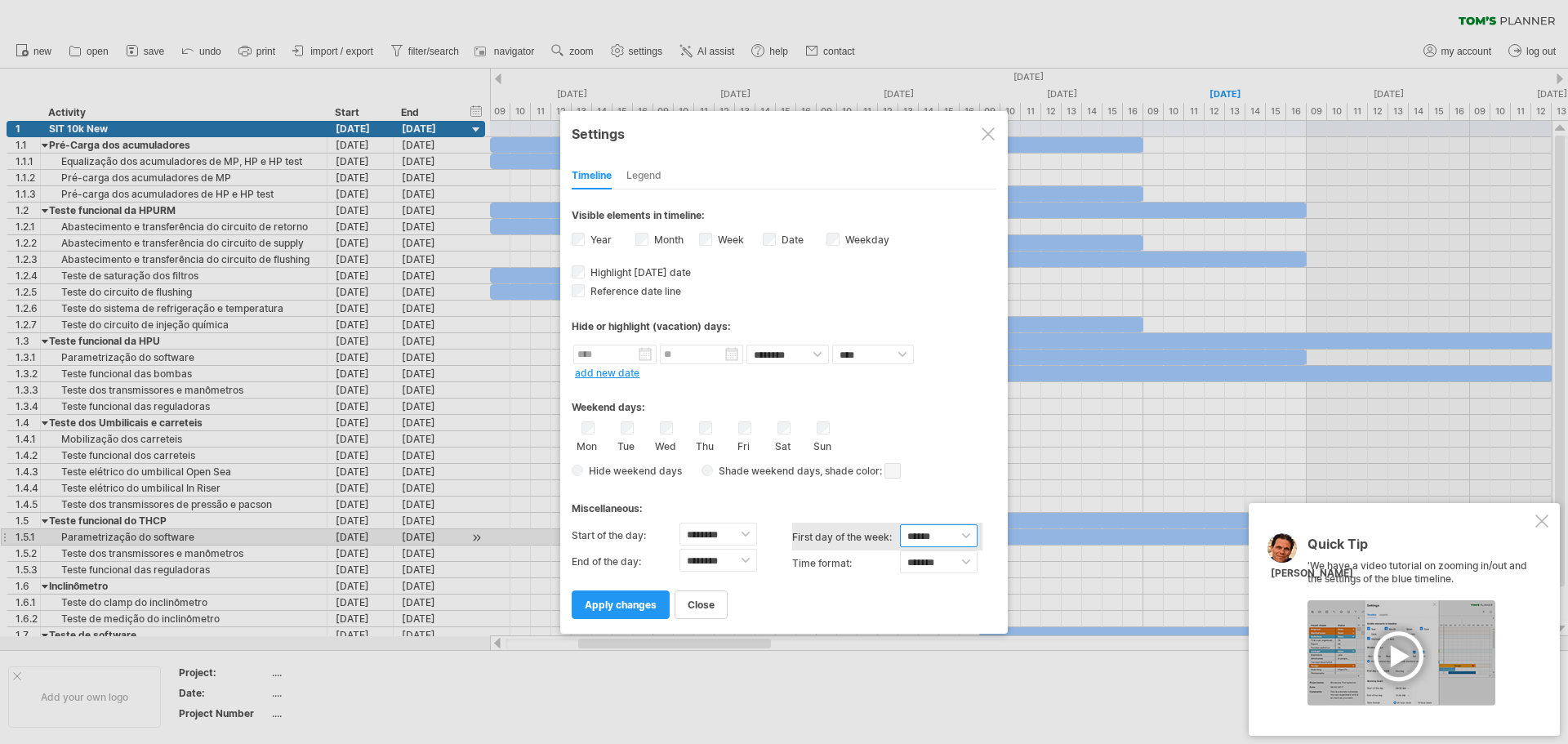
click at [947, 537] on select "****** ****** ********" at bounding box center [938, 535] width 78 height 23
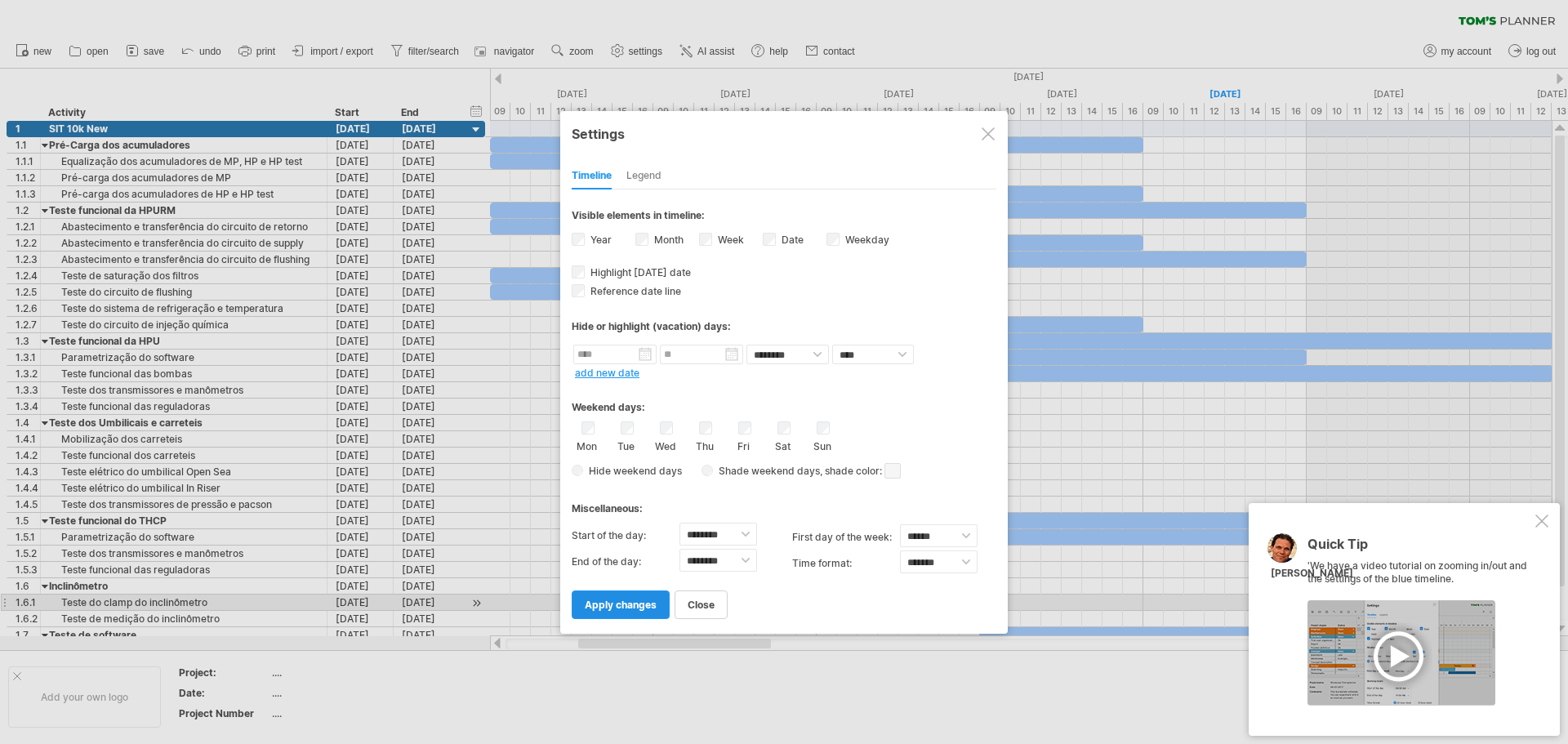
click at [609, 604] on span "apply changes" at bounding box center [620, 604] width 72 height 12
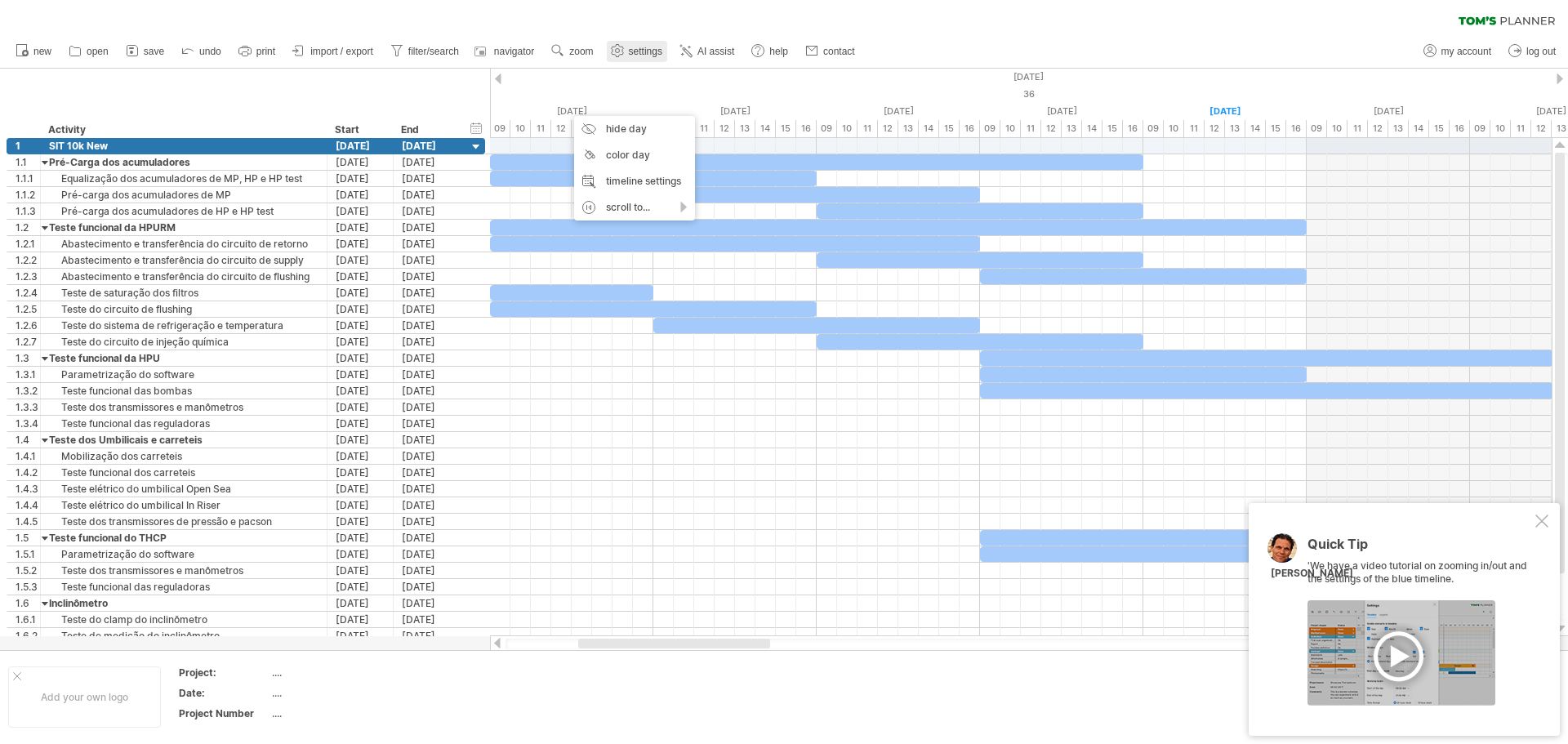
click at [640, 50] on span "settings" at bounding box center [645, 52] width 33 height 12
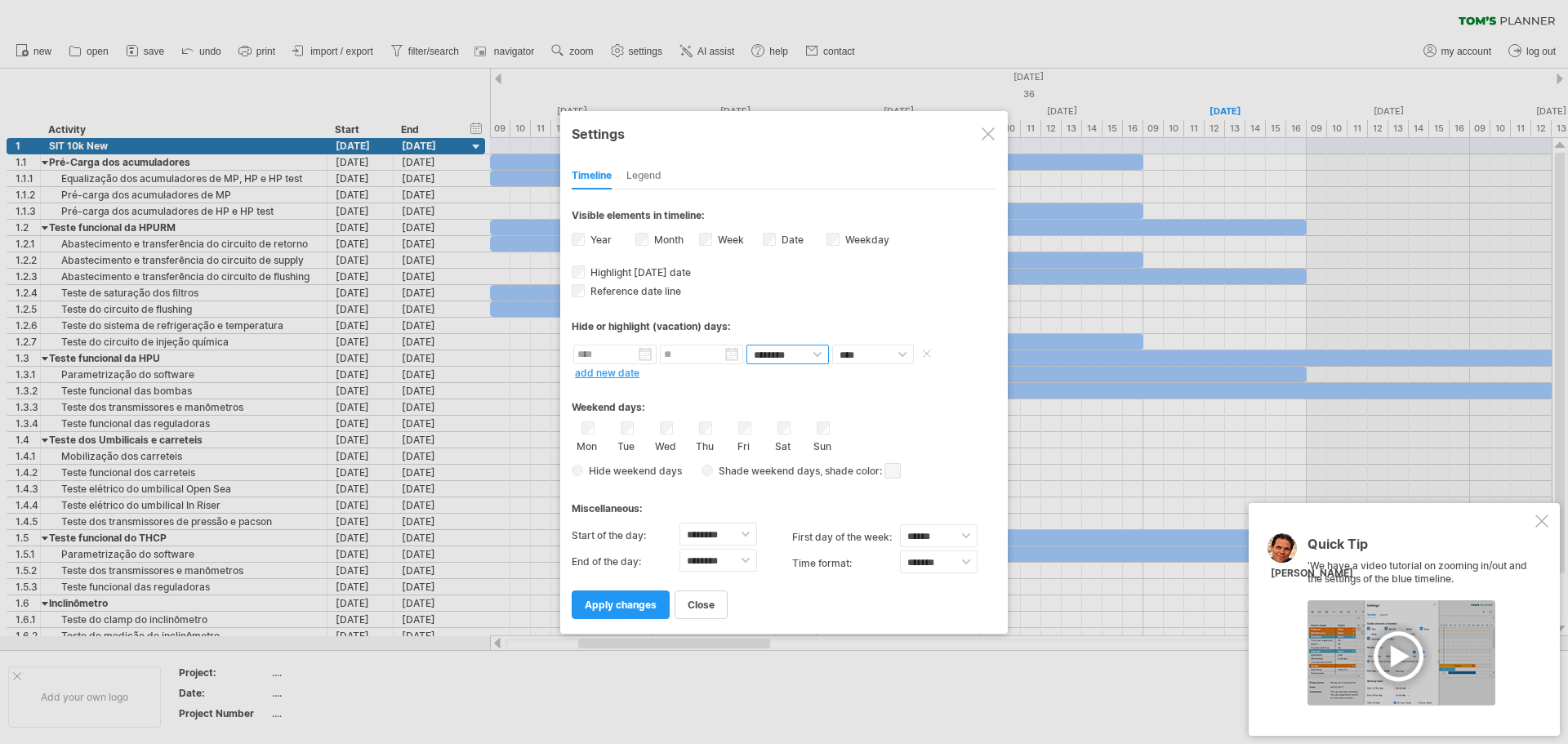
click at [792, 353] on select "******** ********" at bounding box center [787, 354] width 83 height 20
click at [988, 142] on div "Settings" at bounding box center [784, 133] width 425 height 29
click at [1539, 522] on div at bounding box center [1540, 520] width 13 height 13
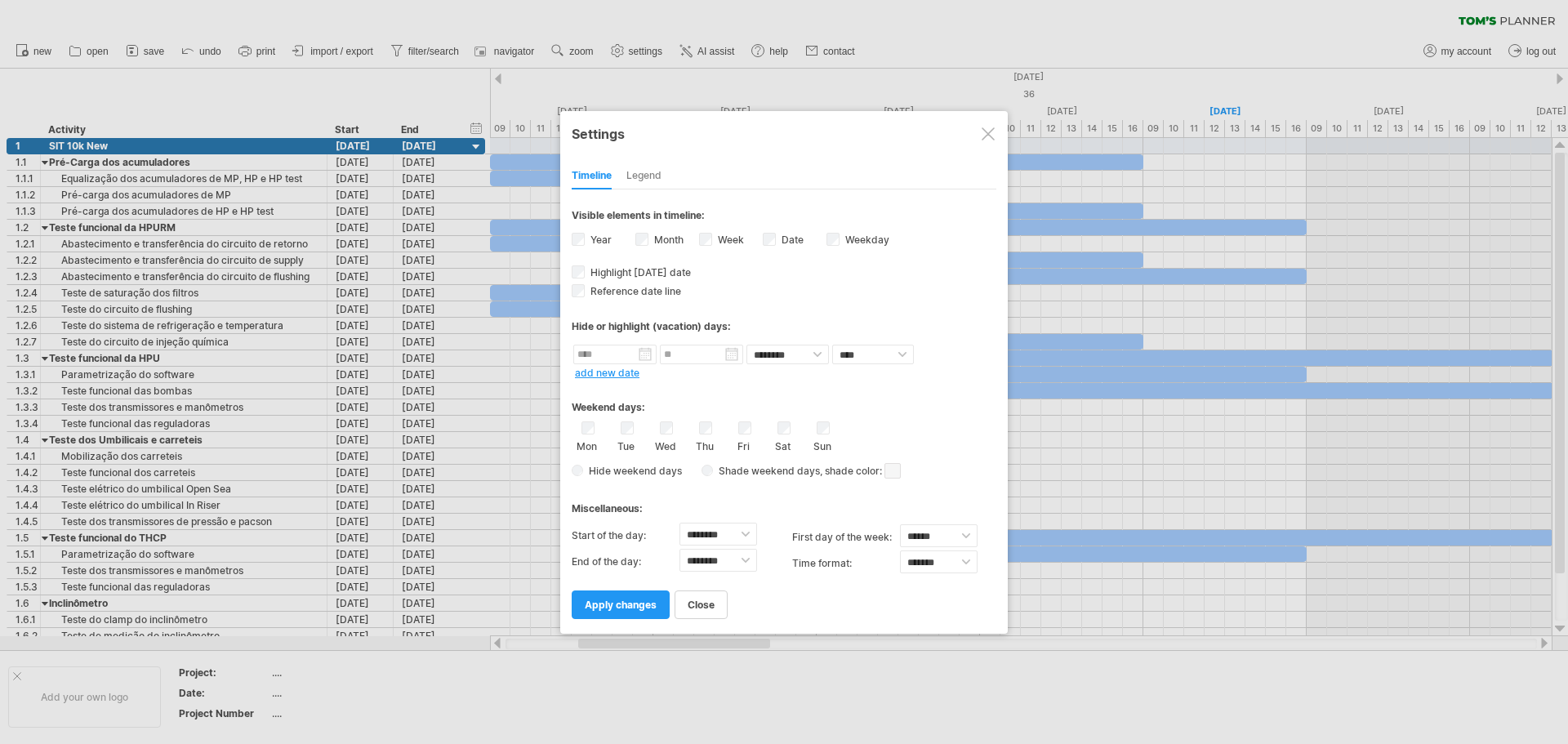
click at [986, 133] on div at bounding box center [987, 134] width 13 height 13
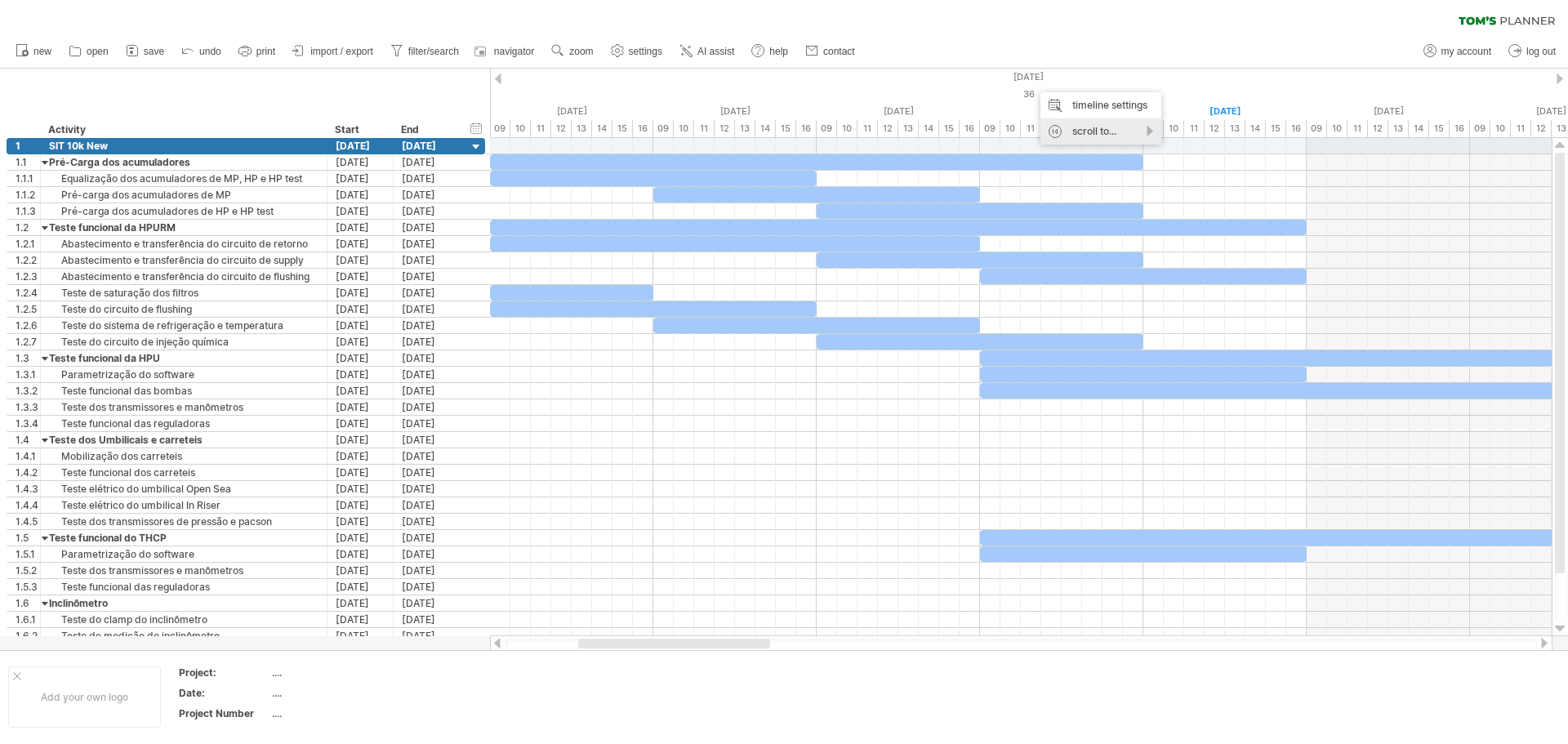
click at [1109, 133] on div "scroll to..." at bounding box center [1100, 131] width 121 height 27
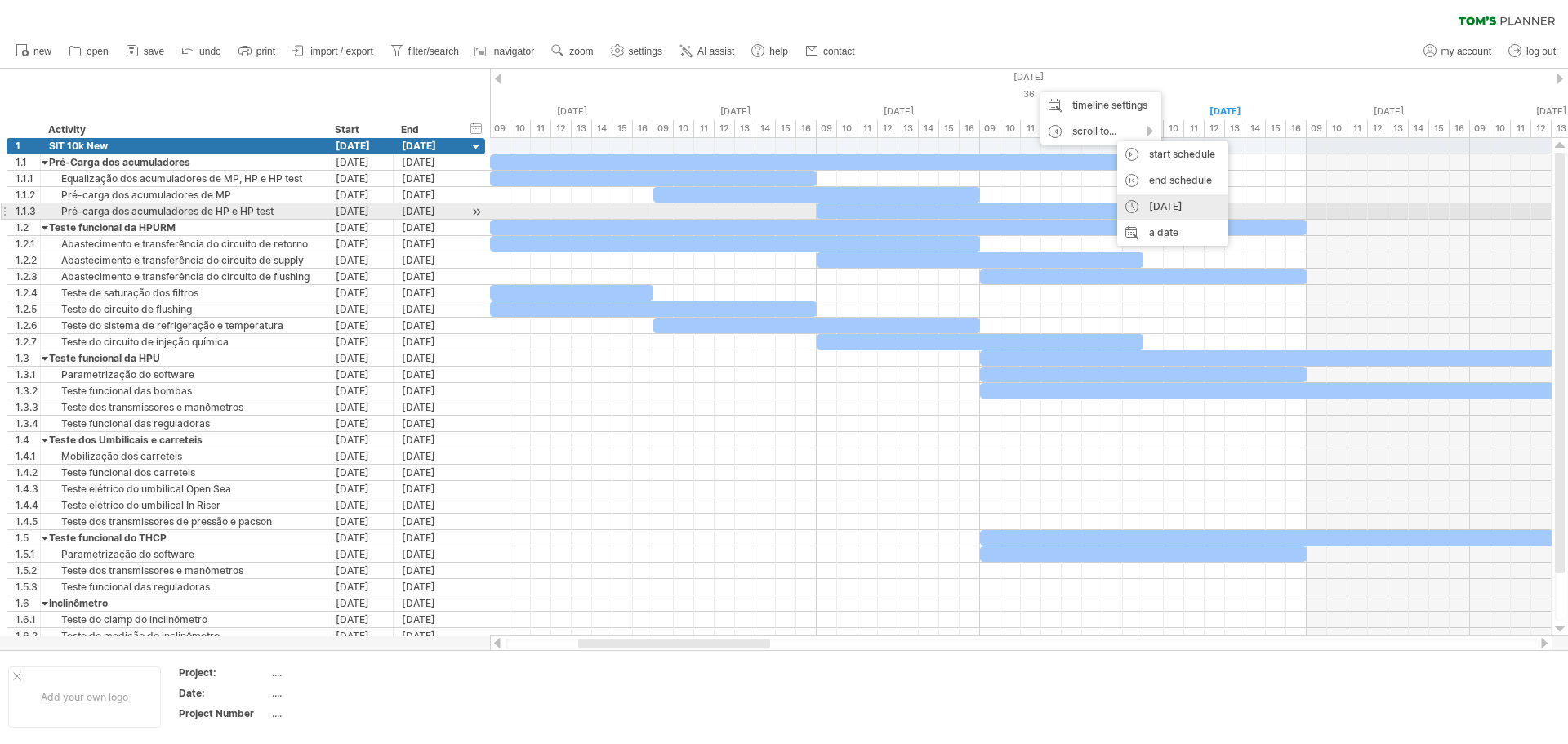
click at [1169, 209] on div "[DATE]" at bounding box center [1172, 206] width 111 height 27
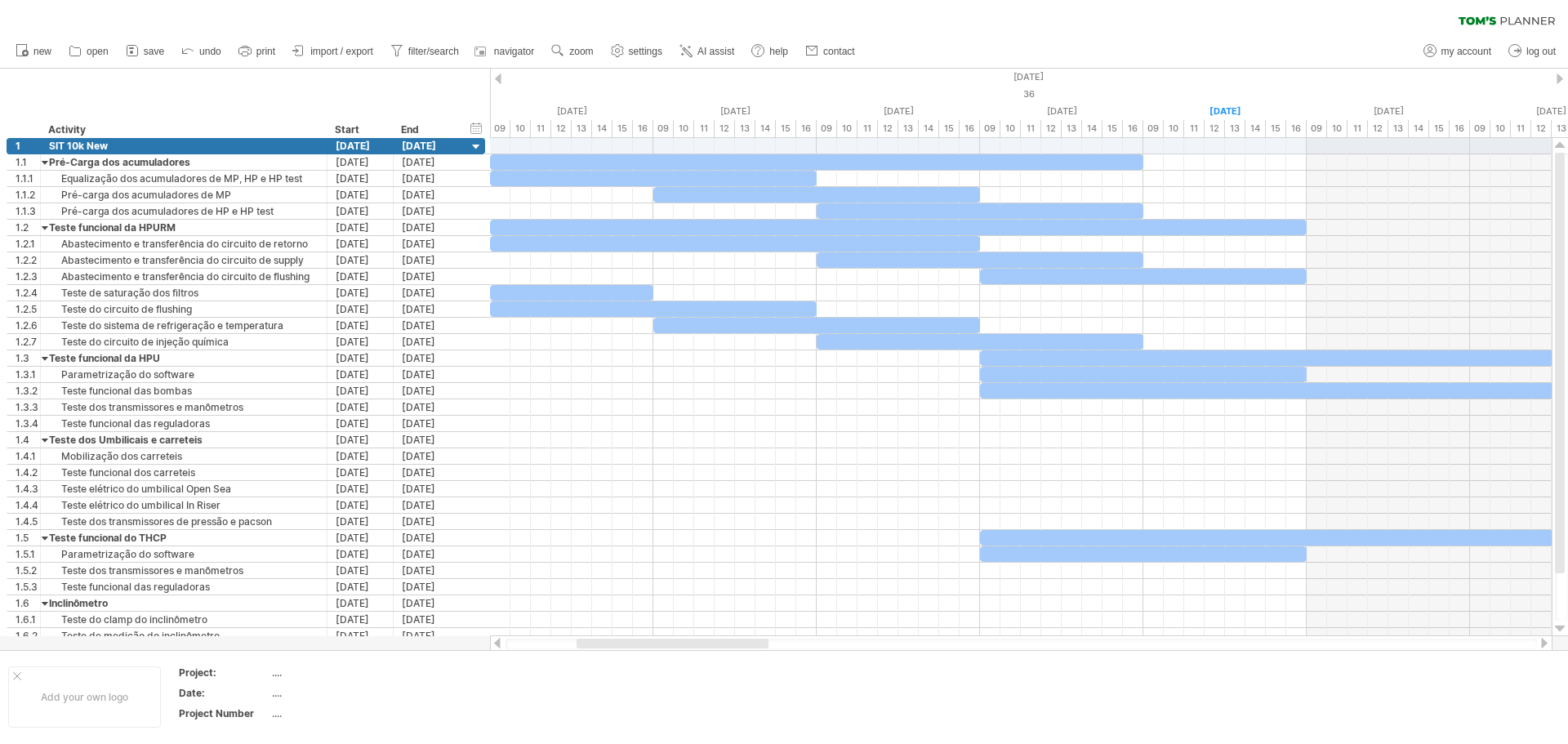
drag, startPoint x: 739, startPoint y: 643, endPoint x: 708, endPoint y: 645, distance: 31.1
click at [708, 645] on div at bounding box center [671, 643] width 192 height 10
click at [695, 643] on div at bounding box center [666, 643] width 192 height 10
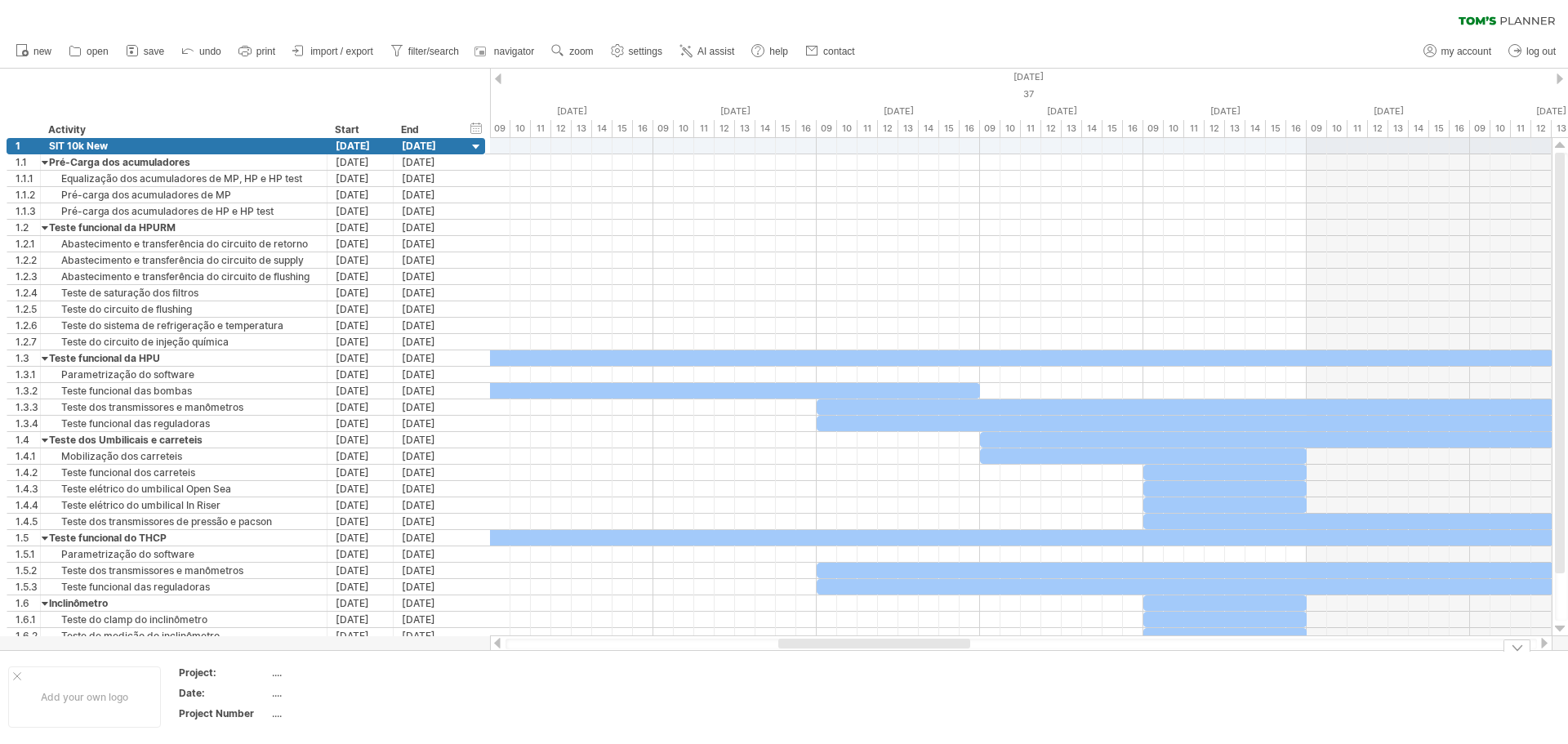
drag, startPoint x: 719, startPoint y: 645, endPoint x: 918, endPoint y: 654, distance: 199.2
click at [918, 654] on div "Trying to reach [DOMAIN_NAME] Connected again... 0% clear filter new 1" at bounding box center [784, 372] width 1568 height 744
click at [1511, 646] on div at bounding box center [1516, 645] width 27 height 12
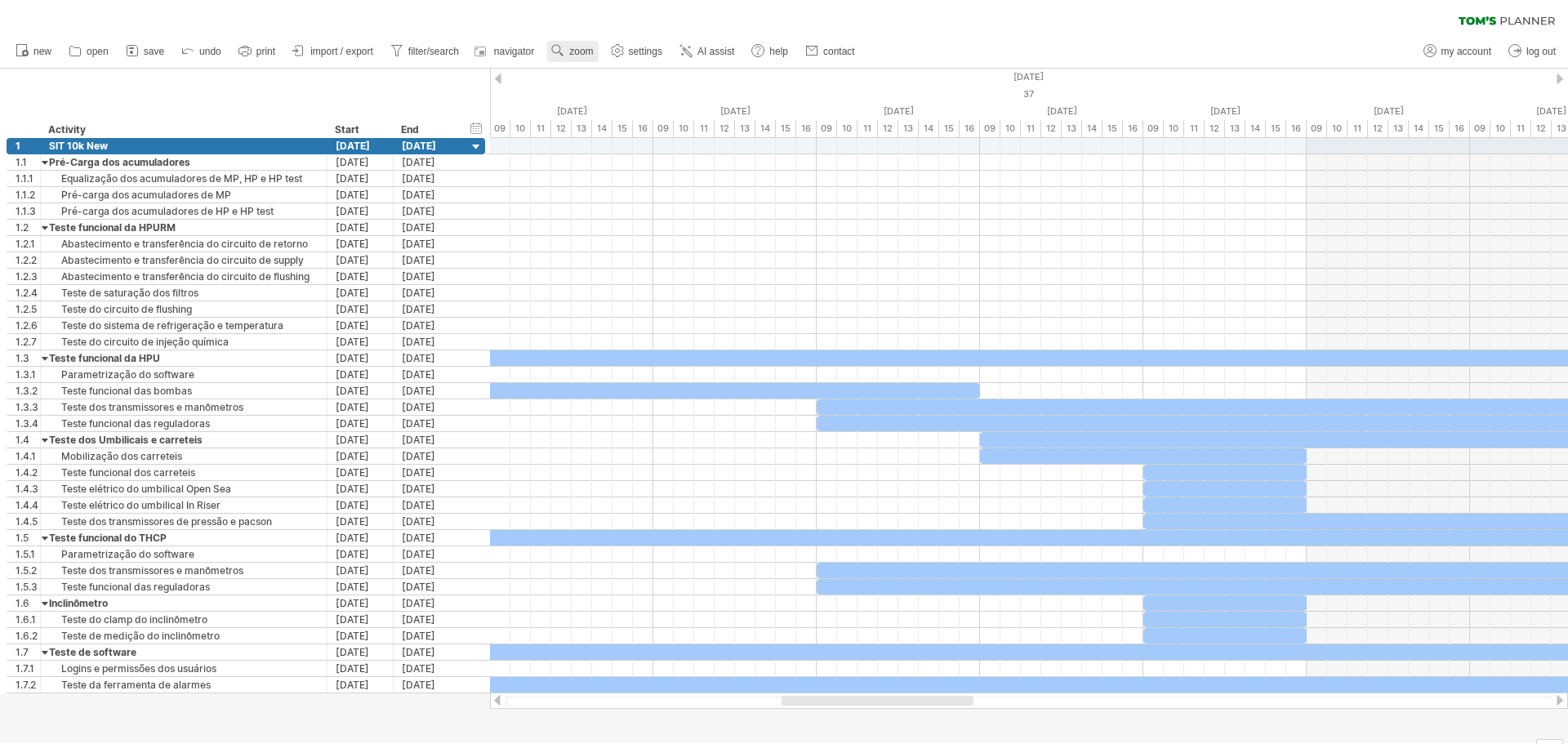
click at [559, 47] on use at bounding box center [557, 50] width 17 height 17
click at [627, 123] on div "Day" at bounding box center [612, 121] width 90 height 27
click at [657, 137] on div "Dense" at bounding box center [680, 144] width 90 height 27
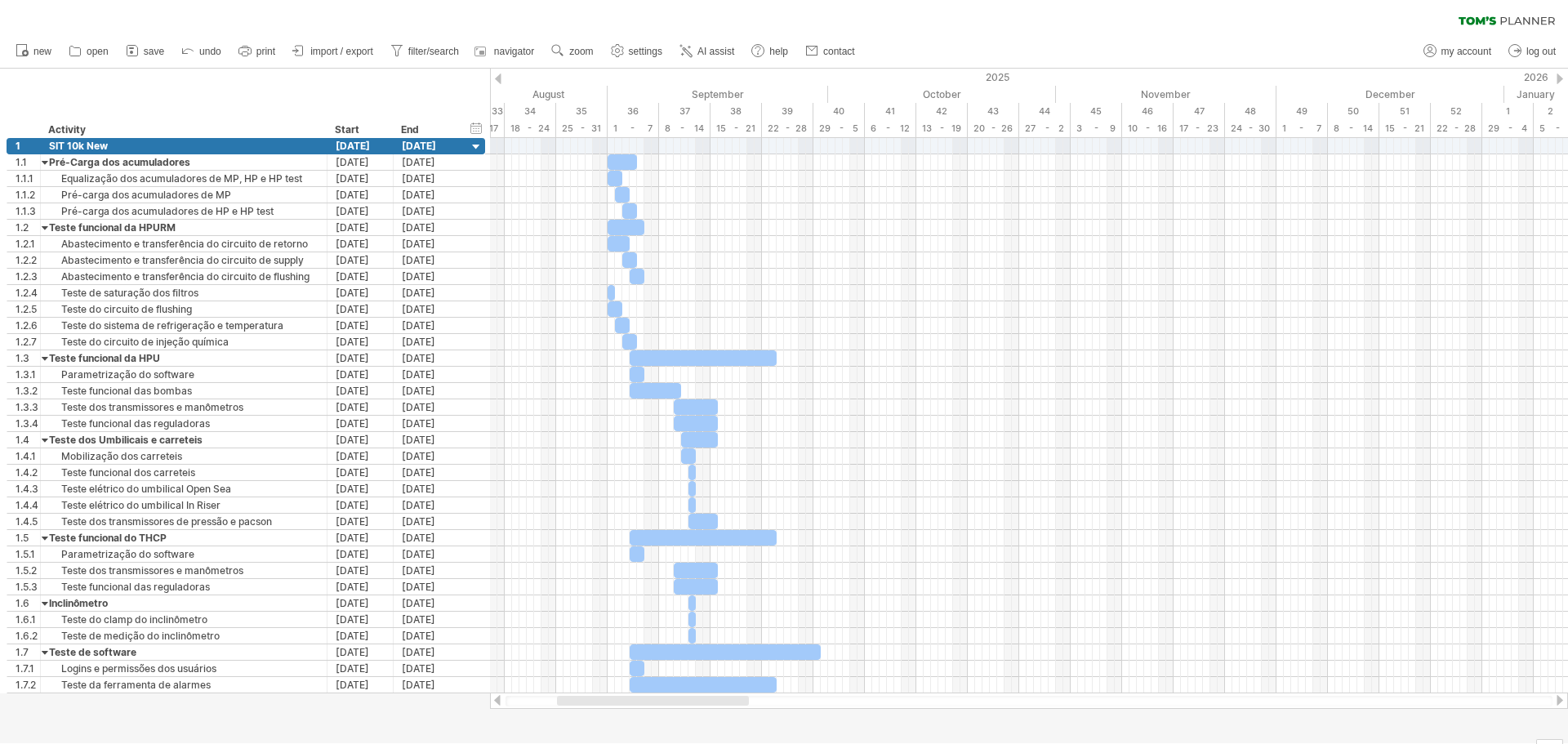
drag, startPoint x: 748, startPoint y: 702, endPoint x: 718, endPoint y: 712, distance: 31.6
click at [718, 712] on div "Trying to reach [DOMAIN_NAME] Connected again... 0% clear filter new 1" at bounding box center [784, 372] width 1568 height 744
click at [573, 52] on span "zoom" at bounding box center [581, 52] width 24 height 12
click at [641, 99] on div "Week" at bounding box center [626, 99] width 90 height 27
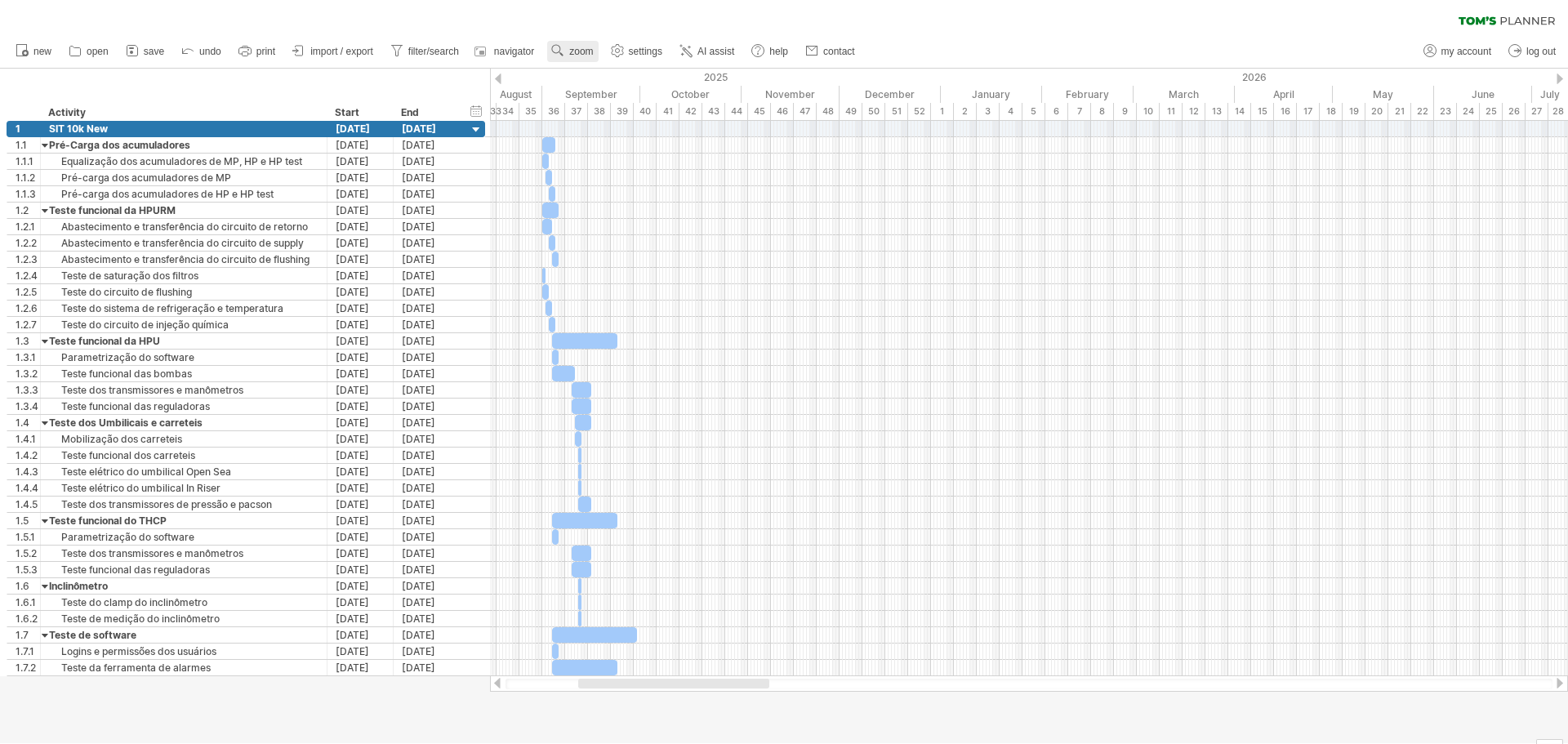
click at [568, 55] on link "zoom" at bounding box center [571, 52] width 50 height 22
click at [614, 146] on div "Hour" at bounding box center [621, 154] width 90 height 27
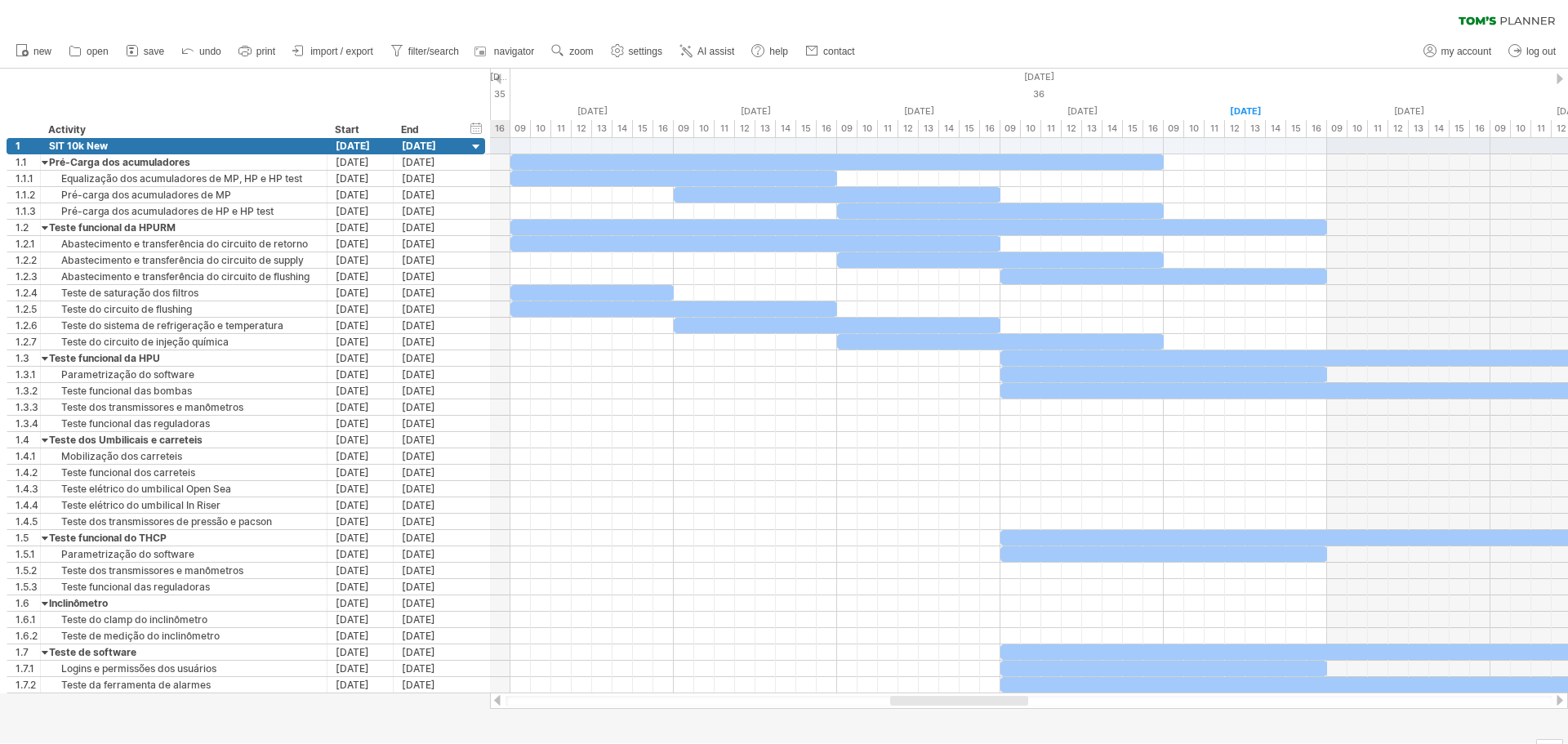
drag, startPoint x: 649, startPoint y: 701, endPoint x: 983, endPoint y: 735, distance: 335.7
click at [983, 735] on div "Trying to reach [DOMAIN_NAME] Connected again... 0% clear filter new 1" at bounding box center [784, 372] width 1568 height 744
click at [564, 50] on use at bounding box center [557, 50] width 17 height 17
click at [625, 122] on div "Day" at bounding box center [617, 124] width 90 height 27
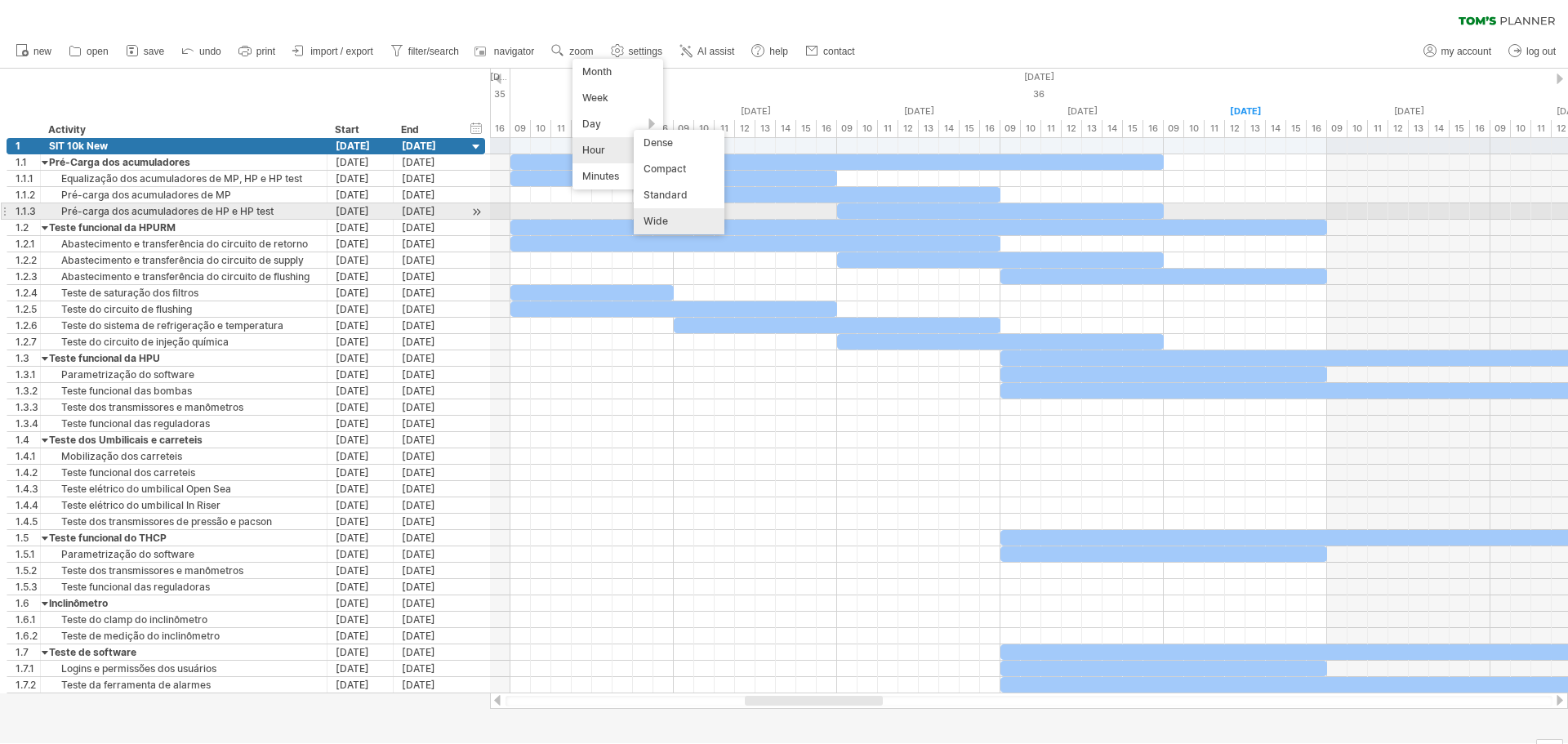
click at [680, 215] on div "Wide" at bounding box center [678, 221] width 90 height 27
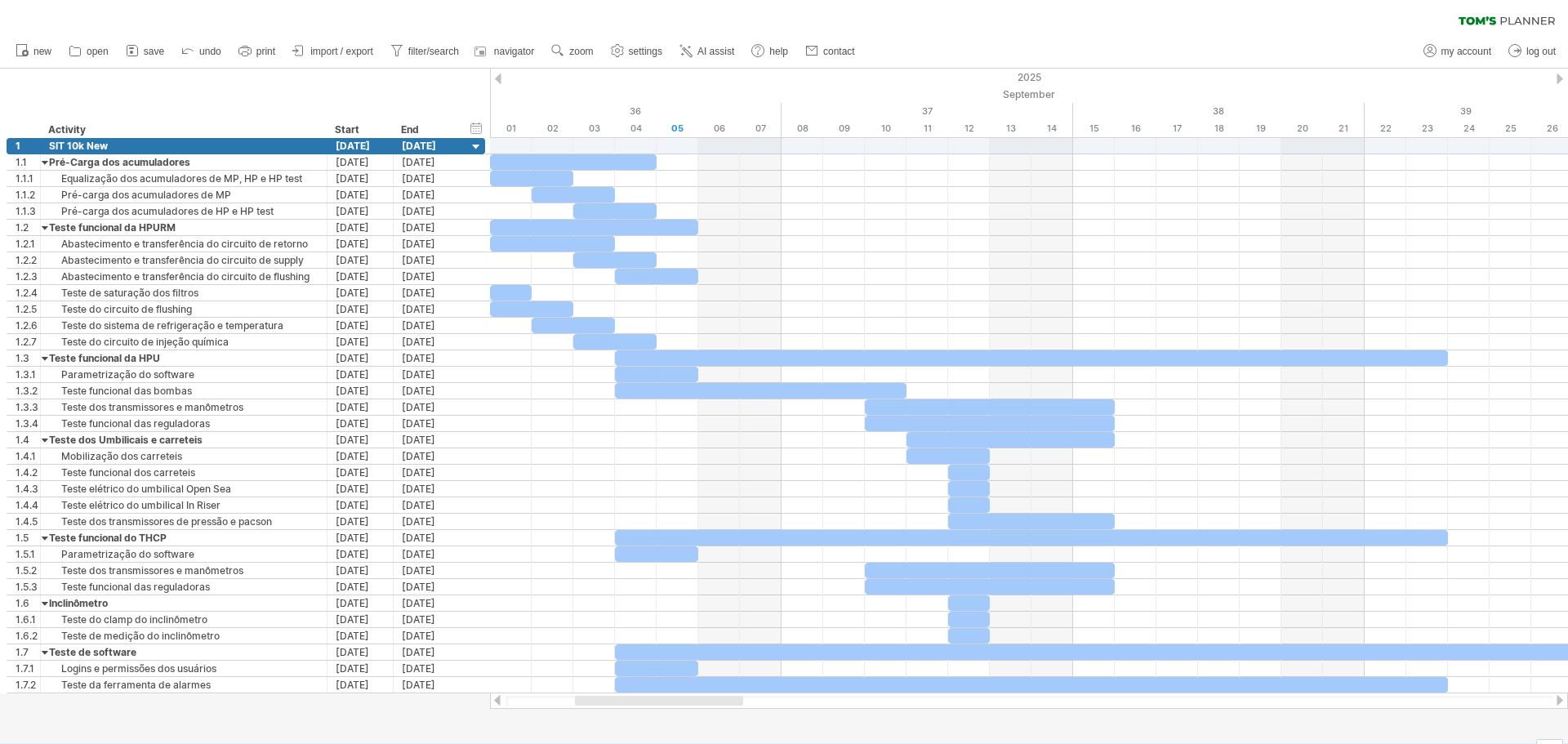
drag, startPoint x: 683, startPoint y: 701, endPoint x: 689, endPoint y: 733, distance: 32.6
click at [689, 733] on div "Trying to reach [DOMAIN_NAME] Connected again... 0% clear filter new 1" at bounding box center [784, 372] width 1568 height 744
click at [1013, 721] on div at bounding box center [784, 406] width 1568 height 674
